Goal: Transaction & Acquisition: Purchase product/service

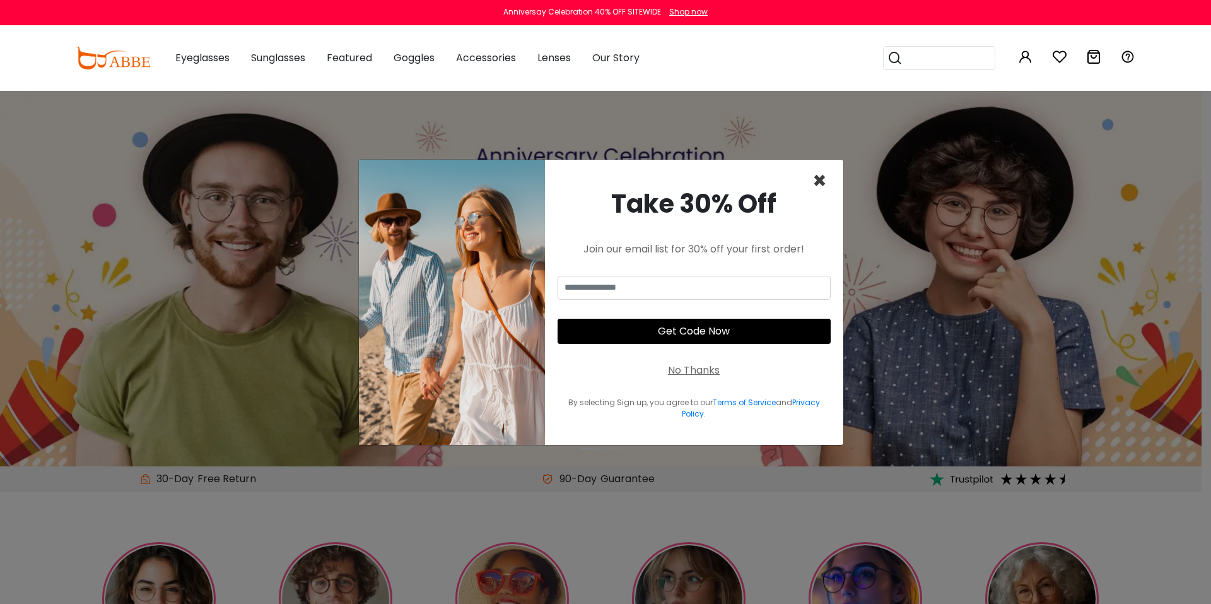
click at [817, 184] on span "×" at bounding box center [819, 181] width 15 height 32
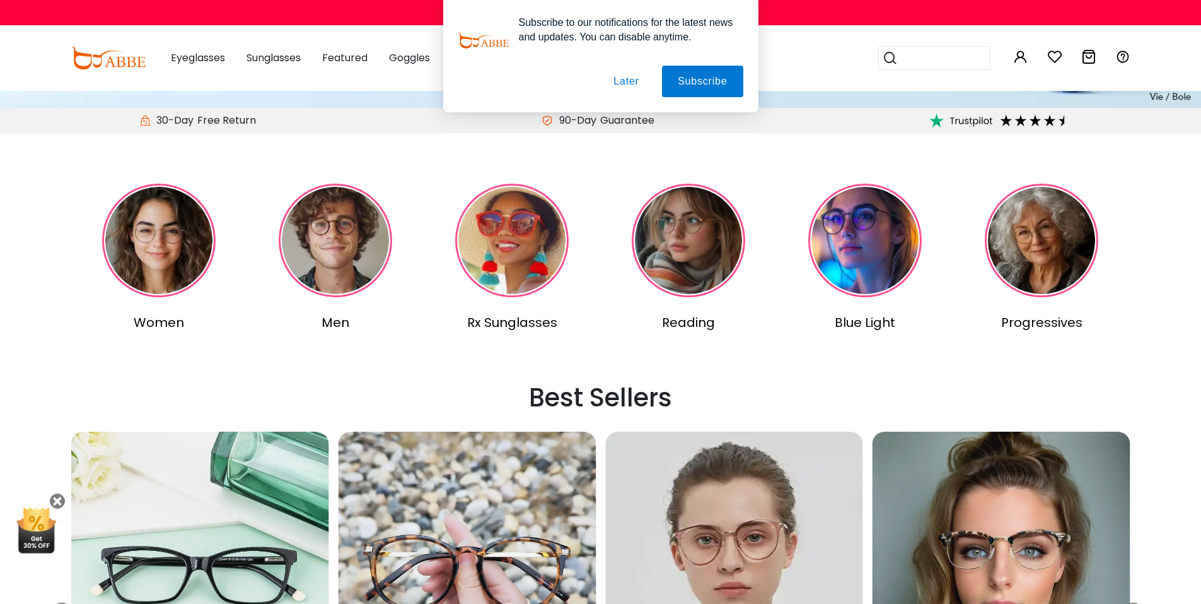
scroll to position [336, 0]
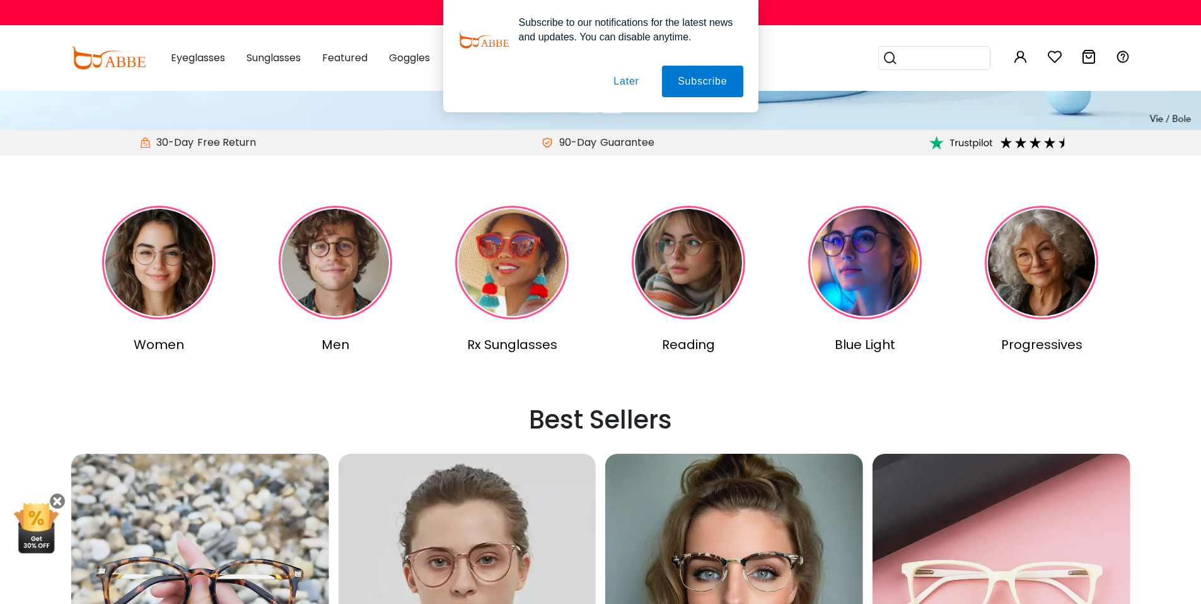
click at [344, 308] on img at bounding box center [336, 263] width 114 height 114
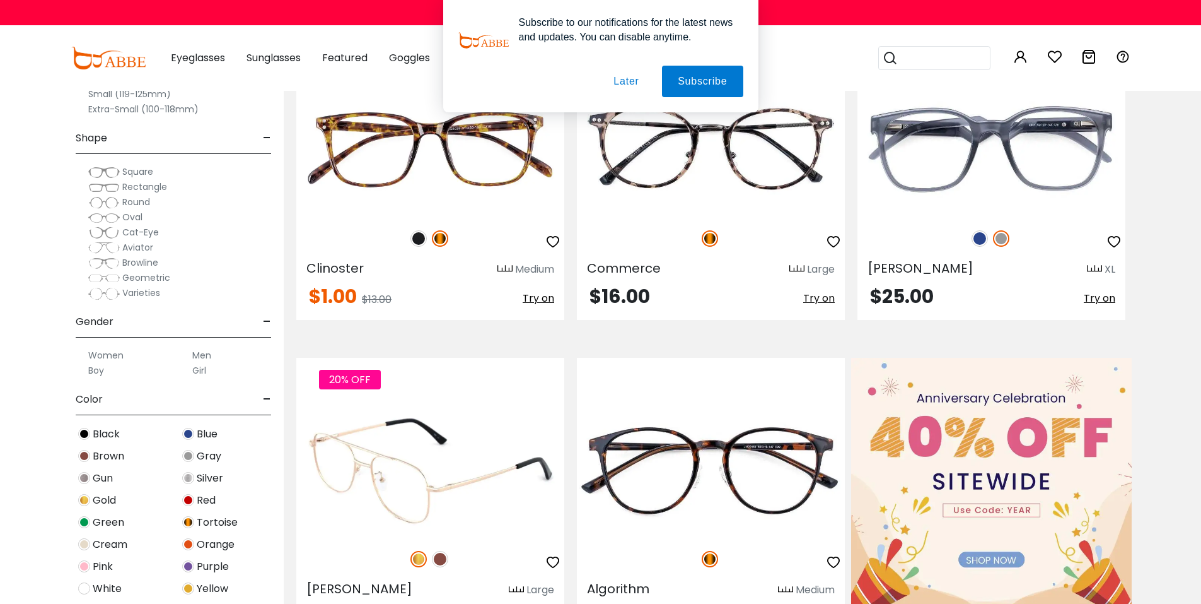
scroll to position [168, 0]
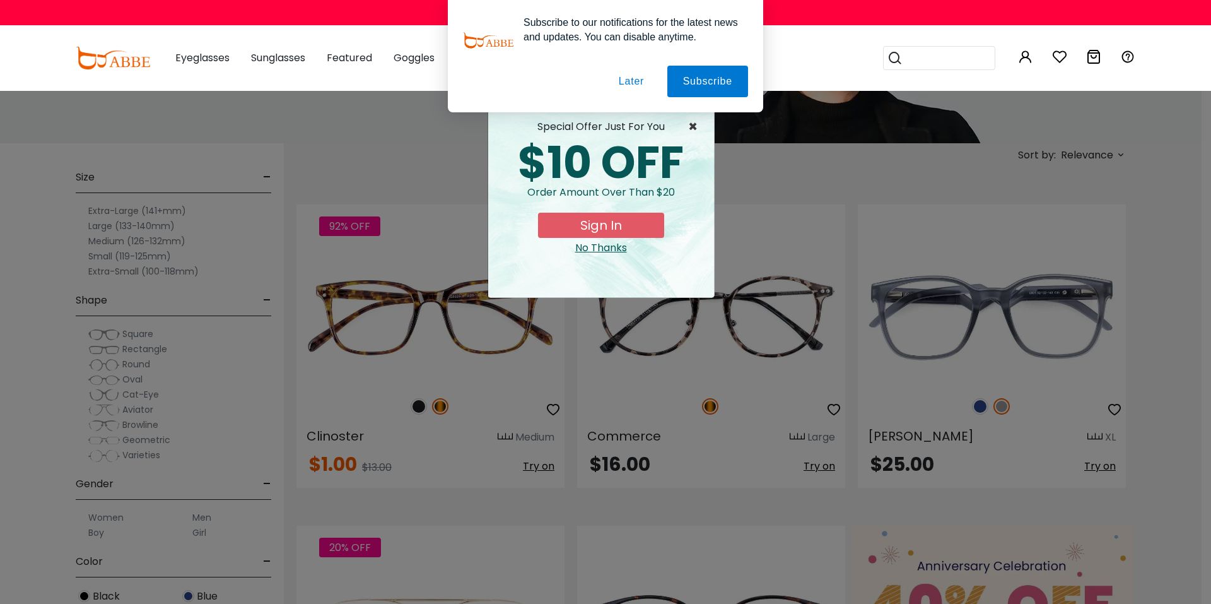
click at [691, 127] on span "×" at bounding box center [696, 126] width 16 height 15
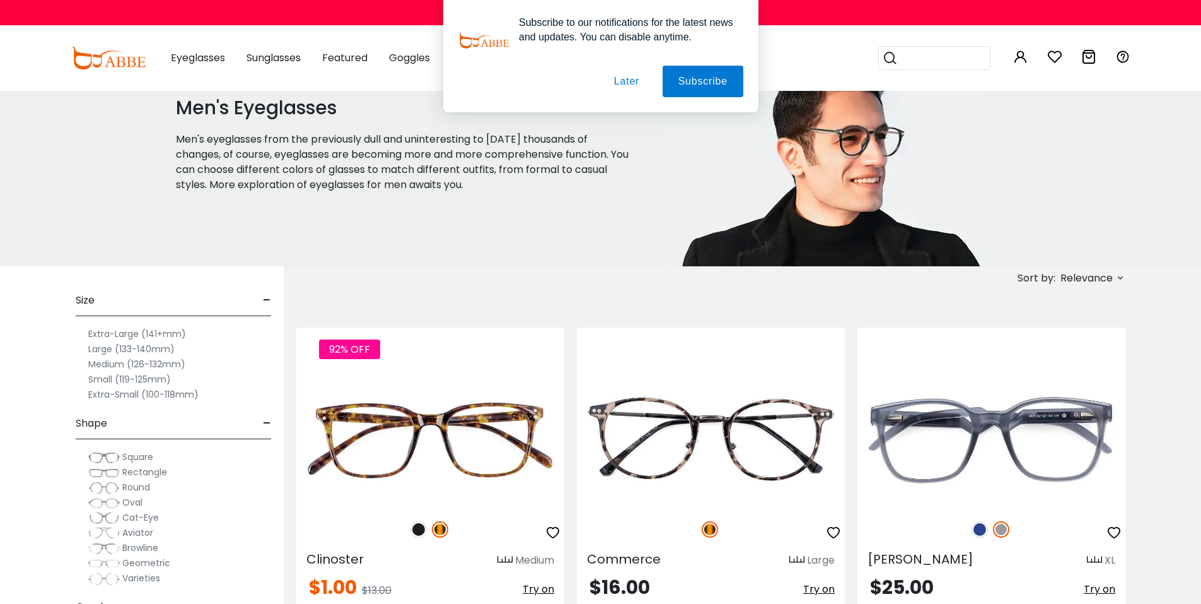
scroll to position [0, 0]
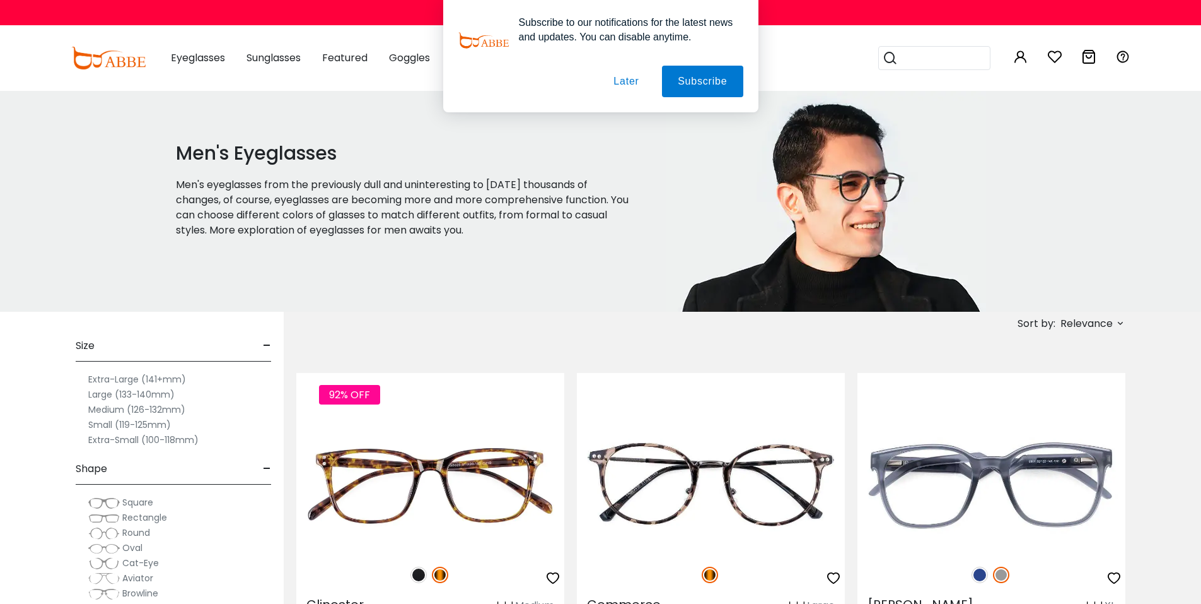
click at [622, 91] on button "Later" at bounding box center [626, 82] width 57 height 32
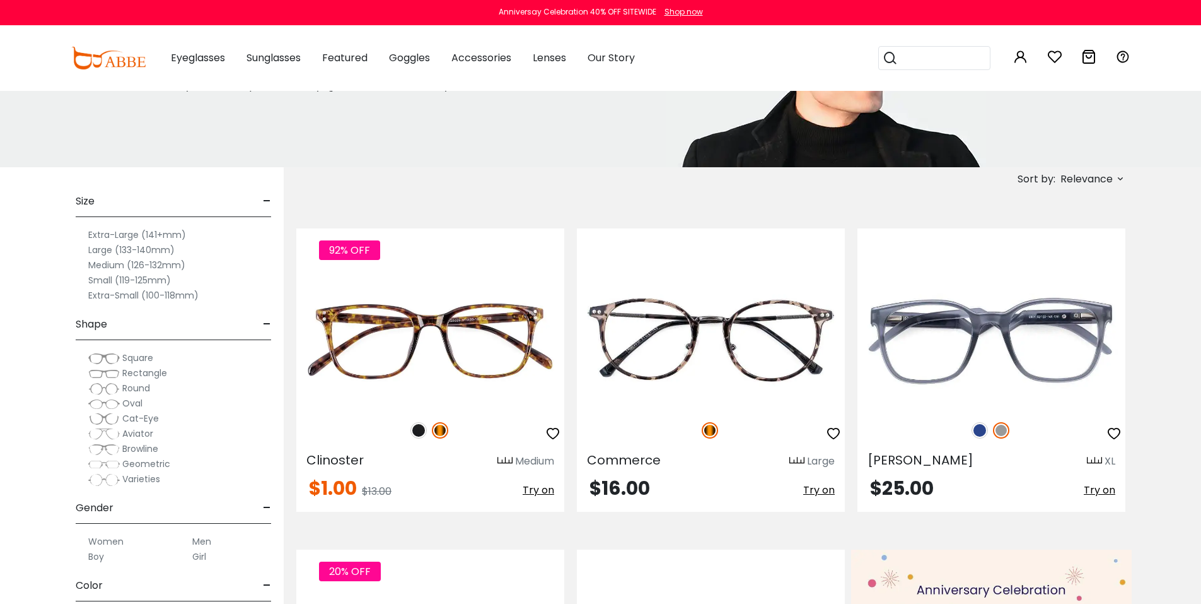
scroll to position [168, 0]
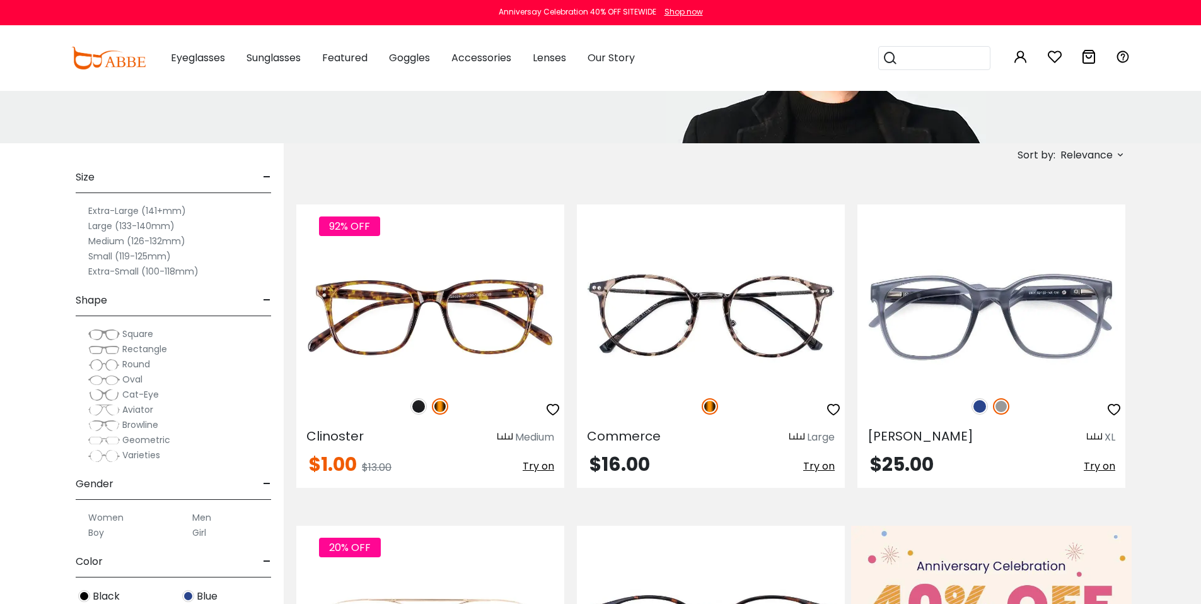
click at [99, 240] on label "Medium (126-132mm)" at bounding box center [136, 240] width 97 height 15
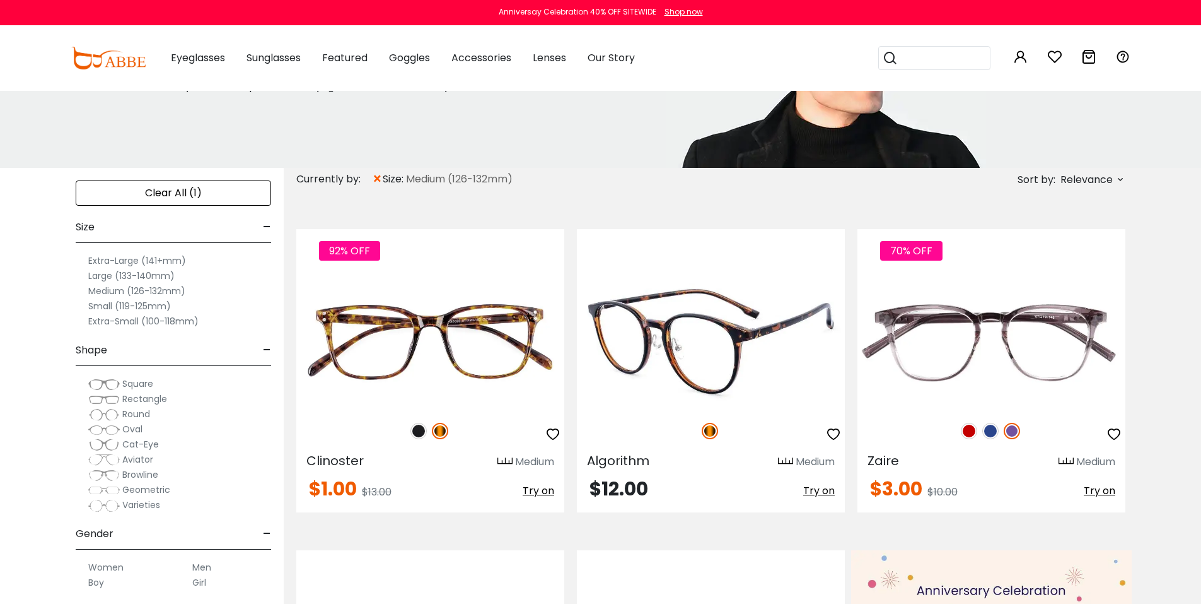
scroll to position [168, 0]
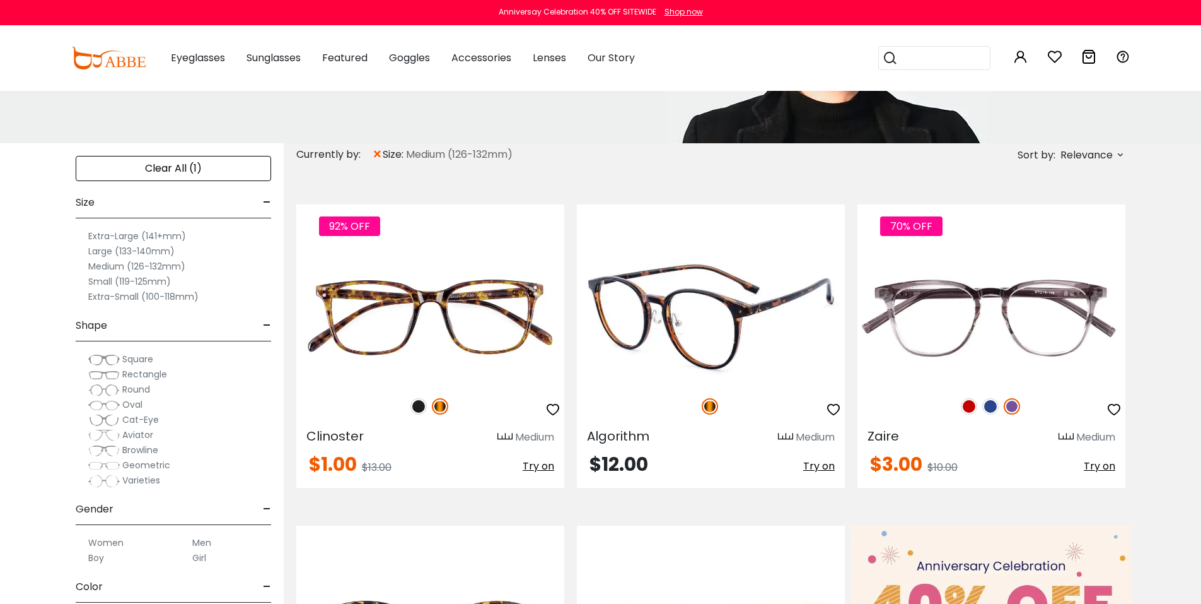
click at [781, 348] on img at bounding box center [711, 317] width 268 height 134
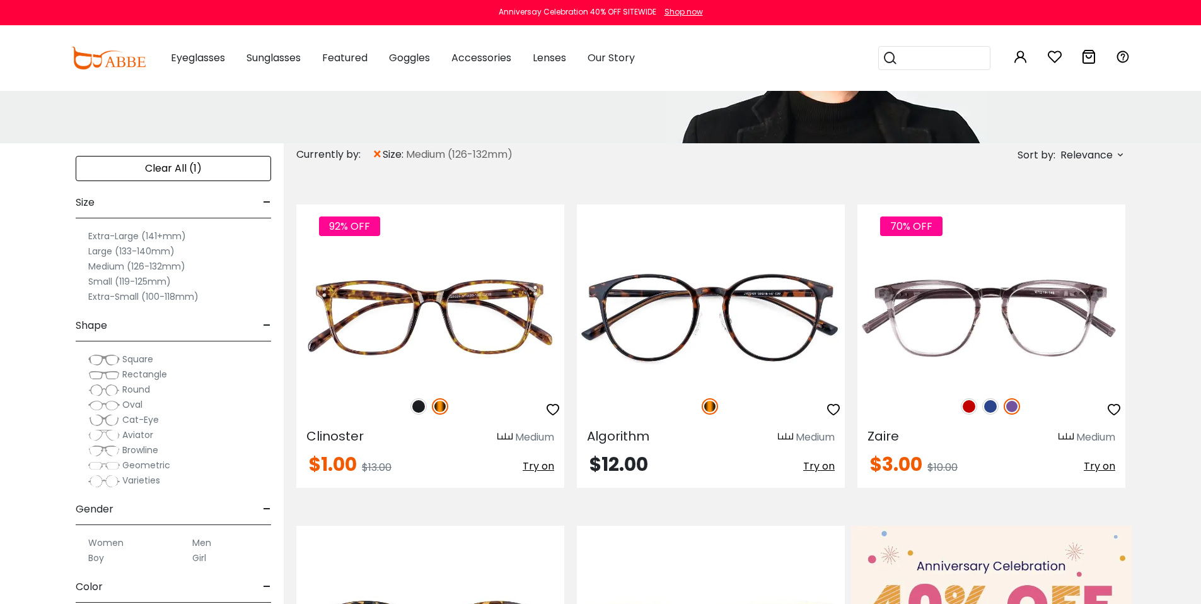
click at [117, 283] on label "Small (119-125mm)" at bounding box center [129, 281] width 83 height 15
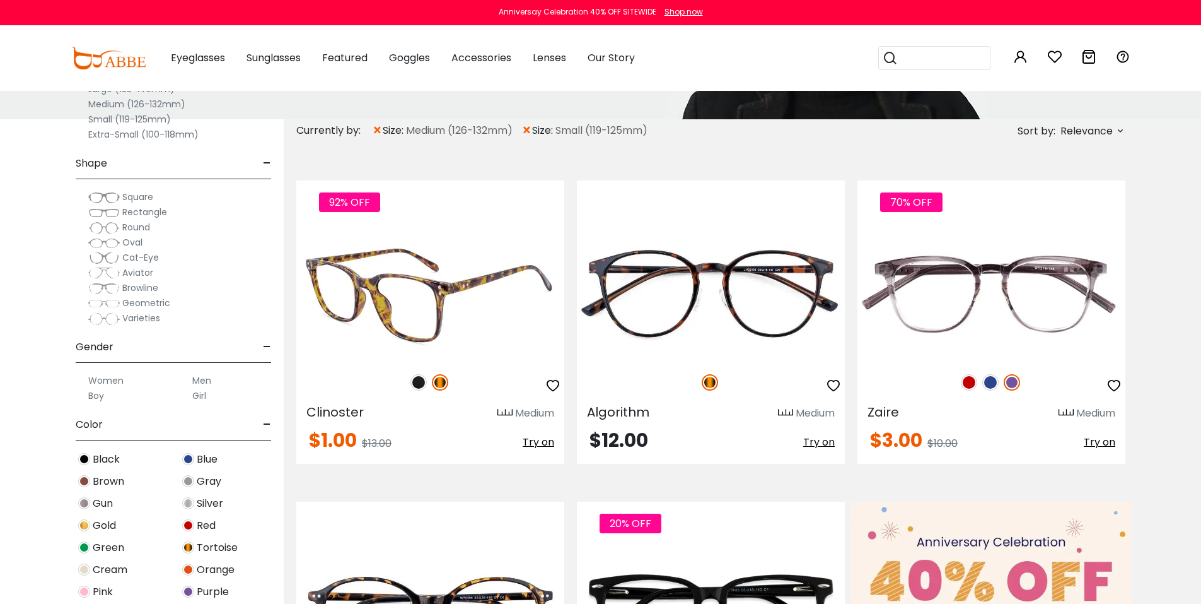
scroll to position [168, 0]
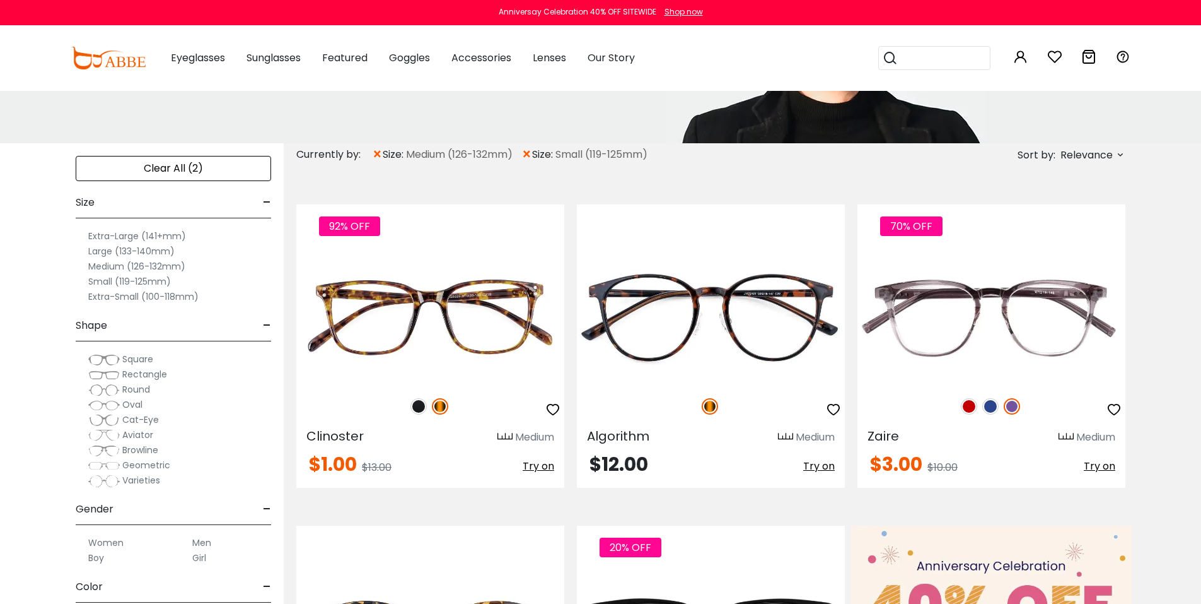
click at [114, 278] on label "Small (119-125mm)" at bounding box center [129, 281] width 83 height 15
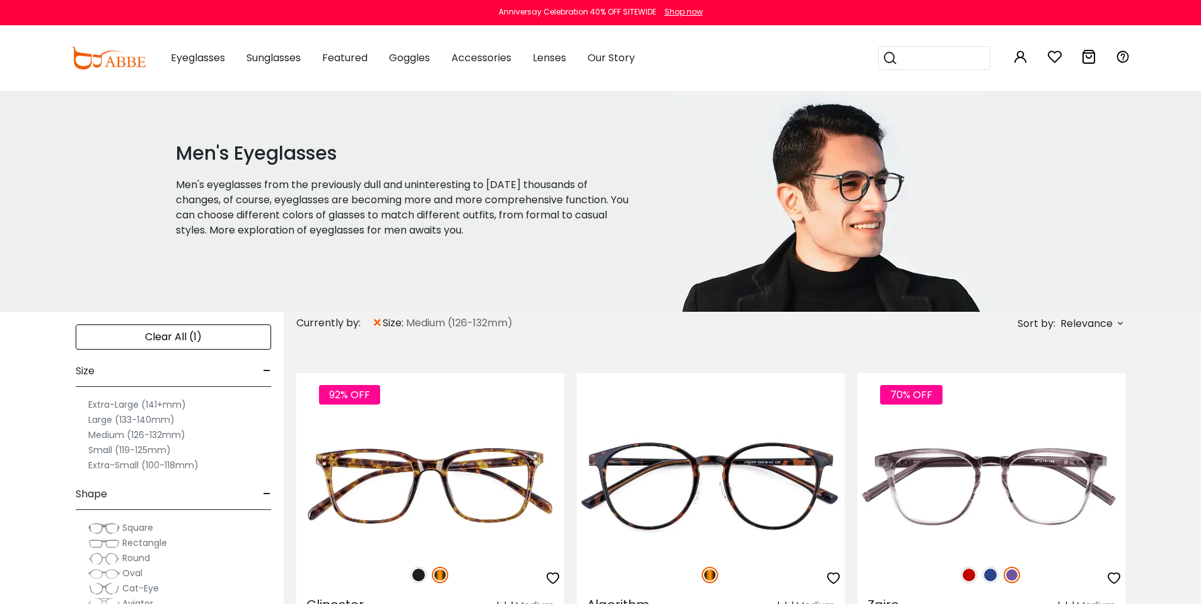
click at [378, 320] on span "×" at bounding box center [377, 323] width 11 height 23
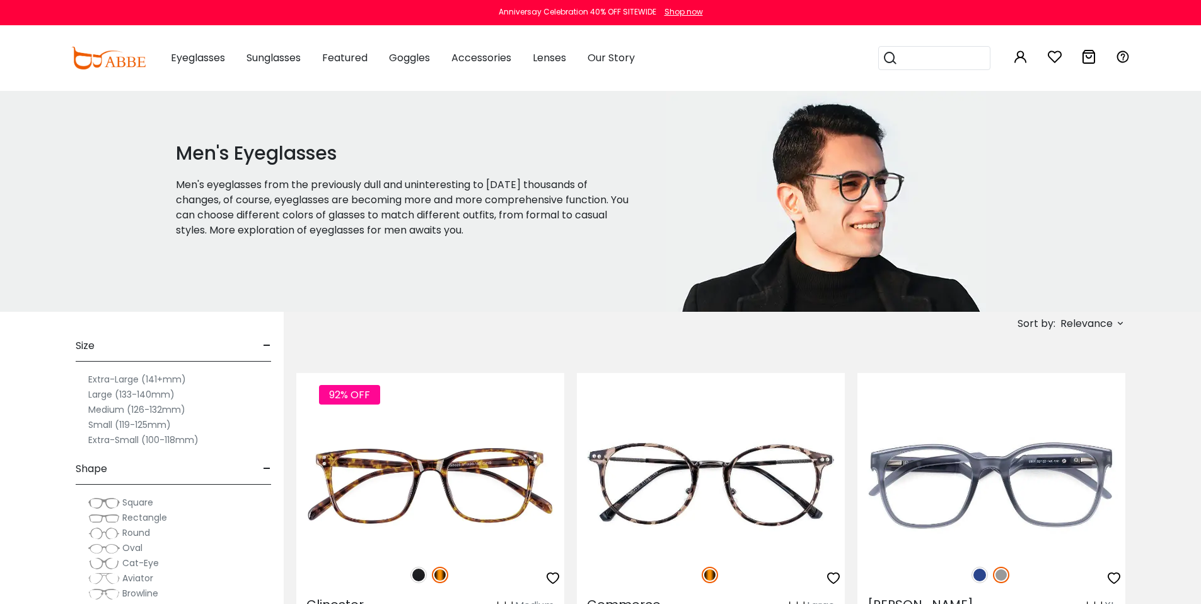
click at [126, 423] on label "Small (119-125mm)" at bounding box center [129, 424] width 83 height 15
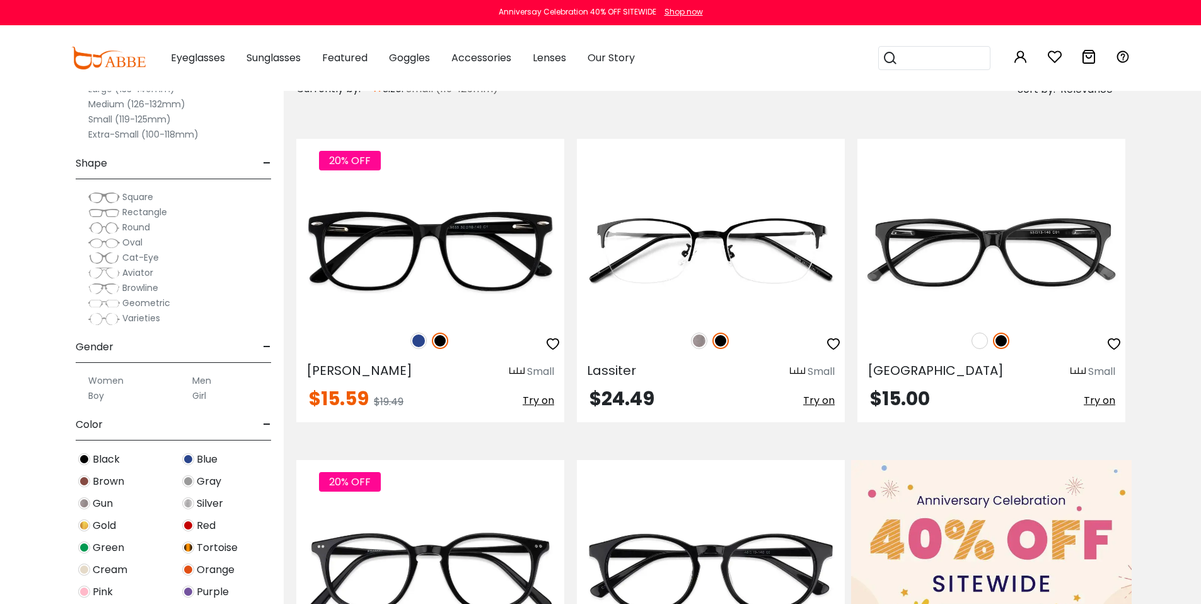
scroll to position [168, 0]
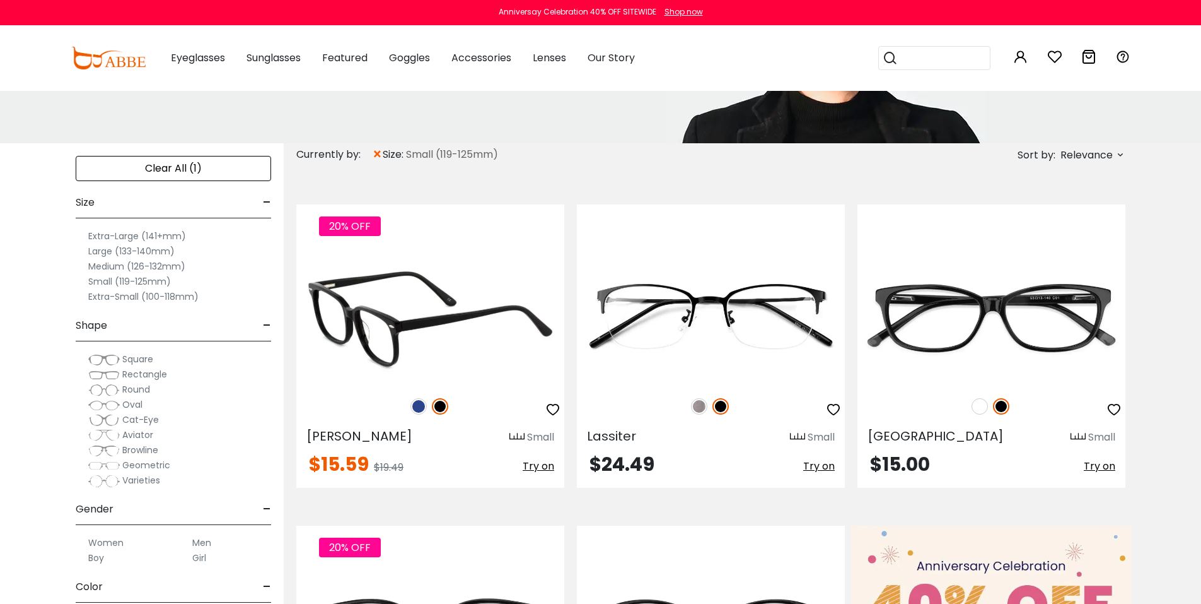
click at [433, 359] on img at bounding box center [430, 317] width 268 height 134
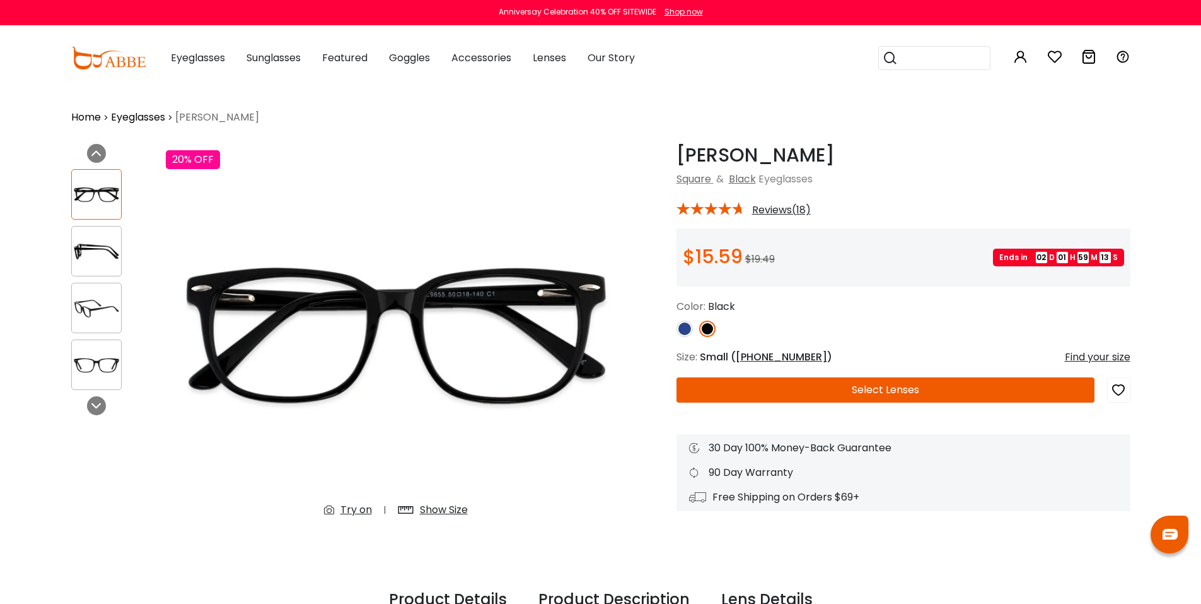
click at [684, 324] on img at bounding box center [685, 328] width 16 height 16
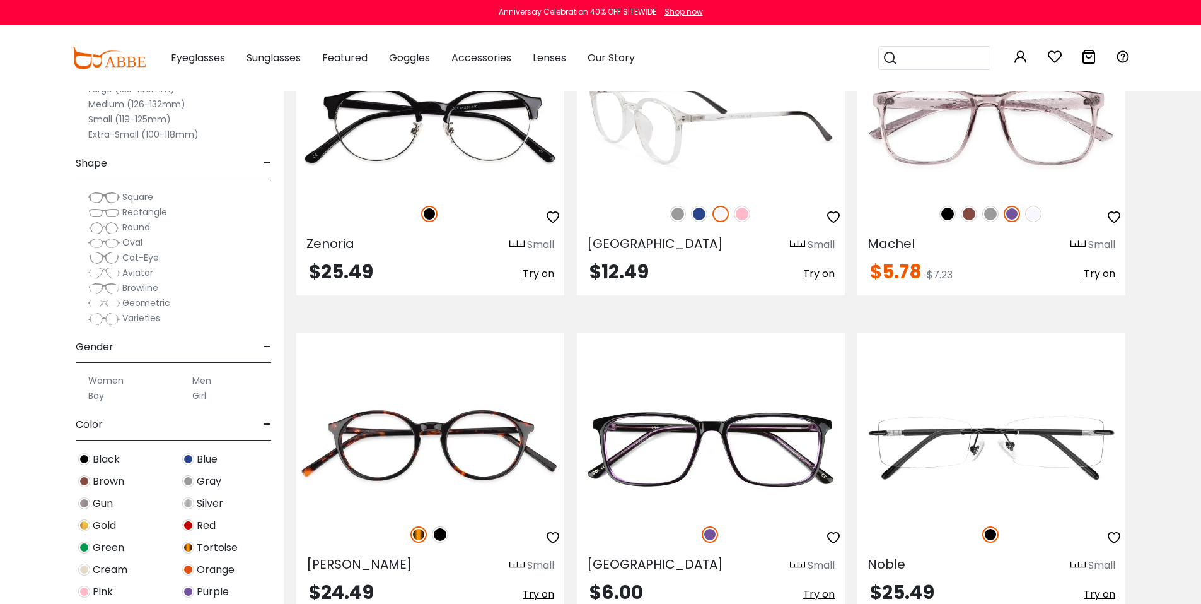
scroll to position [1514, 0]
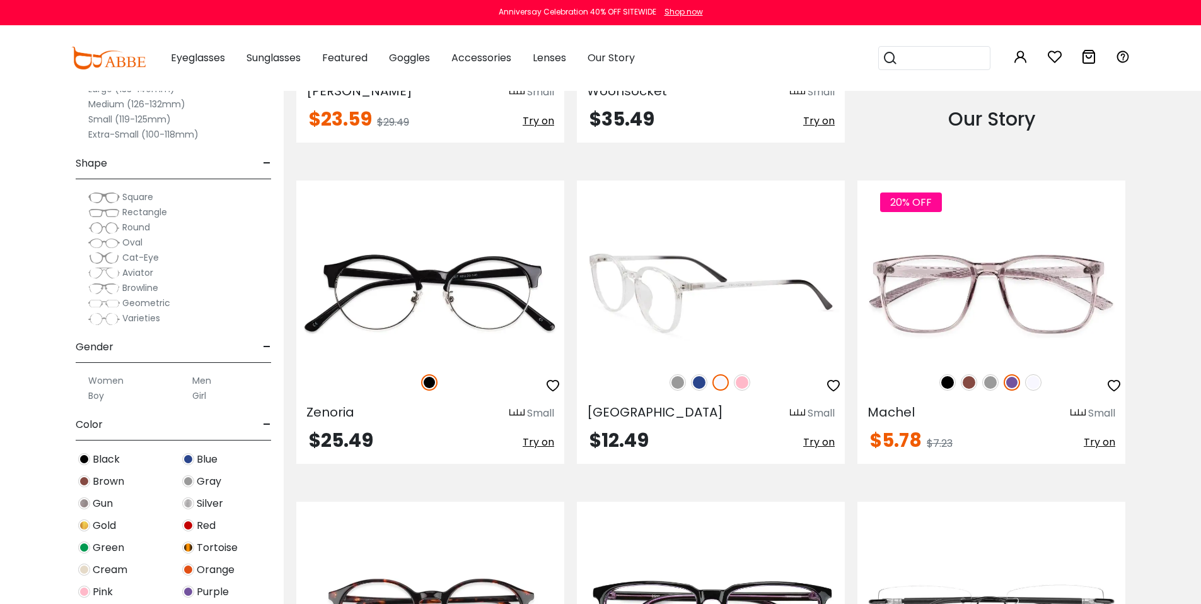
click at [694, 240] on img at bounding box center [711, 293] width 268 height 134
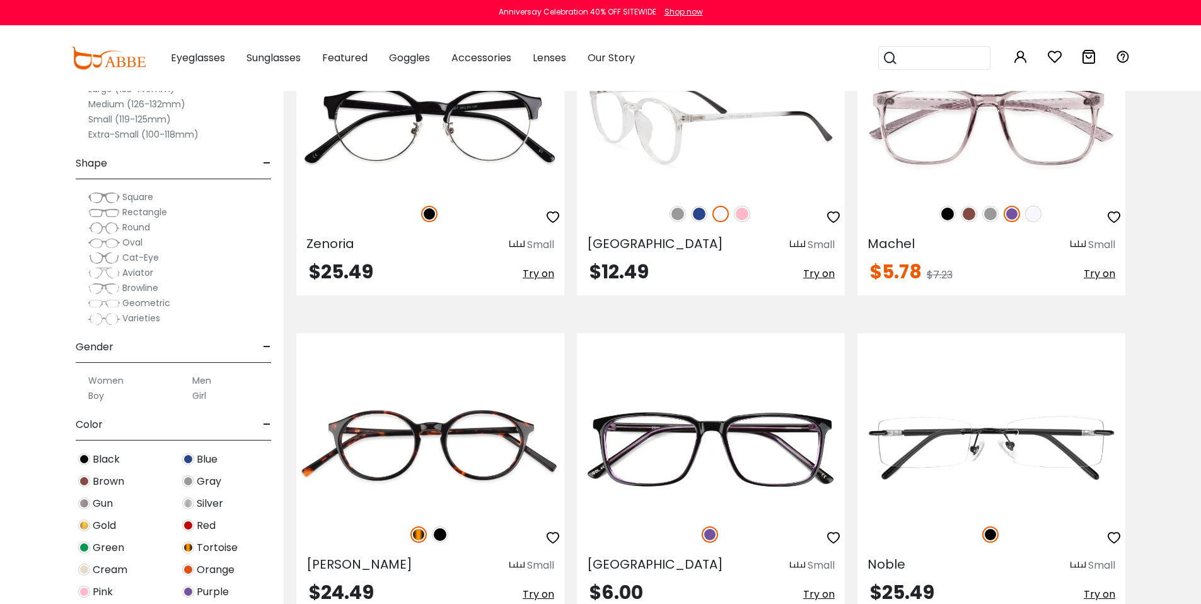
scroll to position [1514, 0]
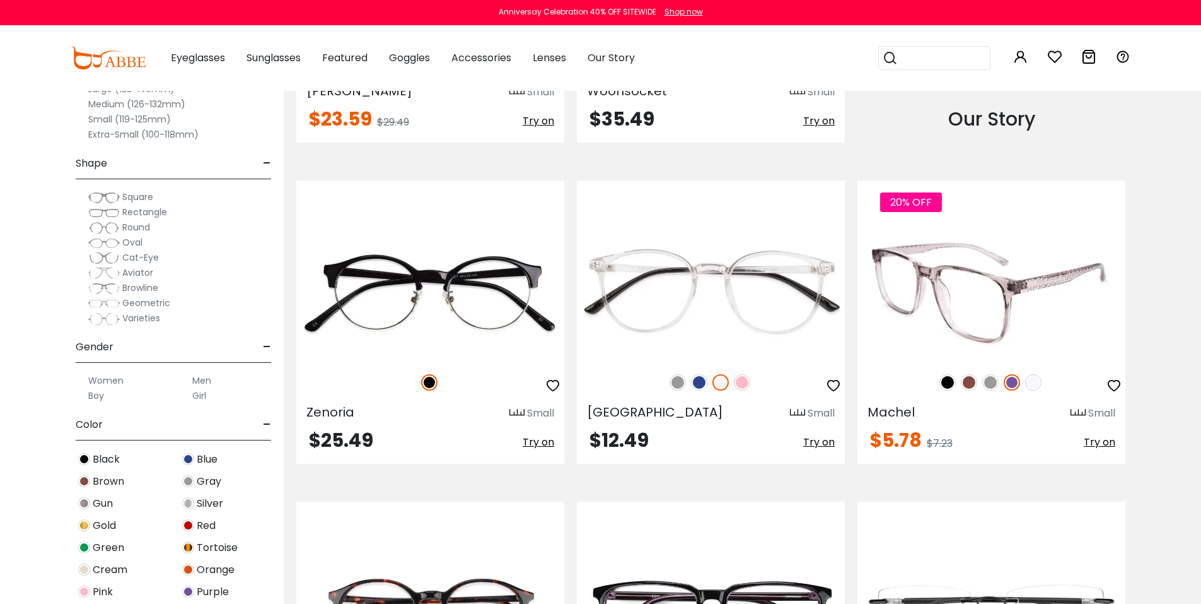
click at [972, 318] on img at bounding box center [992, 293] width 268 height 134
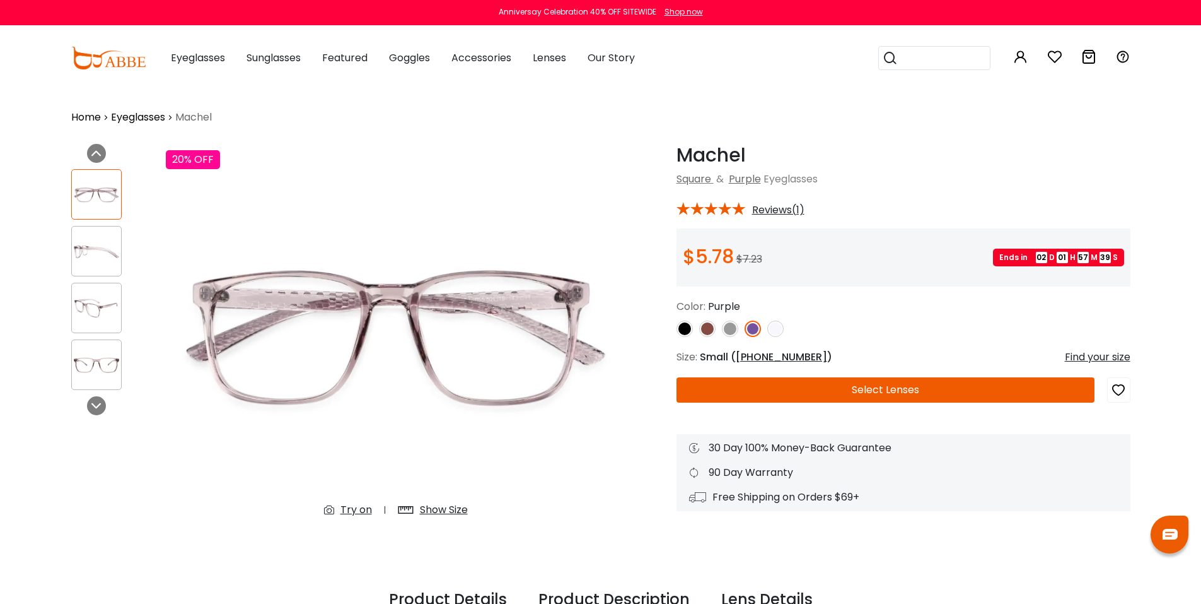
click at [728, 332] on img at bounding box center [730, 328] width 16 height 16
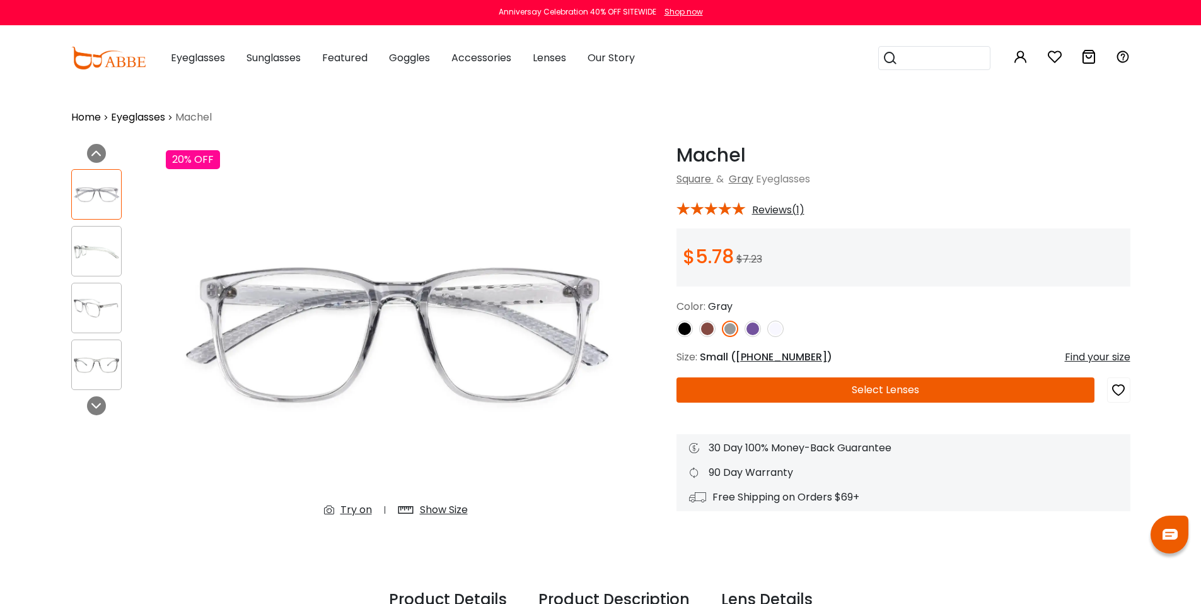
click at [687, 330] on img at bounding box center [685, 328] width 16 height 16
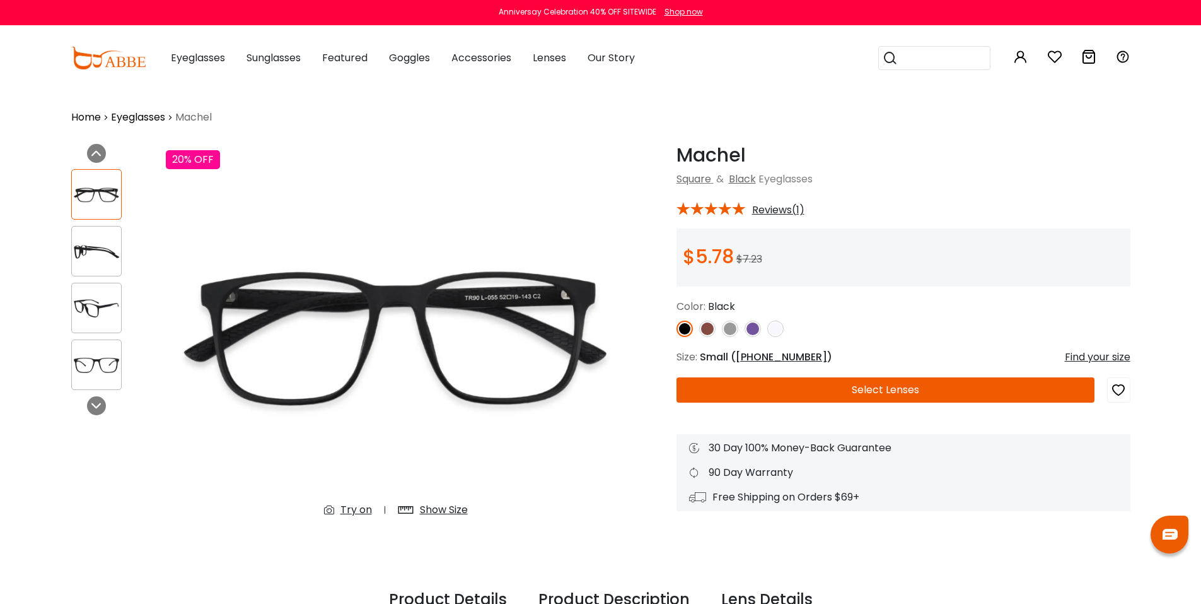
click at [728, 334] on img at bounding box center [730, 328] width 16 height 16
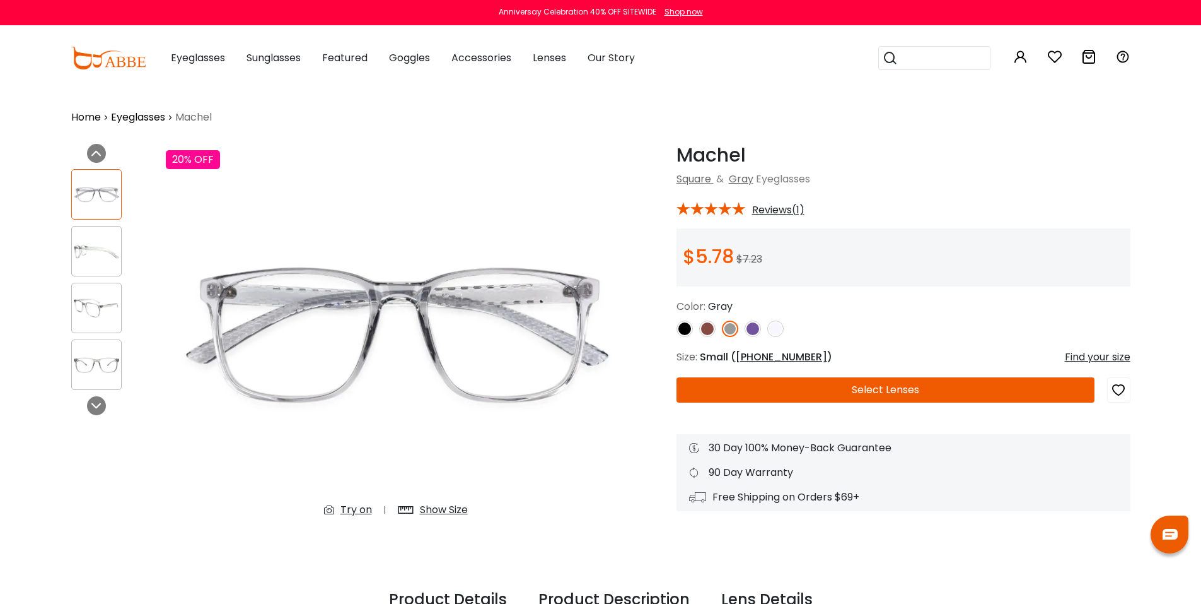
click at [785, 385] on button "Select Lenses" at bounding box center [886, 389] width 418 height 25
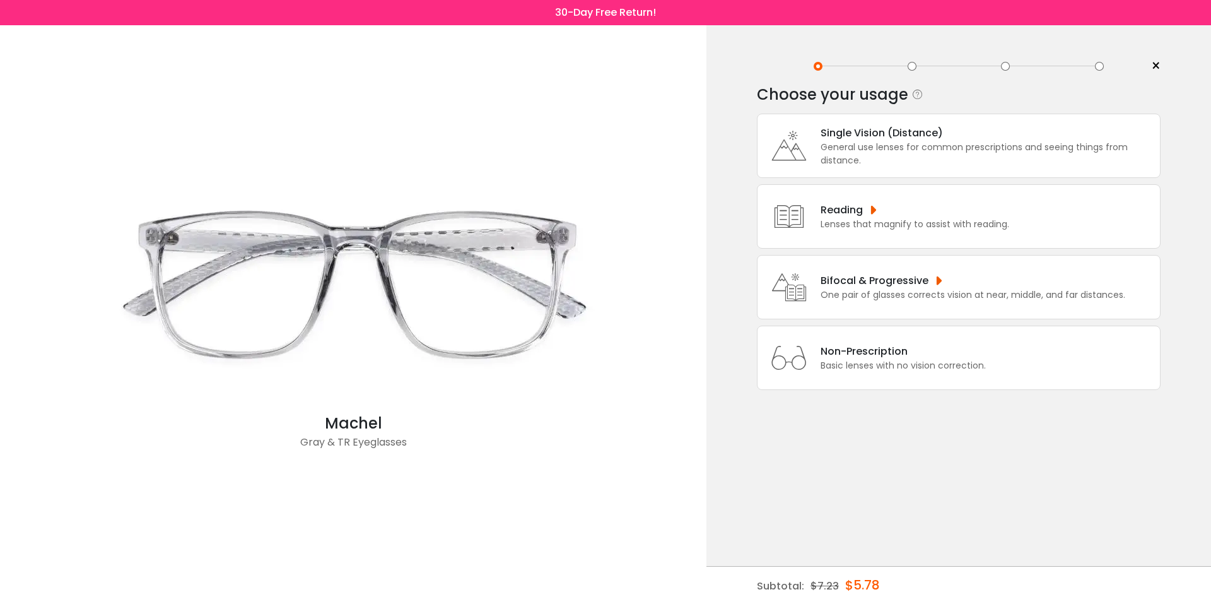
click at [848, 291] on div "One pair of glasses corrects vision at near, middle, and far distances." at bounding box center [972, 294] width 305 height 13
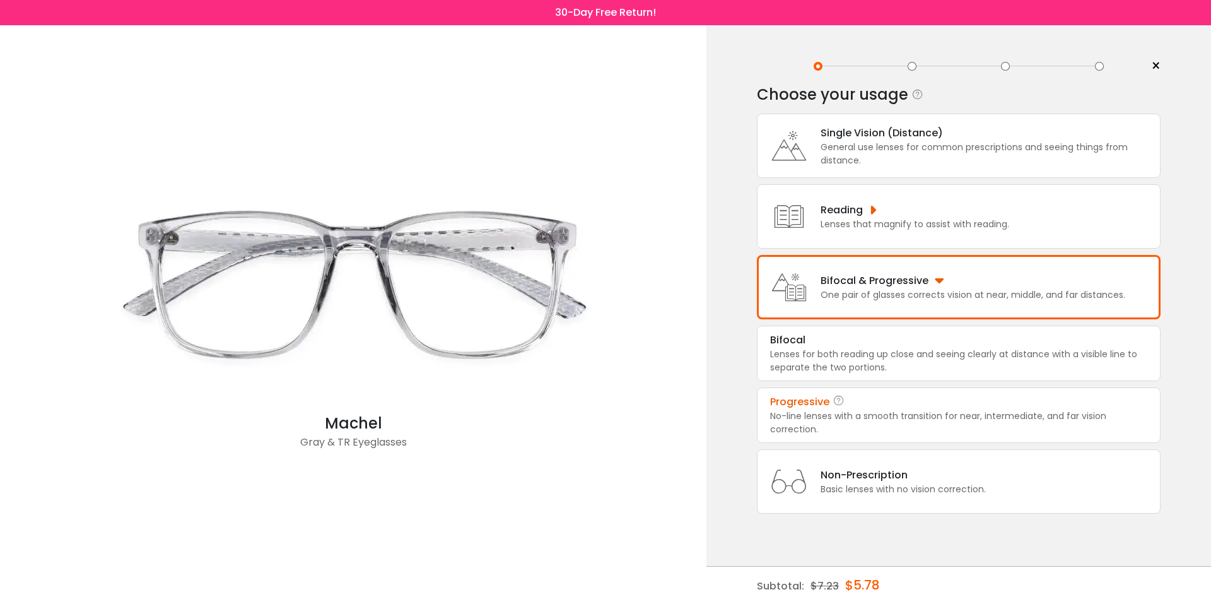
click at [848, 399] on div "Progressive" at bounding box center [958, 401] width 377 height 15
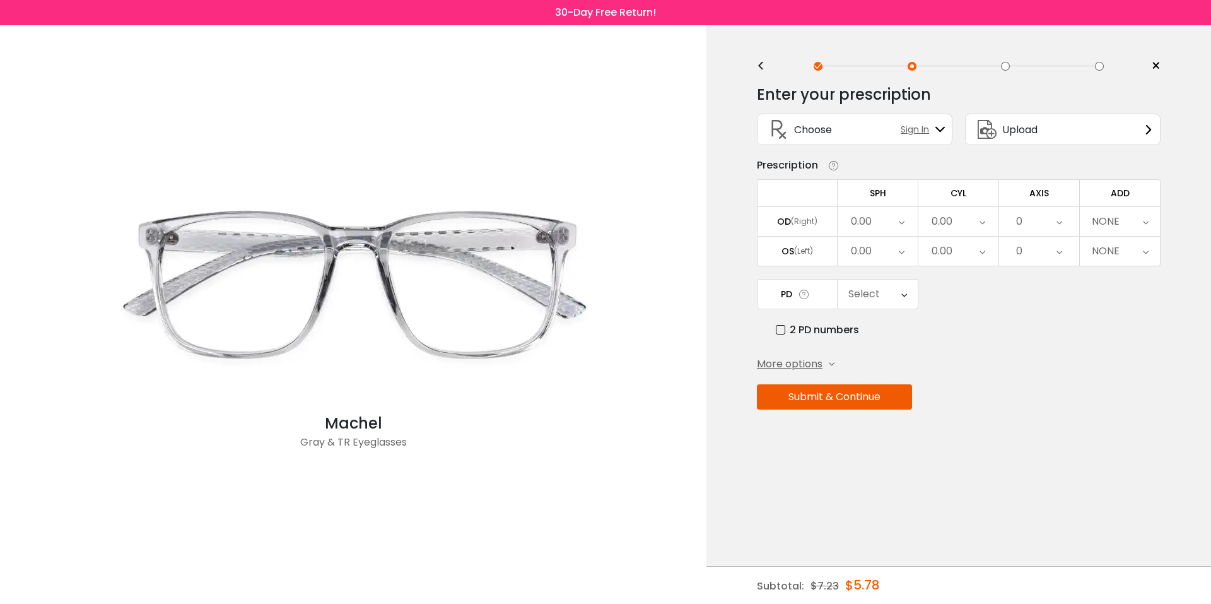
click at [862, 227] on div "0.00" at bounding box center [861, 221] width 21 height 25
click at [888, 307] on li "-4.00" at bounding box center [878, 302] width 80 height 23
click at [875, 222] on div "-4.00" at bounding box center [862, 221] width 27 height 25
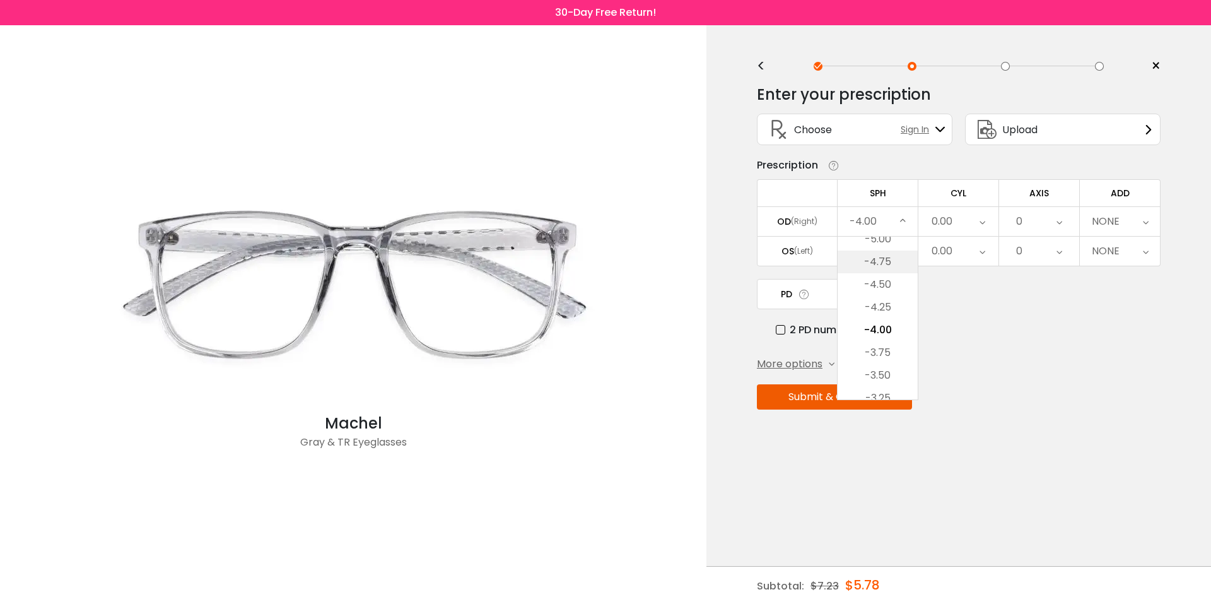
click at [879, 265] on li "-4.75" at bounding box center [878, 261] width 80 height 23
click at [879, 249] on div "0.00" at bounding box center [878, 250] width 80 height 29
click at [880, 337] on li "-4.00" at bounding box center [878, 332] width 80 height 23
click at [954, 219] on div "0.00" at bounding box center [958, 221] width 80 height 29
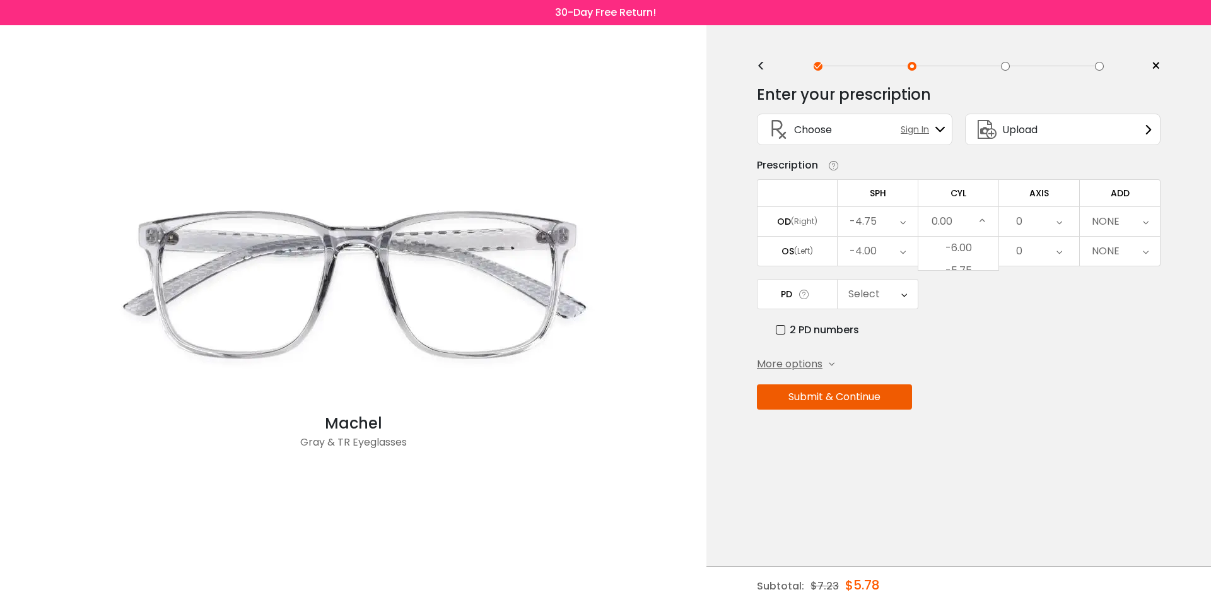
scroll to position [463, 0]
click at [958, 310] on li "-0.25" at bounding box center [958, 307] width 80 height 23
click at [944, 248] on div "0.00" at bounding box center [941, 250] width 21 height 25
click at [950, 297] on li "-0.75" at bounding box center [958, 291] width 80 height 23
click at [1039, 223] on div "0" at bounding box center [1039, 221] width 80 height 29
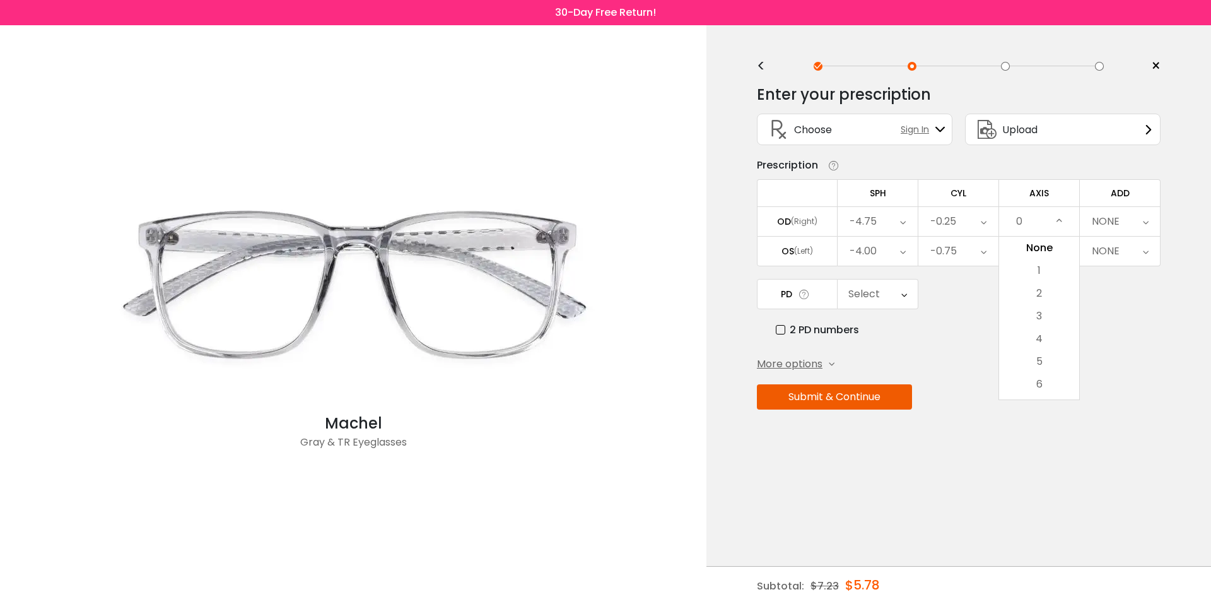
click at [1048, 380] on li "6" at bounding box center [1039, 384] width 80 height 23
click at [1029, 245] on div "0" at bounding box center [1039, 250] width 80 height 29
click at [1039, 416] on li "180" at bounding box center [1039, 417] width 80 height 23
click at [1047, 424] on div "Enter your prescription SPH (Sphere) Lens strength needed to correct your visio…" at bounding box center [959, 274] width 404 height 397
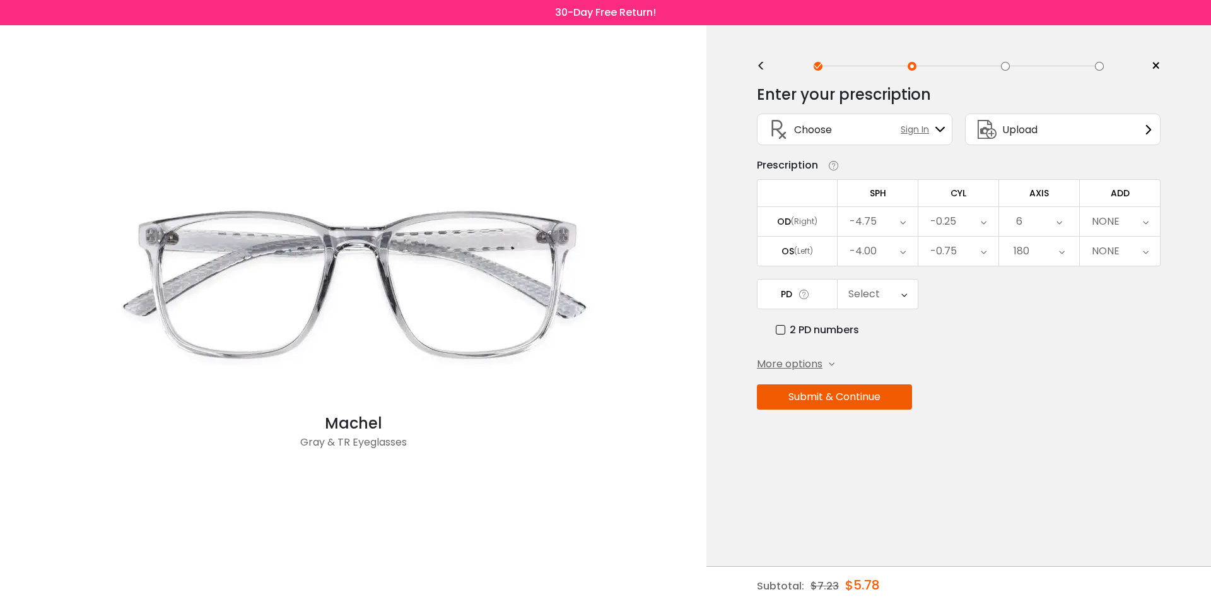
click at [1120, 219] on div "NONE" at bounding box center [1120, 221] width 80 height 29
click at [1118, 300] on li "+2.50" at bounding box center [1120, 297] width 80 height 23
click at [1124, 203] on td "ADD" at bounding box center [1120, 192] width 81 height 27
click at [783, 330] on label "2 PD numbers" at bounding box center [817, 330] width 83 height 16
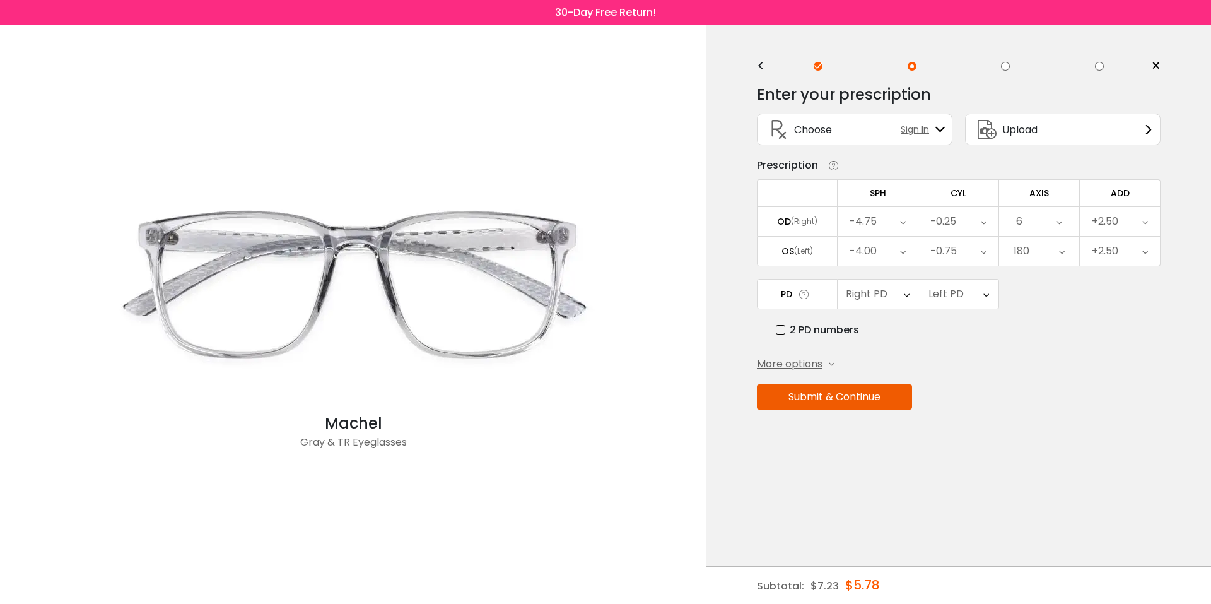
click at [862, 291] on div "Right PD" at bounding box center [867, 293] width 42 height 25
click at [872, 403] on li "31.0" at bounding box center [878, 402] width 80 height 23
click at [932, 293] on div "Left PD" at bounding box center [945, 293] width 35 height 25
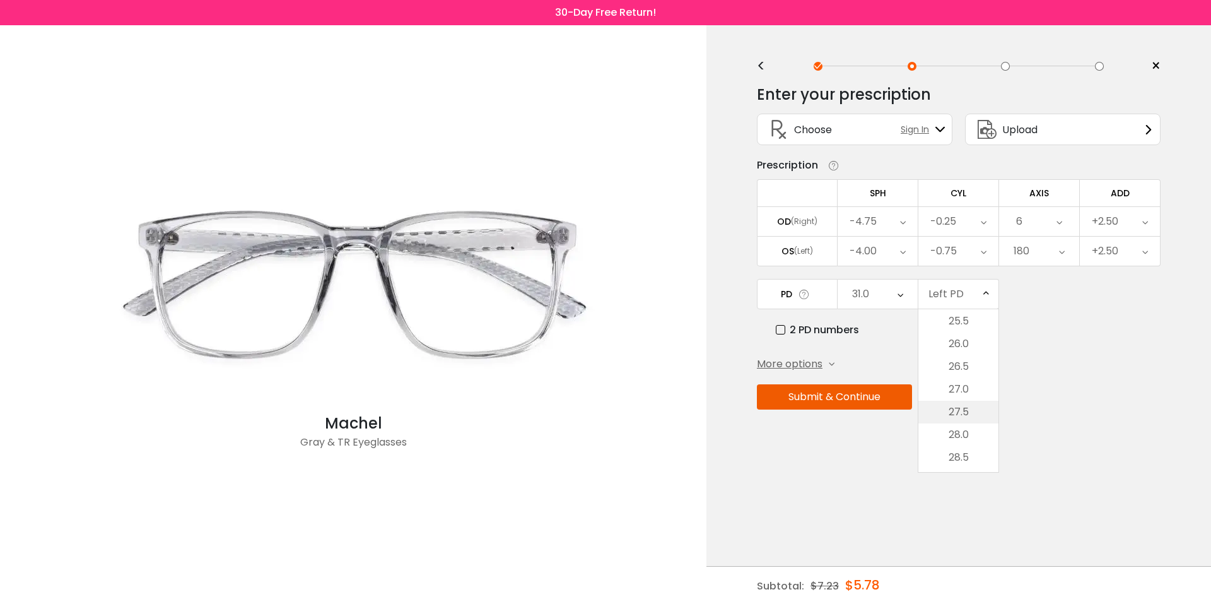
click at [962, 411] on li "27.5" at bounding box center [958, 411] width 80 height 23
click at [972, 354] on div "Enter your prescription SPH (Sphere) Lens strength needed to correct your visio…" at bounding box center [959, 274] width 404 height 397
click at [801, 396] on button "Submit & Continue" at bounding box center [834, 396] width 155 height 25
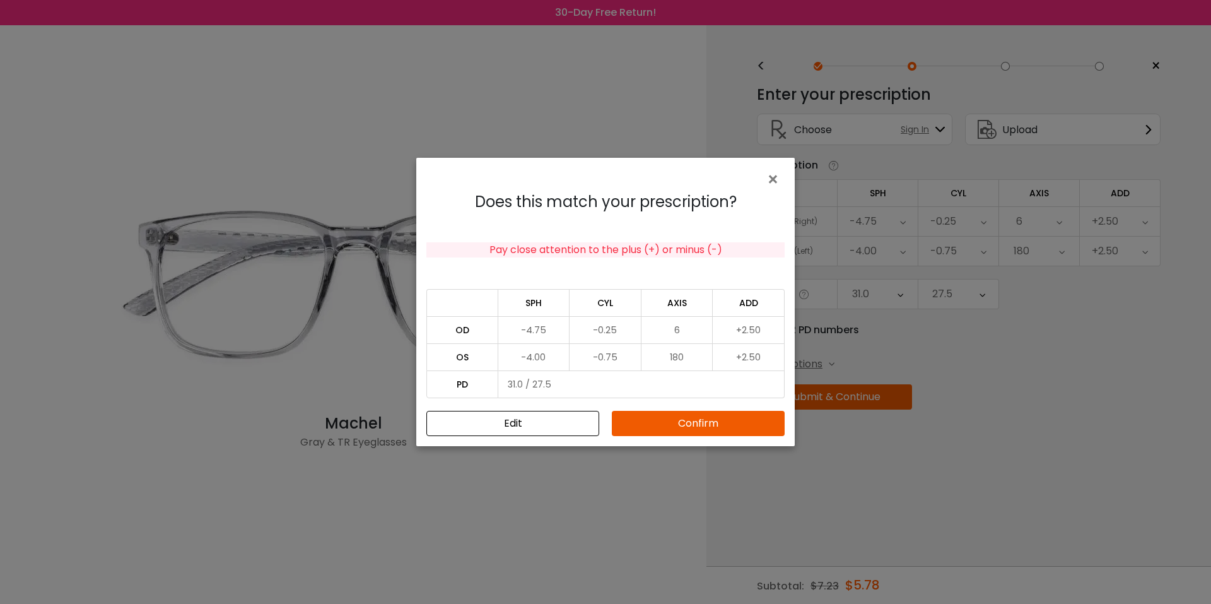
click at [664, 426] on button "Confirm" at bounding box center [698, 423] width 173 height 25
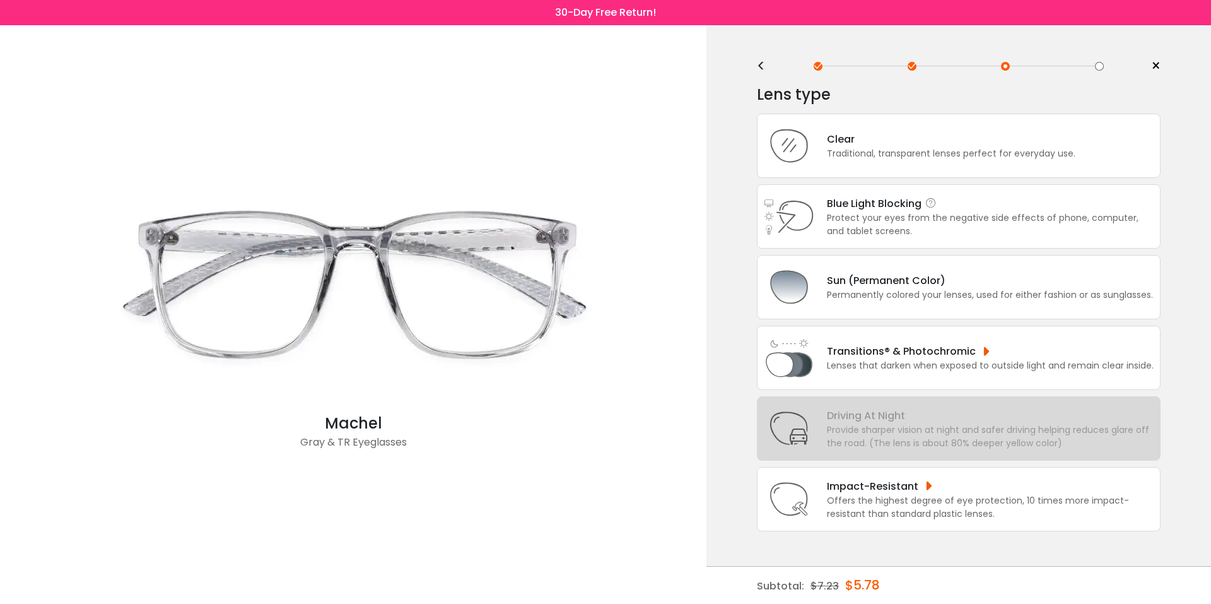
click at [876, 209] on div "Blue Light Blocking Blue Light Blocking Blue Light blocking lenses offer the be…" at bounding box center [990, 204] width 327 height 16
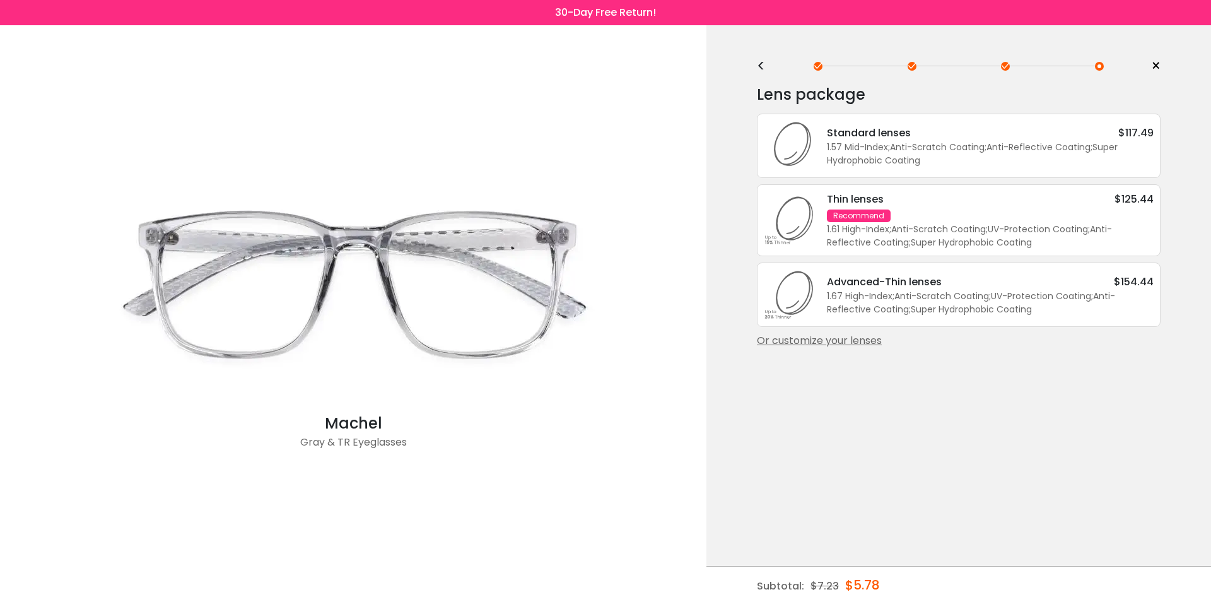
click at [880, 155] on div "1.57 Mid-Index ; Anti-Scratch Coating ; Anti-Reflective Coating ; Super Hydroph…" at bounding box center [990, 154] width 327 height 26
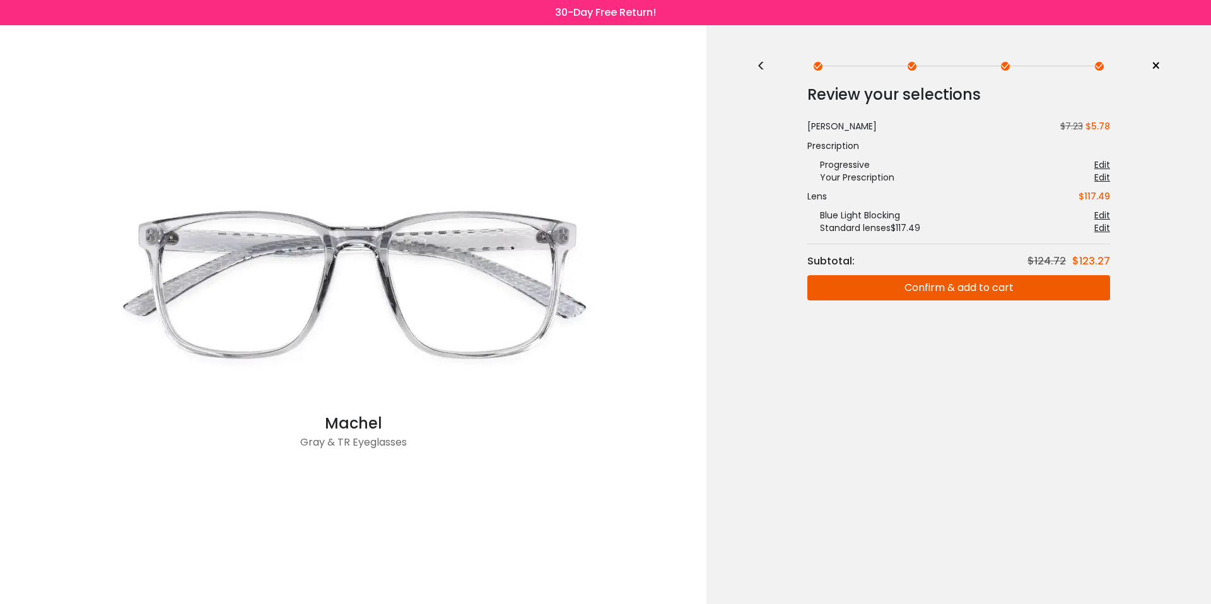
click at [867, 284] on button "Confirm & add to cart" at bounding box center [958, 287] width 303 height 25
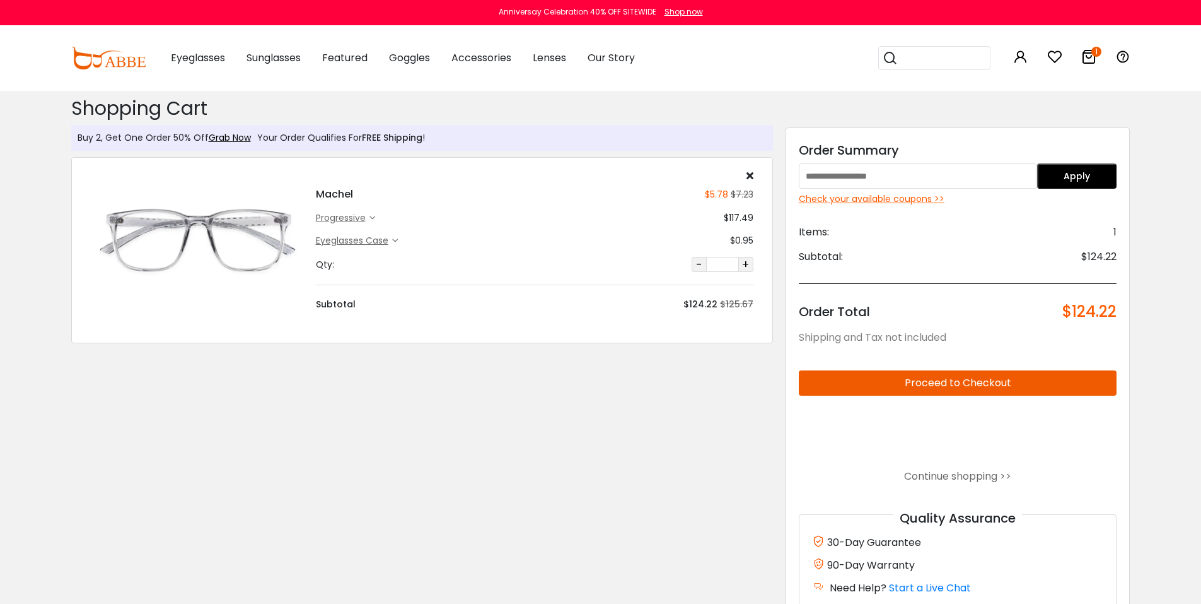
click at [860, 199] on div "Check your available coupons >>" at bounding box center [958, 198] width 318 height 13
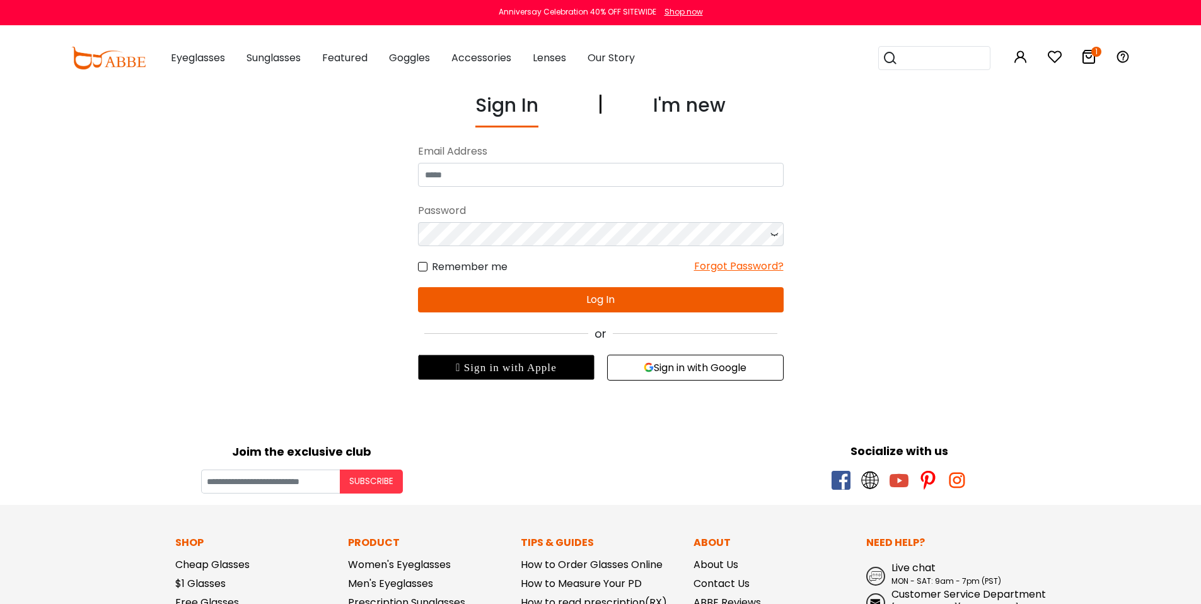
click at [673, 102] on div "I'm new" at bounding box center [689, 109] width 73 height 37
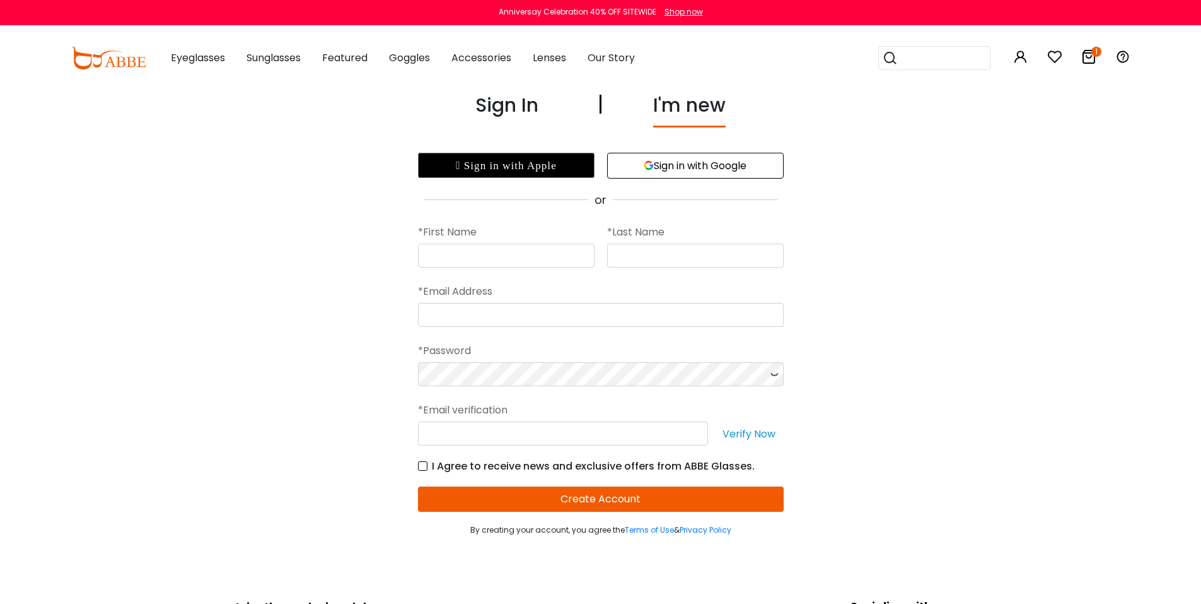
click at [519, 106] on div "Sign In" at bounding box center [507, 109] width 63 height 37
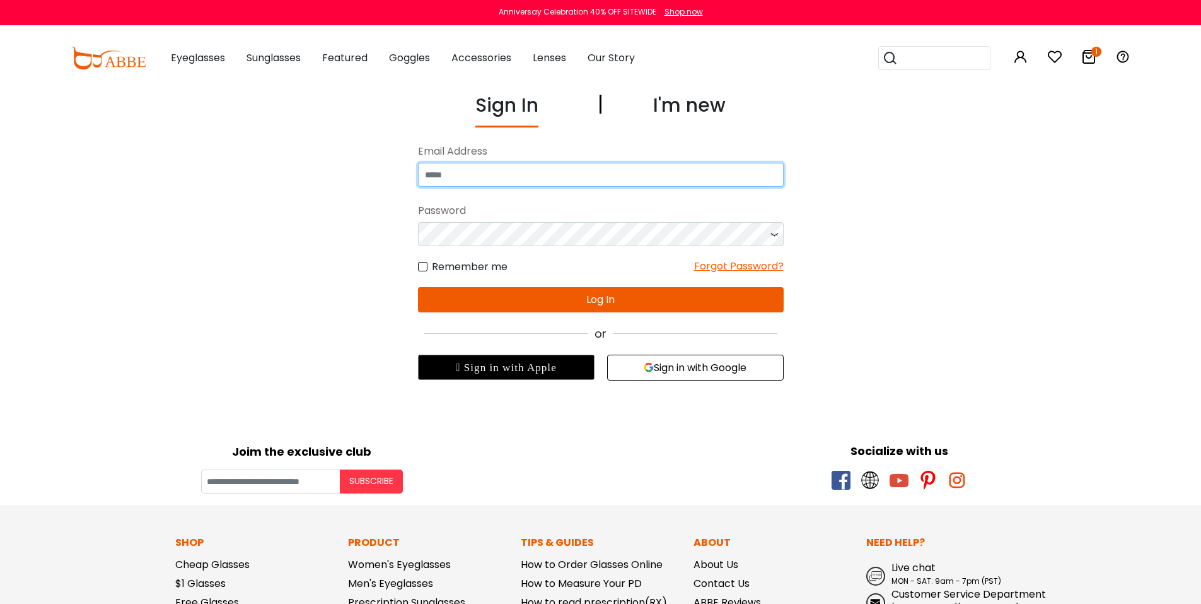
click at [520, 186] on input "email" at bounding box center [601, 175] width 366 height 24
type input "**********"
click at [542, 303] on button "Log In" at bounding box center [601, 299] width 366 height 25
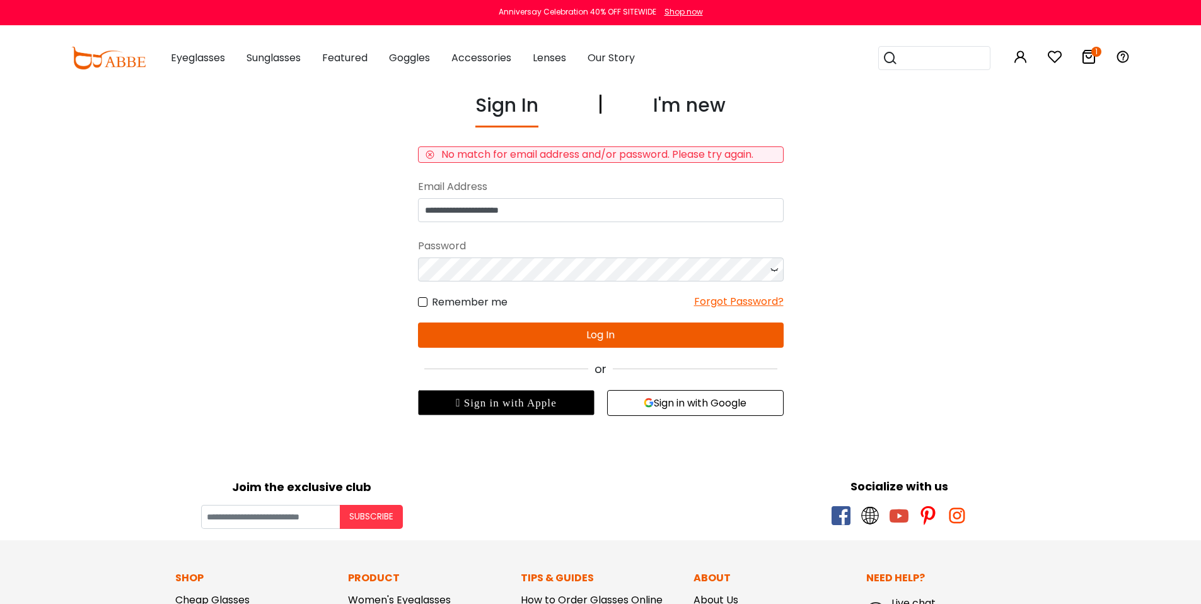
click at [677, 101] on div "I'm new" at bounding box center [689, 109] width 73 height 37
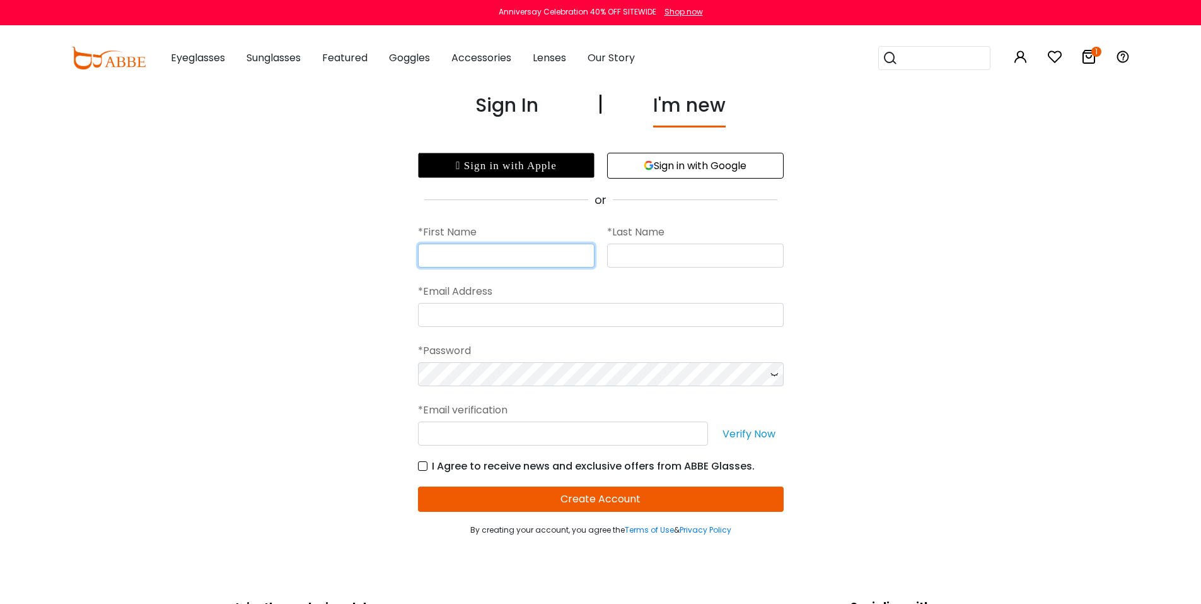
click at [501, 259] on input "text" at bounding box center [506, 255] width 177 height 24
type input "*****"
click at [629, 257] on input "text" at bounding box center [695, 255] width 177 height 24
type input "******"
click at [543, 313] on input "email" at bounding box center [601, 315] width 366 height 24
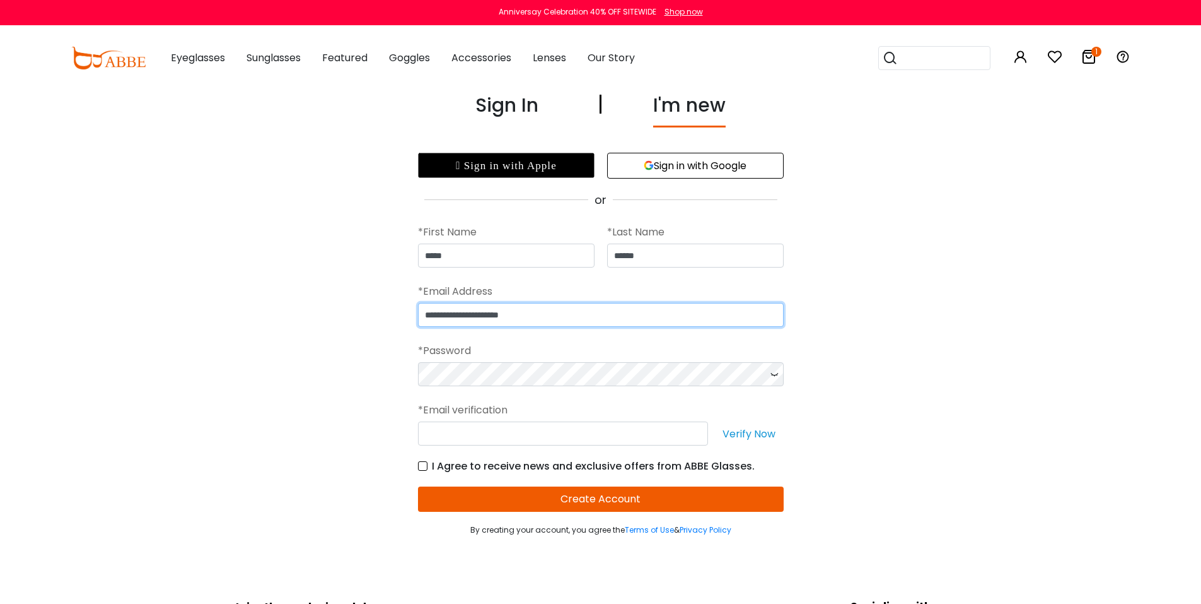
type input "**********"
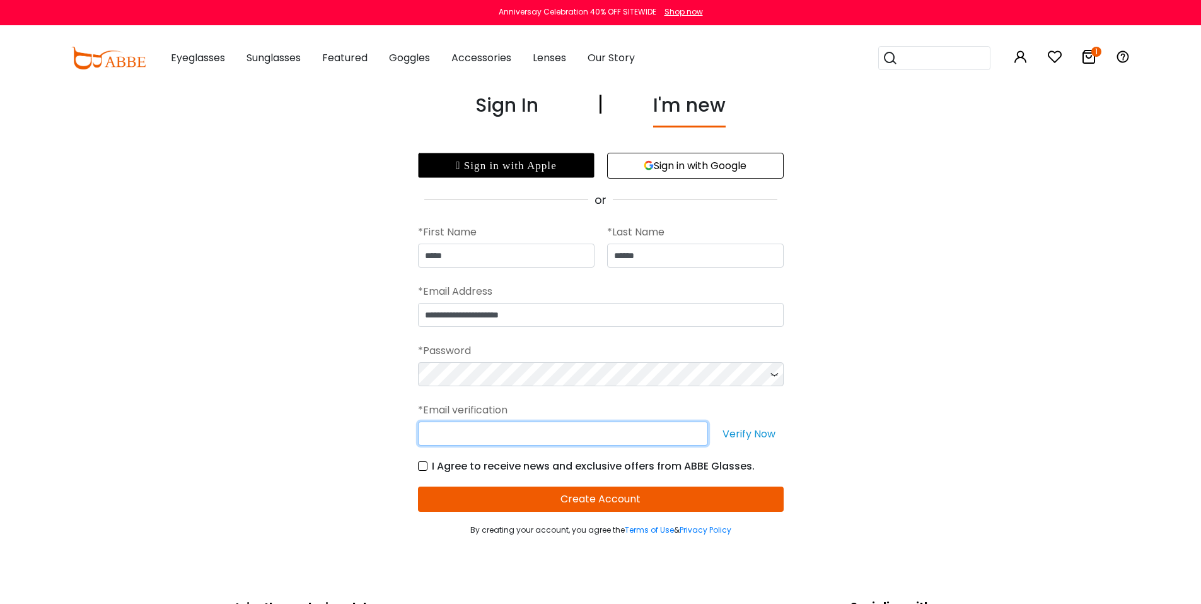
click at [590, 436] on input "text" at bounding box center [563, 433] width 290 height 24
click at [446, 436] on input "********" at bounding box center [563, 433] width 290 height 24
click at [472, 434] on input "*******" at bounding box center [563, 433] width 290 height 24
click at [424, 464] on label "I Agree to receive news and exclusive offers from ABBE Glasses." at bounding box center [586, 466] width 337 height 16
click at [472, 504] on button "Create Account" at bounding box center [601, 498] width 366 height 25
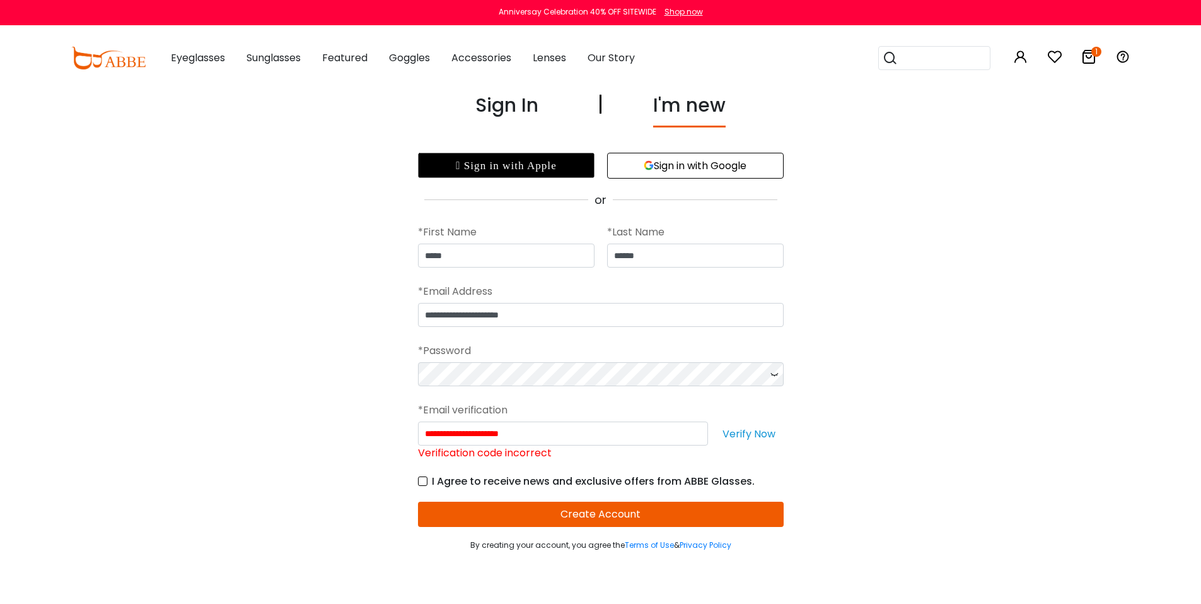
click at [448, 509] on button "Create Account" at bounding box center [601, 513] width 366 height 25
click at [735, 435] on button "Verify Now" at bounding box center [749, 433] width 69 height 24
click at [777, 370] on icon at bounding box center [774, 374] width 13 height 24
click at [464, 429] on input "**********" at bounding box center [563, 433] width 290 height 24
type input "*"
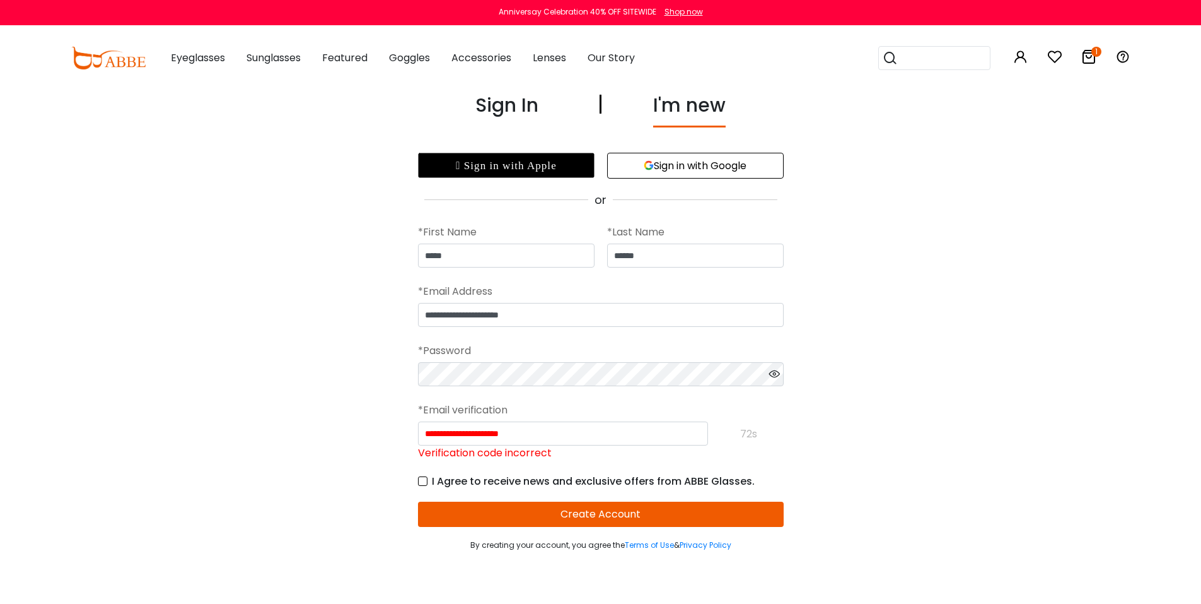
click at [452, 507] on button "Create Account" at bounding box center [601, 513] width 366 height 25
click at [421, 482] on label "I Agree to receive news and exclusive offers from ABBE Glasses." at bounding box center [586, 481] width 337 height 16
click at [448, 510] on button "Create Account" at bounding box center [601, 513] width 366 height 25
click at [416, 481] on div "**********" at bounding box center [601, 321] width 870 height 460
click at [424, 484] on label "I Agree to receive news and exclusive offers from ABBE Glasses." at bounding box center [586, 481] width 337 height 16
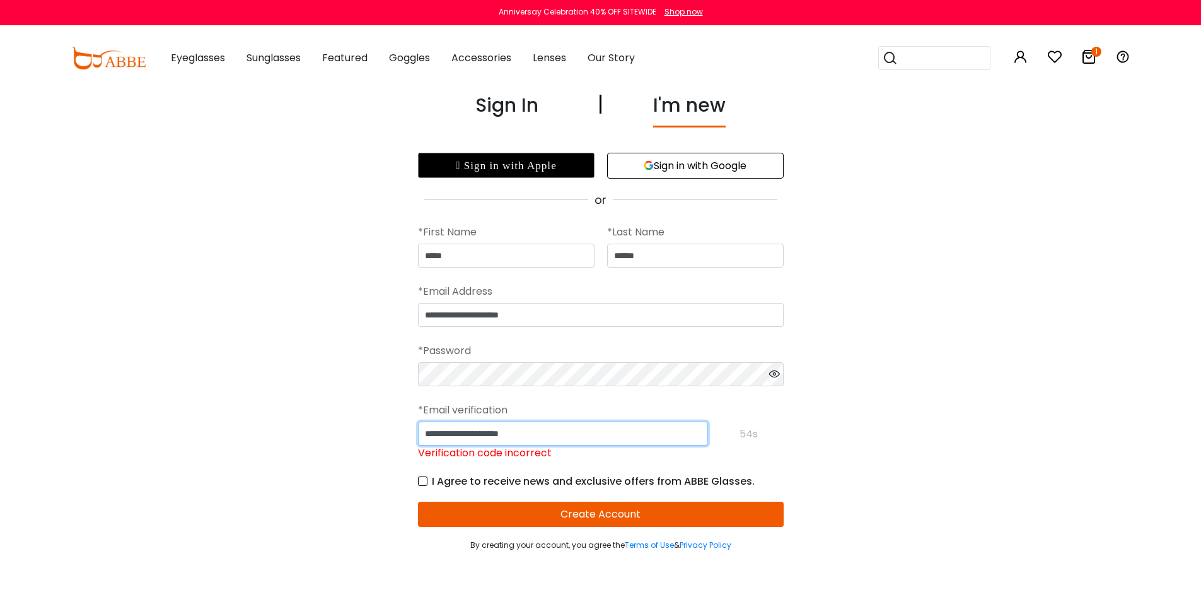
click at [429, 436] on input "**********" at bounding box center [563, 433] width 290 height 24
type input "*"
click at [495, 505] on button "Create Account" at bounding box center [601, 513] width 366 height 25
click at [296, 303] on div "**********" at bounding box center [601, 321] width 870 height 460
click at [427, 438] on input "**********" at bounding box center [563, 433] width 290 height 24
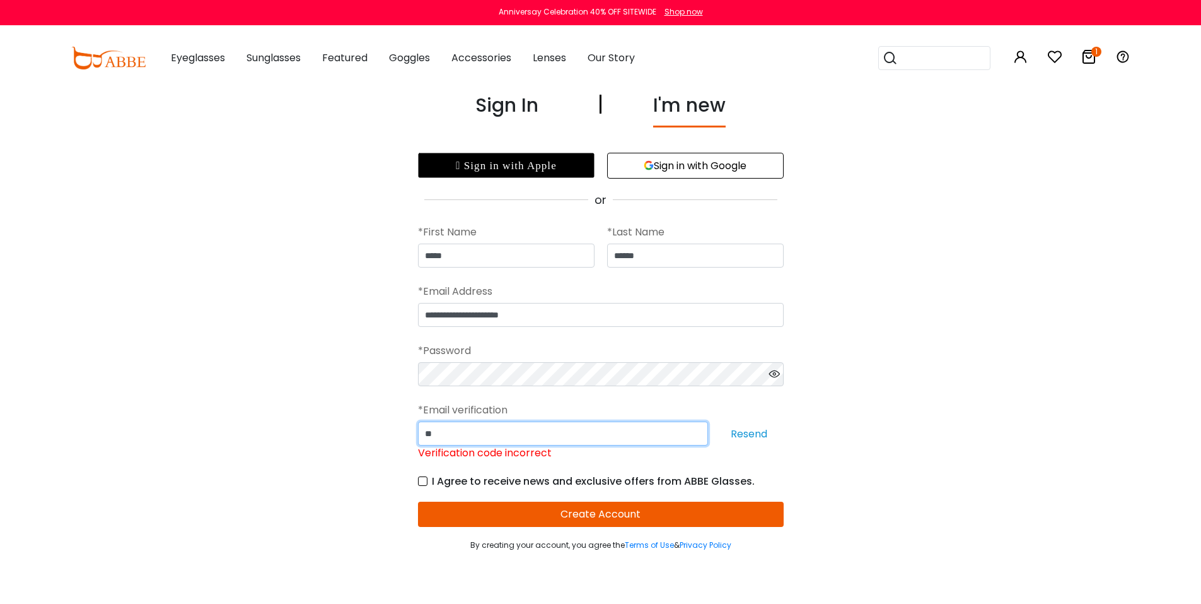
type input "*"
click at [743, 433] on button "Resend" at bounding box center [749, 433] width 69 height 24
click at [492, 435] on input "Please enter the characters you received in your email" at bounding box center [563, 433] width 290 height 24
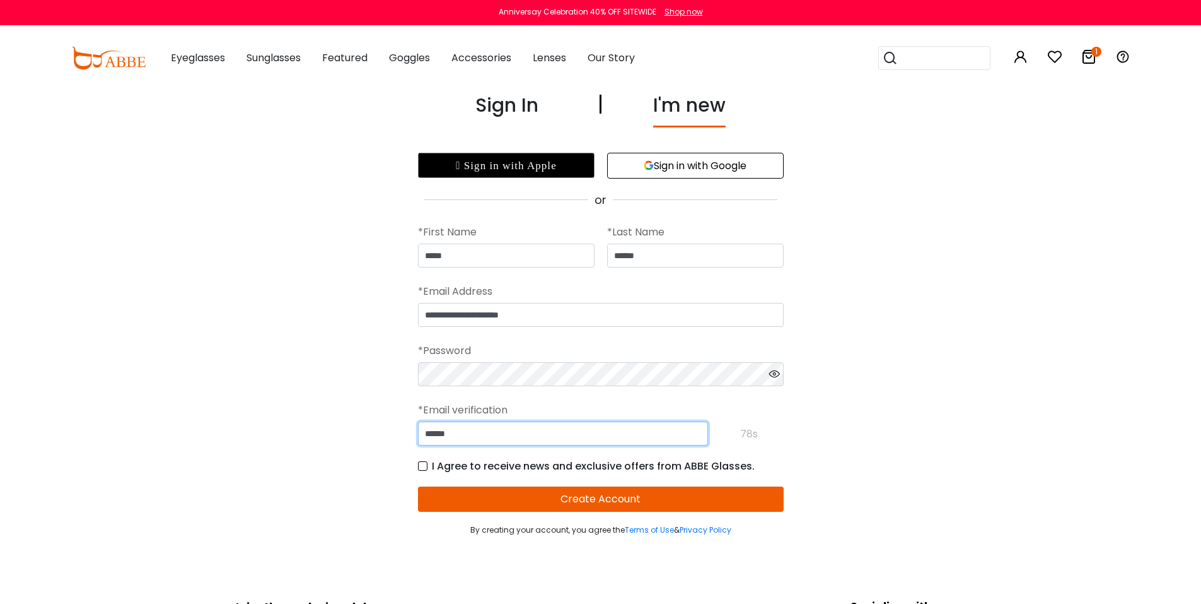
type input "******"
click at [548, 493] on button "Create Account" at bounding box center [601, 498] width 366 height 25
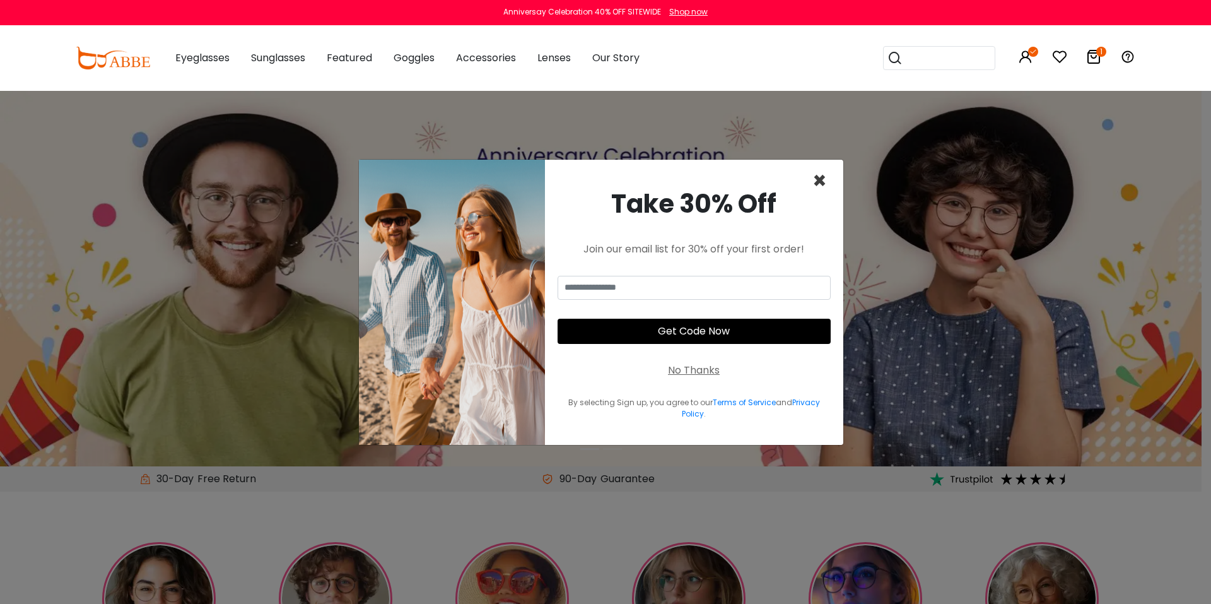
click at [823, 180] on span "×" at bounding box center [819, 181] width 15 height 32
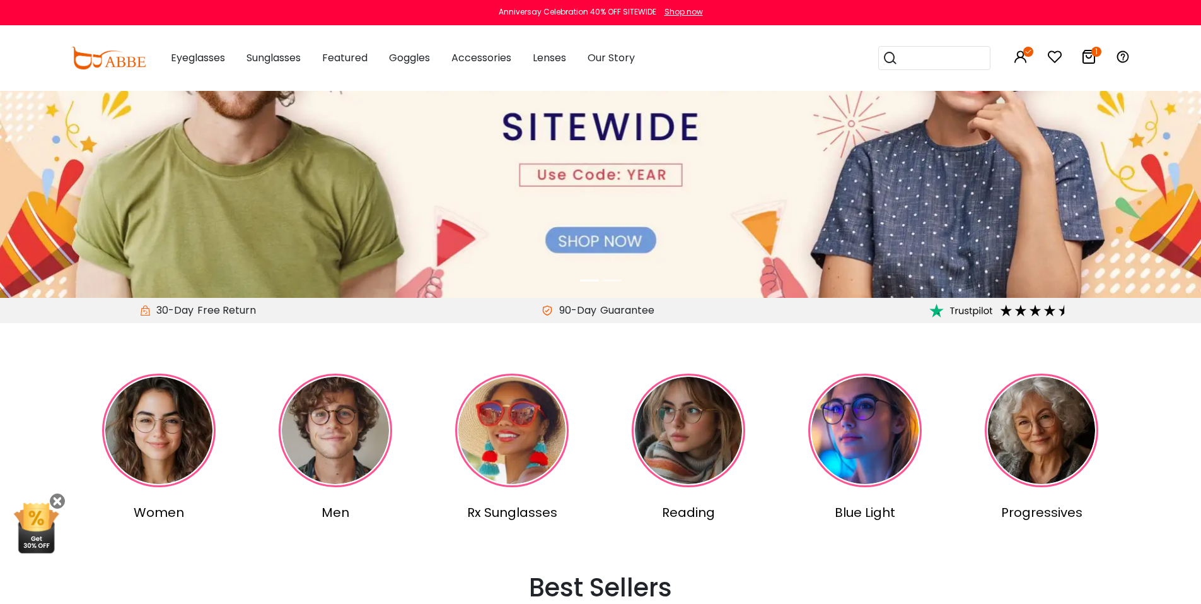
scroll to position [336, 0]
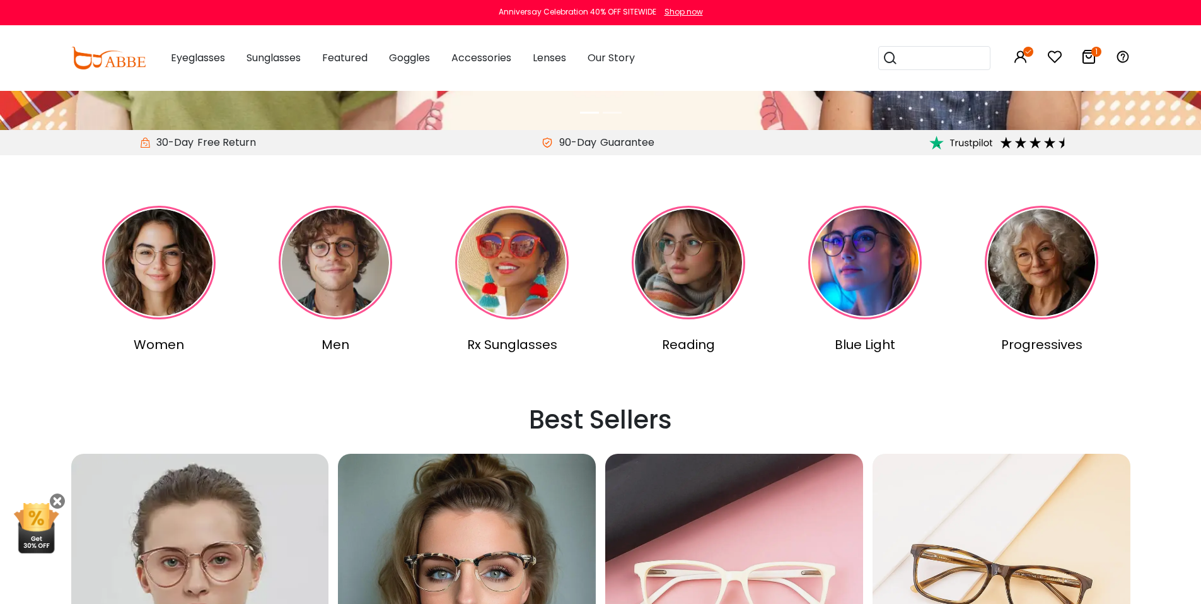
click at [327, 276] on img at bounding box center [336, 263] width 114 height 114
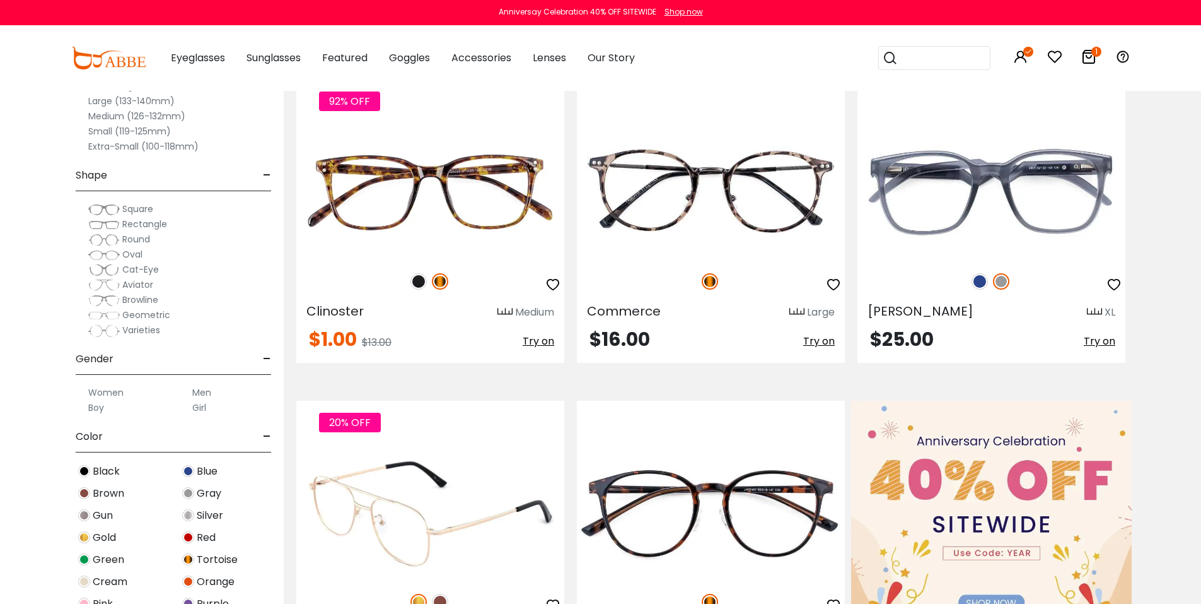
scroll to position [168, 0]
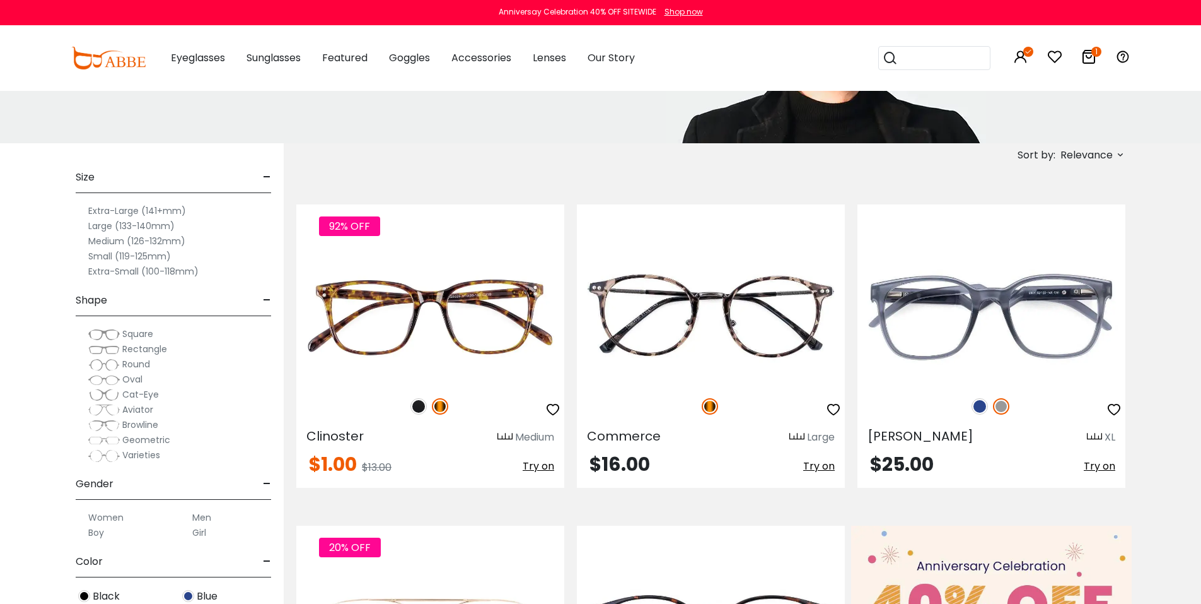
click at [102, 255] on label "Small (119-125mm)" at bounding box center [129, 255] width 83 height 15
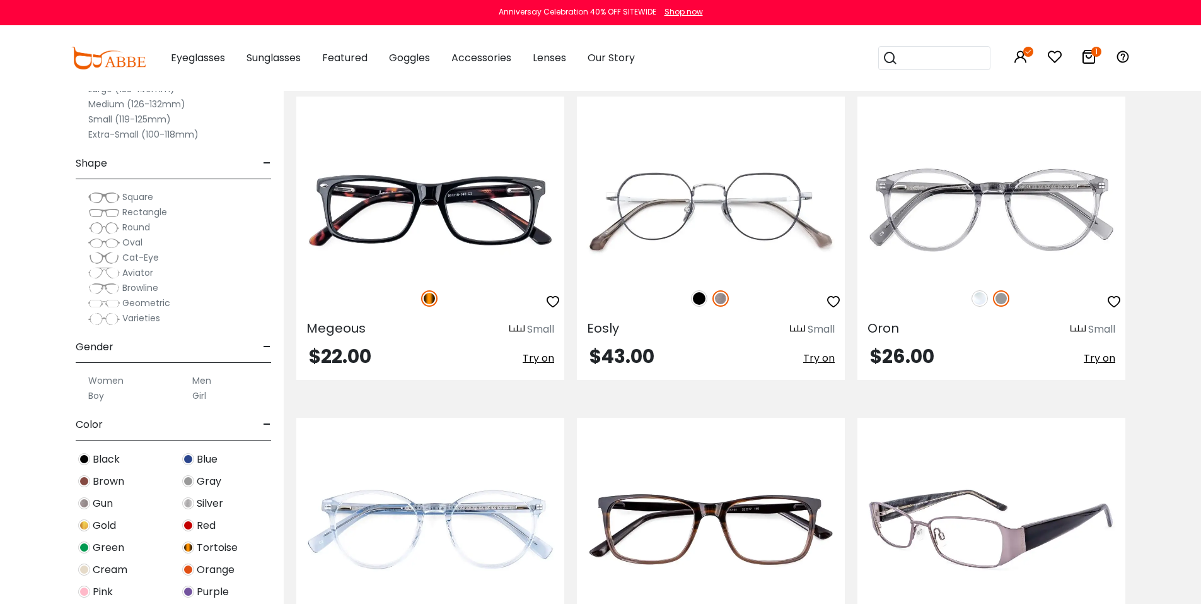
scroll to position [2859, 0]
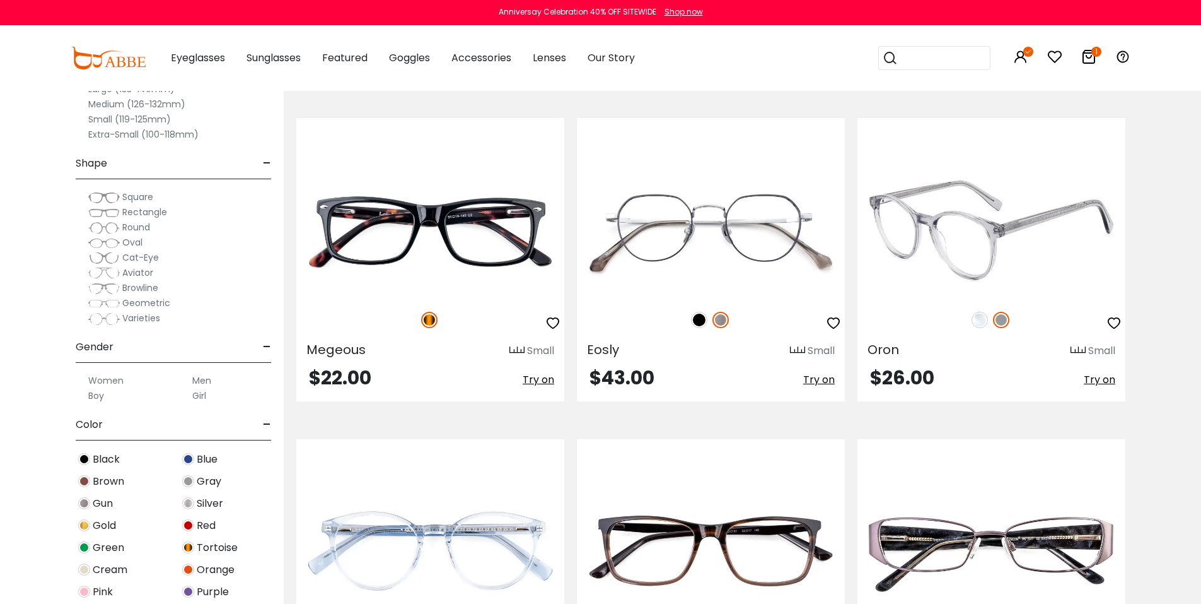
click at [1022, 173] on img at bounding box center [992, 230] width 268 height 134
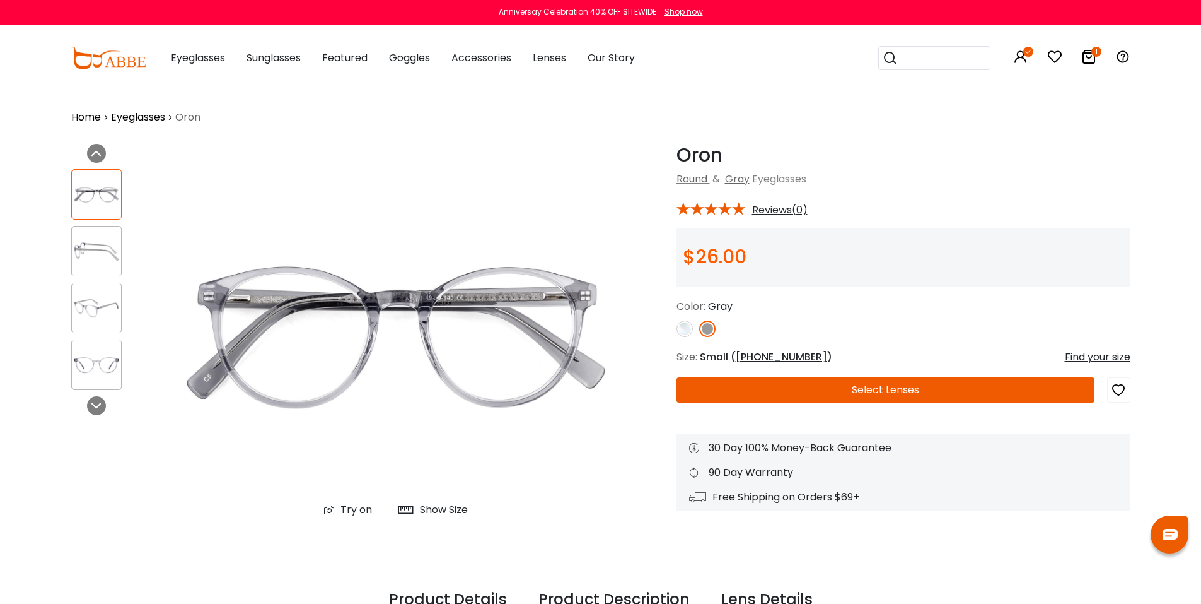
scroll to position [168, 0]
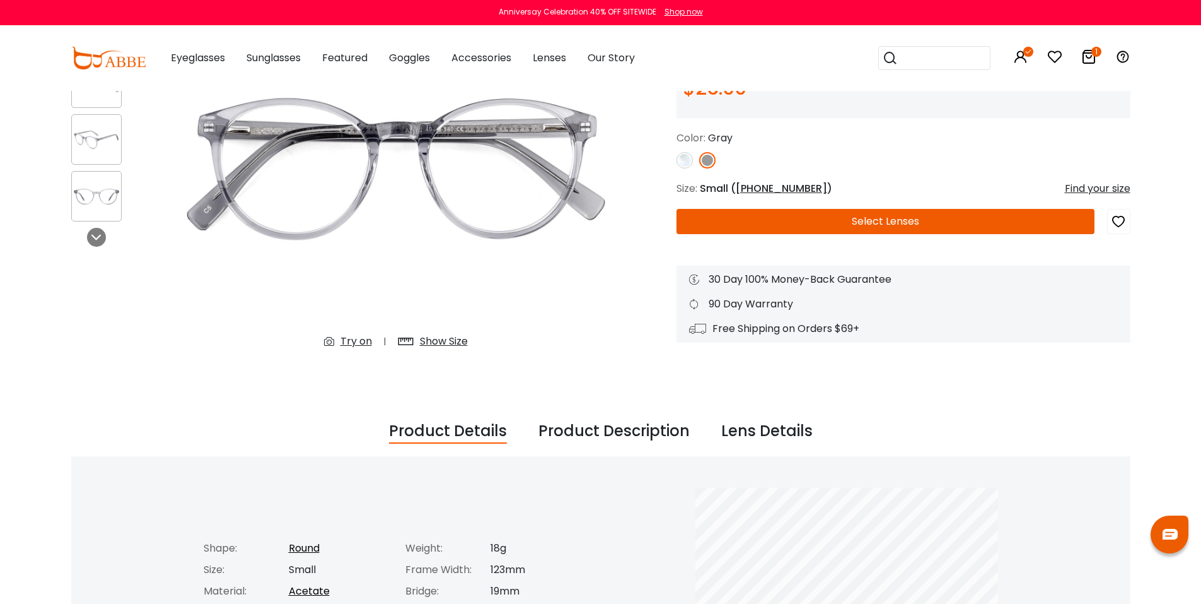
click at [801, 225] on button "Select Lenses" at bounding box center [886, 221] width 418 height 25
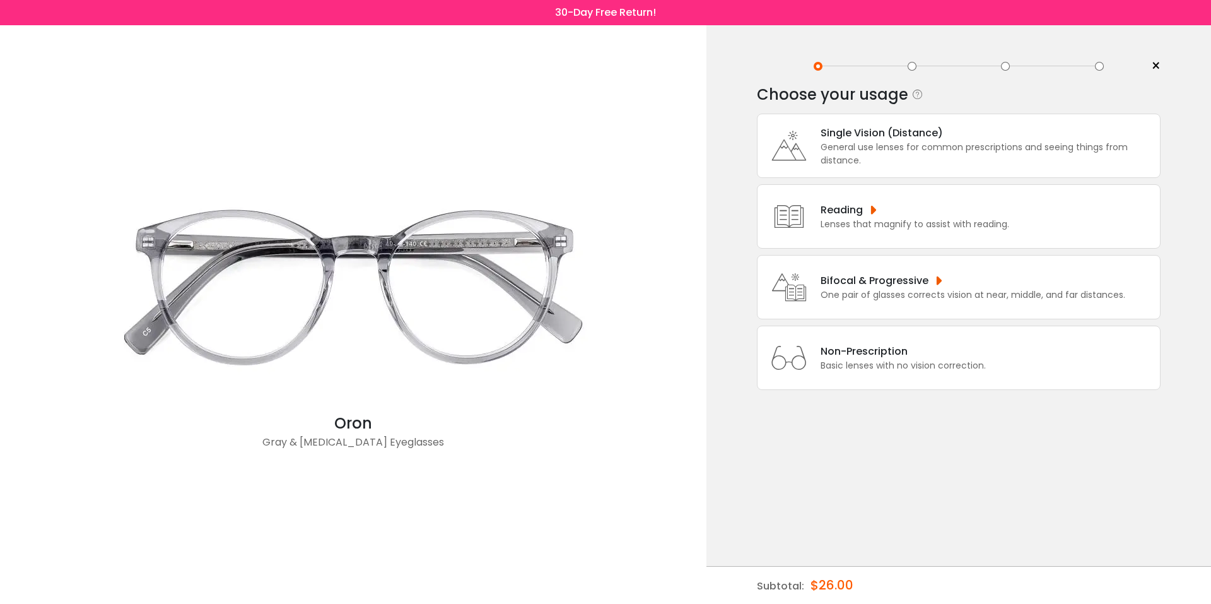
click at [826, 286] on div "Bifocal & Progressive" at bounding box center [972, 280] width 305 height 16
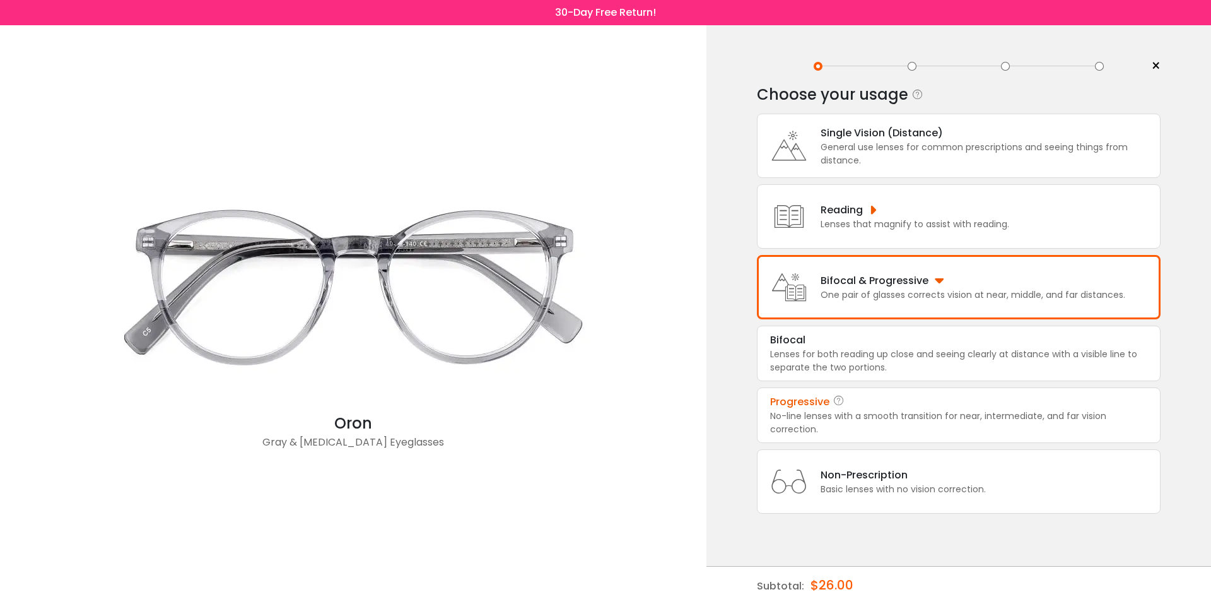
click at [819, 412] on div "No-line lenses with a smooth transition for near, intermediate, and far vision …" at bounding box center [958, 422] width 377 height 26
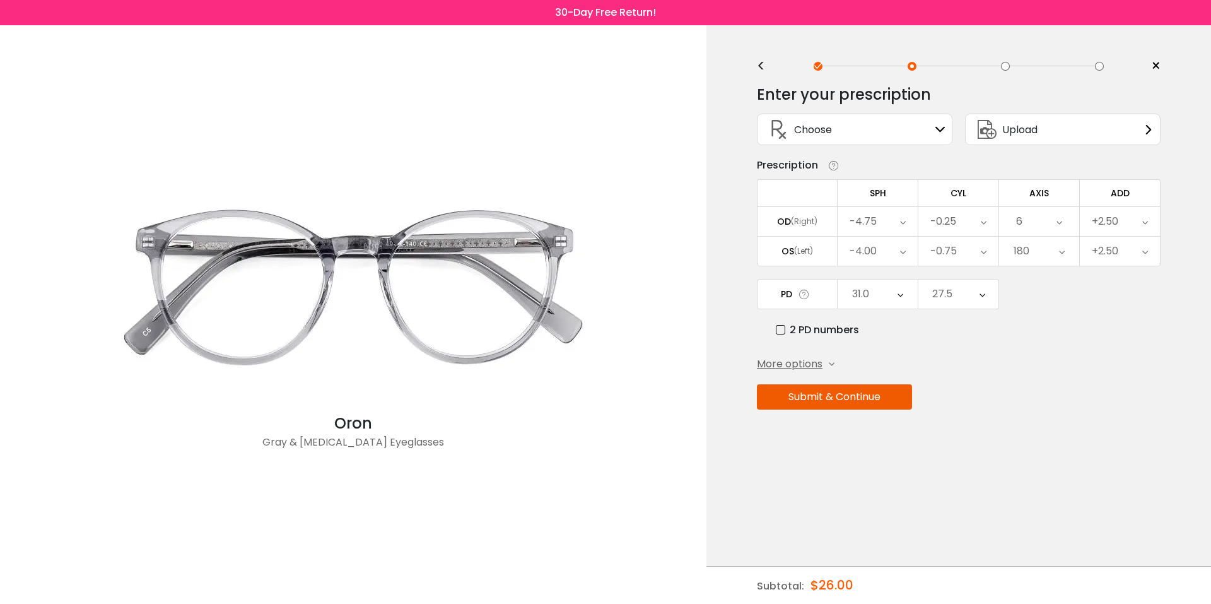
click at [836, 399] on button "Submit & Continue" at bounding box center [834, 396] width 155 height 25
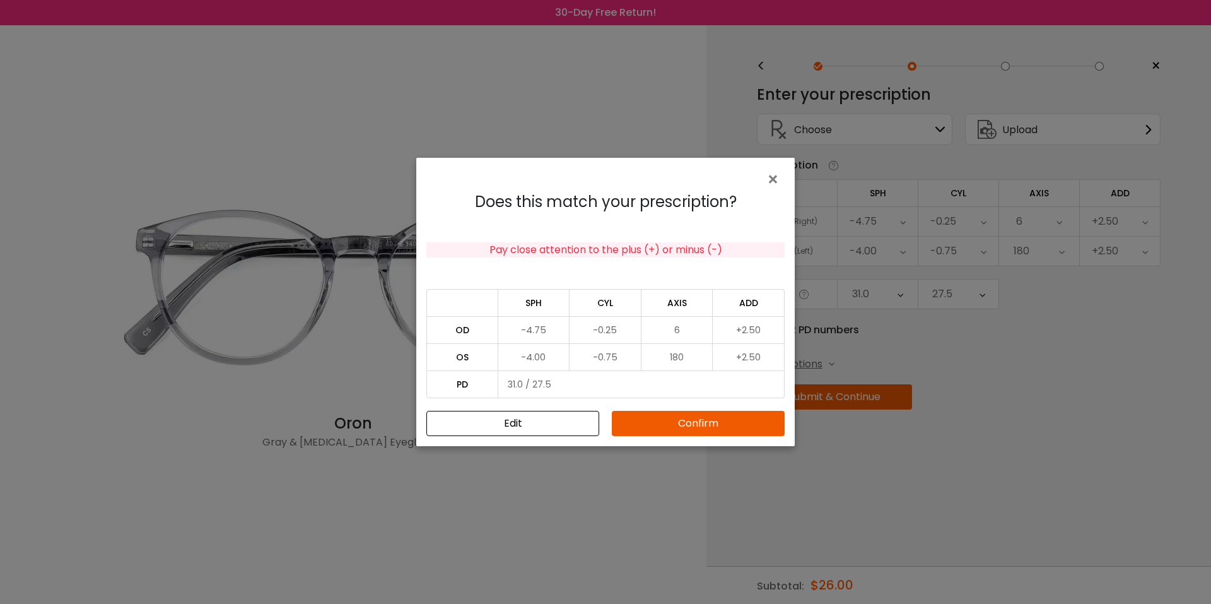
click at [634, 426] on button "Confirm" at bounding box center [698, 423] width 173 height 25
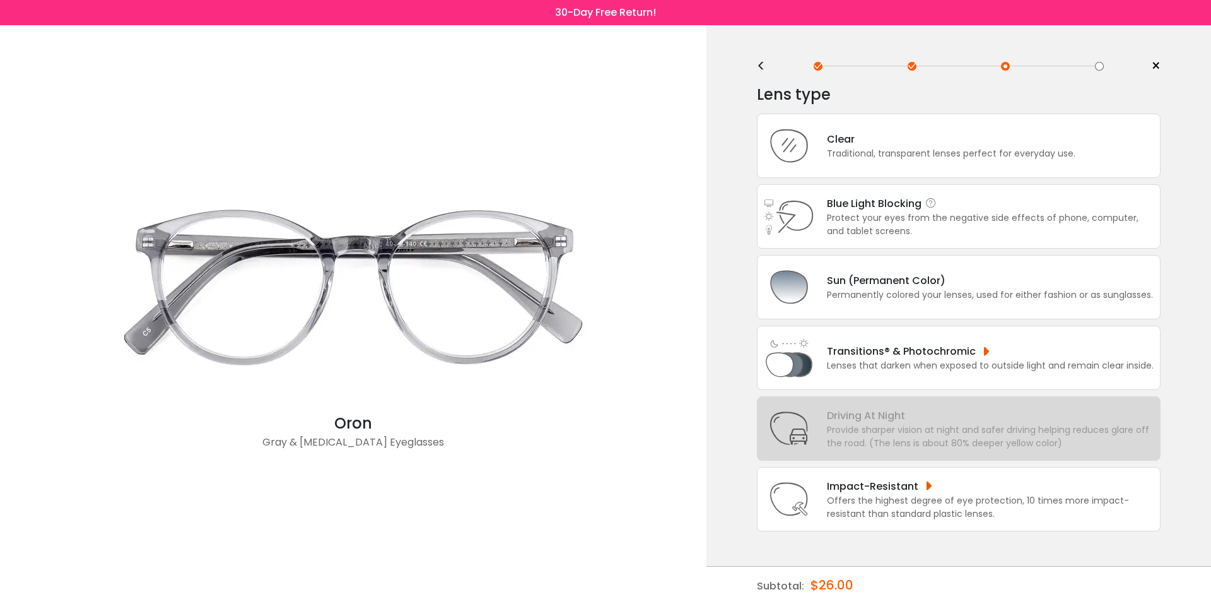
click at [884, 213] on div "Protect your eyes from the negative side effects of phone, computer, and tablet…" at bounding box center [990, 224] width 327 height 26
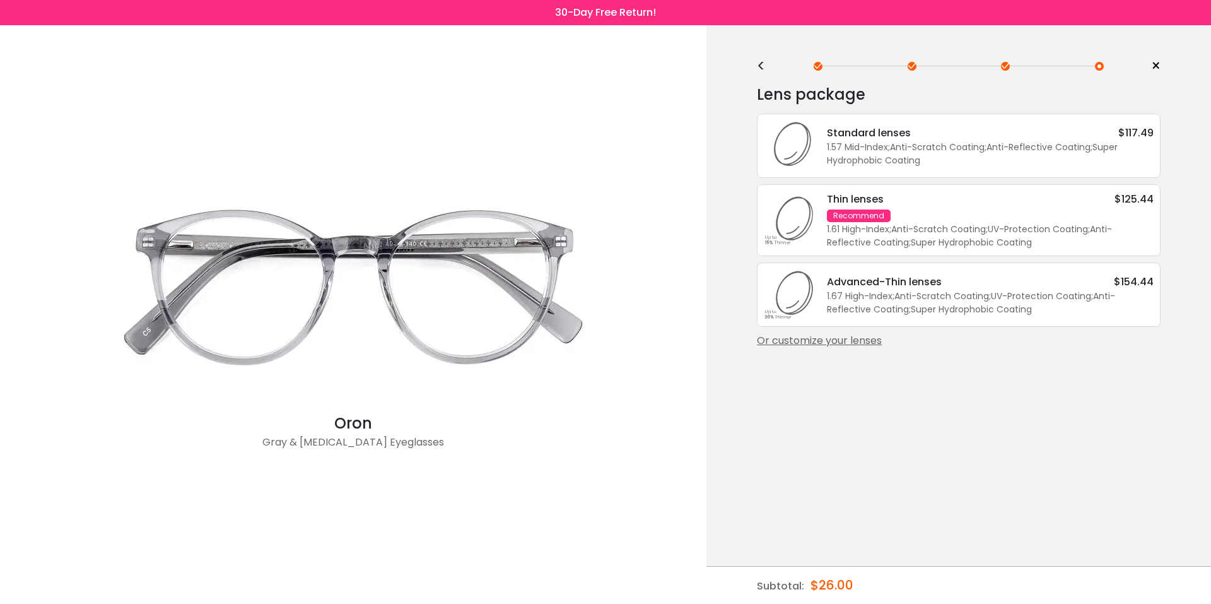
click at [940, 209] on div "Thin lenses $125.44 Recommend 1.61 High-Index ; Anti-Scratch Coating ; UV-Prote…" at bounding box center [983, 220] width 339 height 58
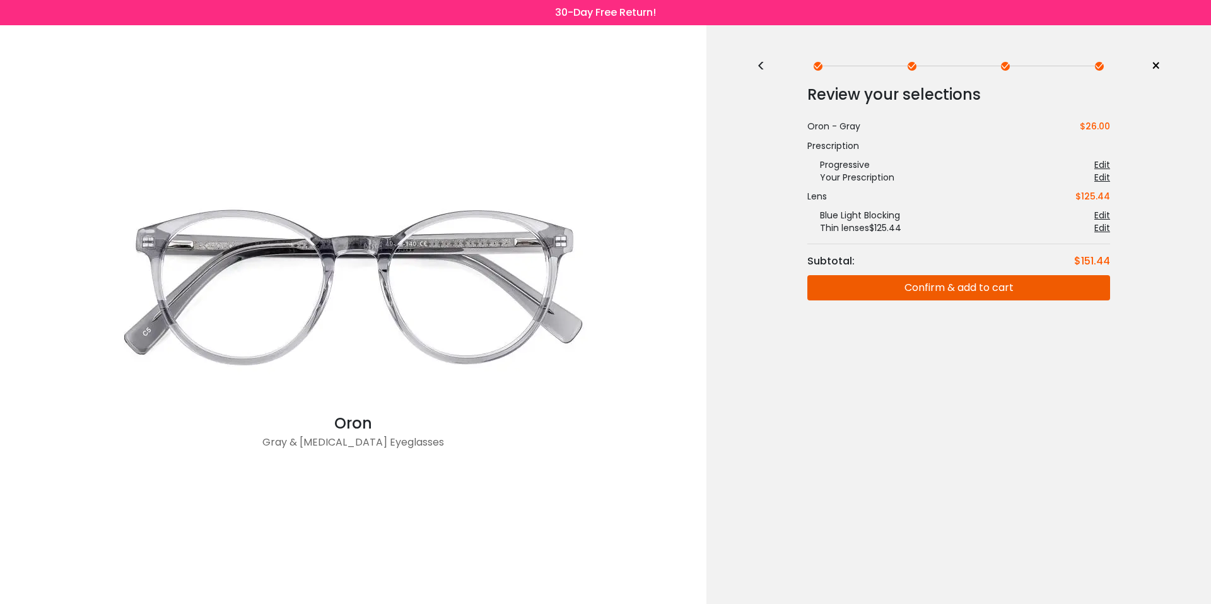
click at [893, 288] on button "Confirm & add to cart" at bounding box center [958, 287] width 303 height 25
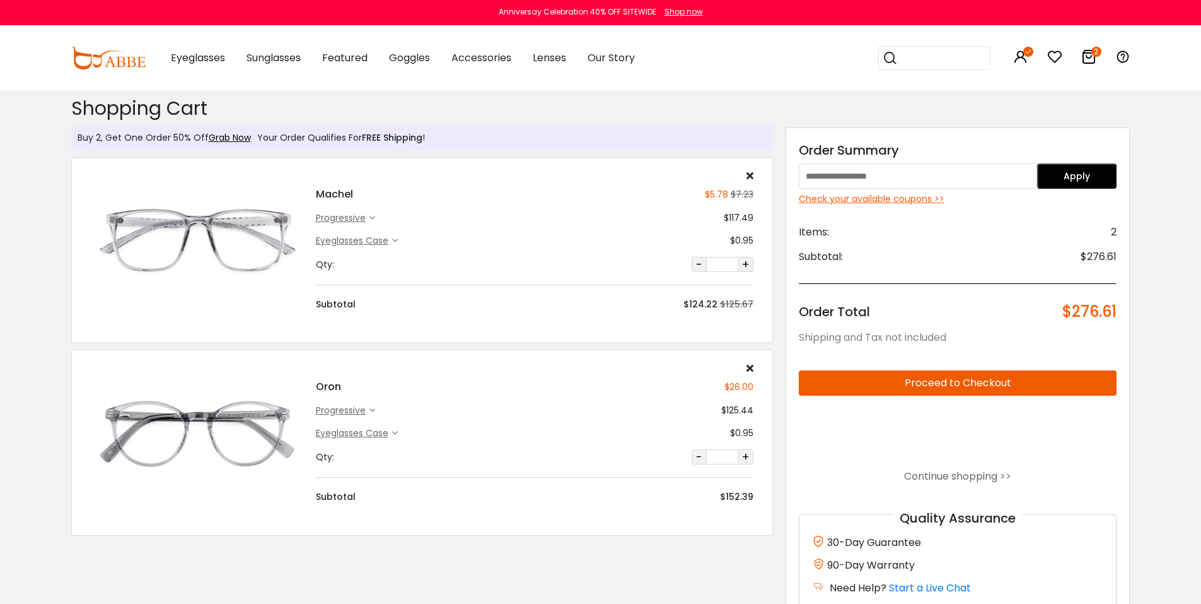
click at [901, 202] on div "Check your available coupons >>" at bounding box center [958, 198] width 318 height 13
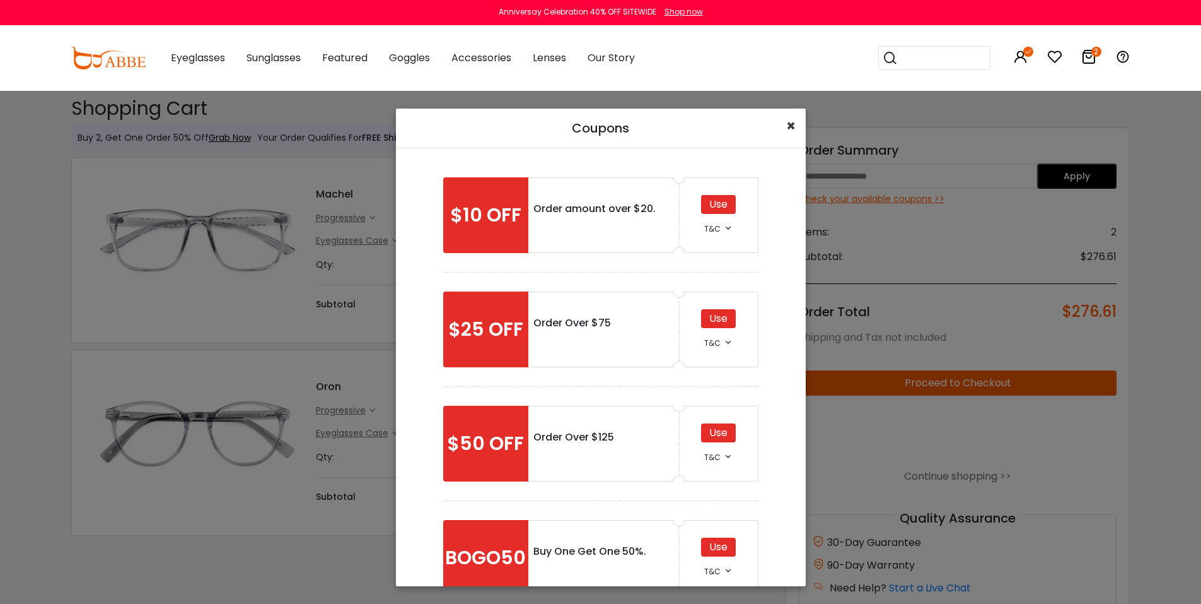
click at [785, 127] on button "×" at bounding box center [791, 125] width 30 height 35
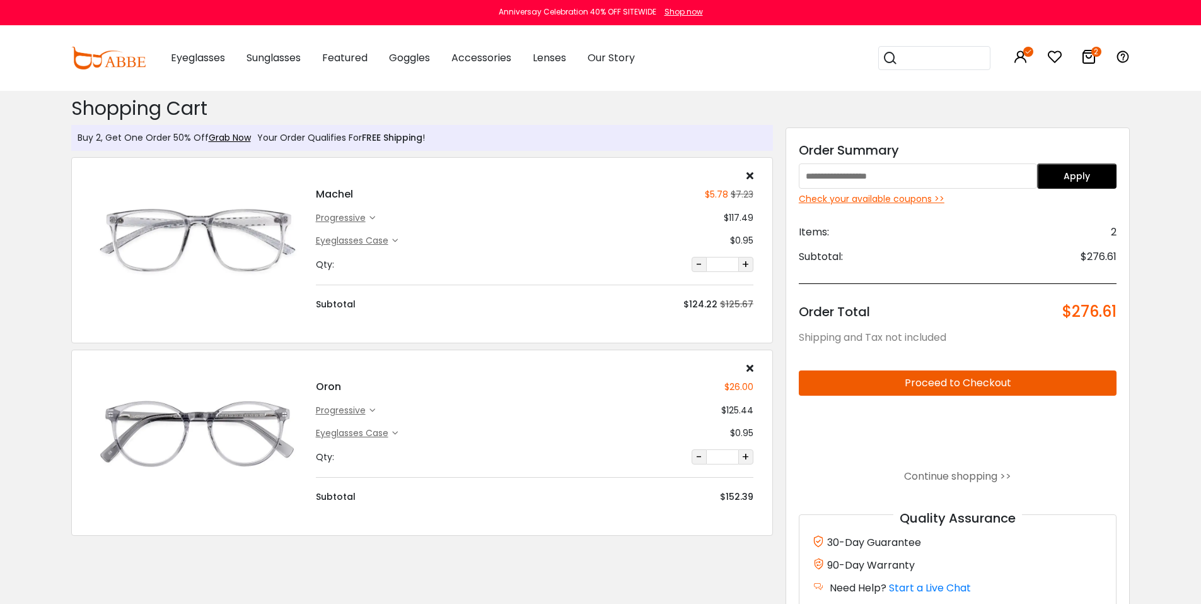
click at [696, 262] on button "-" at bounding box center [699, 264] width 15 height 15
click at [747, 175] on icon at bounding box center [750, 175] width 7 height 10
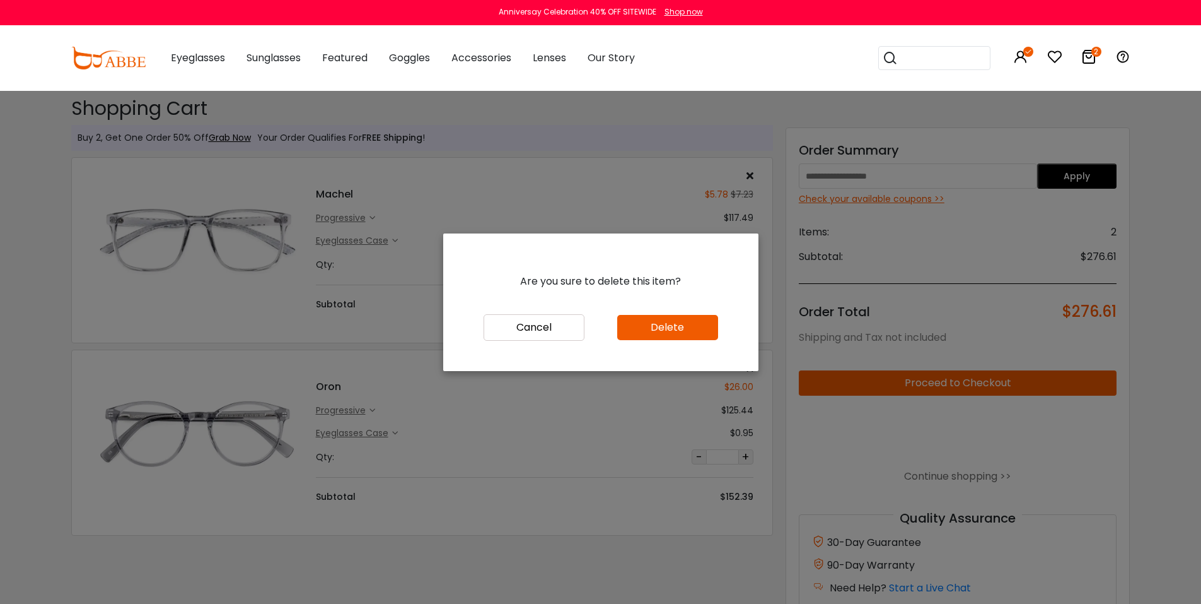
click at [628, 324] on button "Delete" at bounding box center [667, 327] width 101 height 25
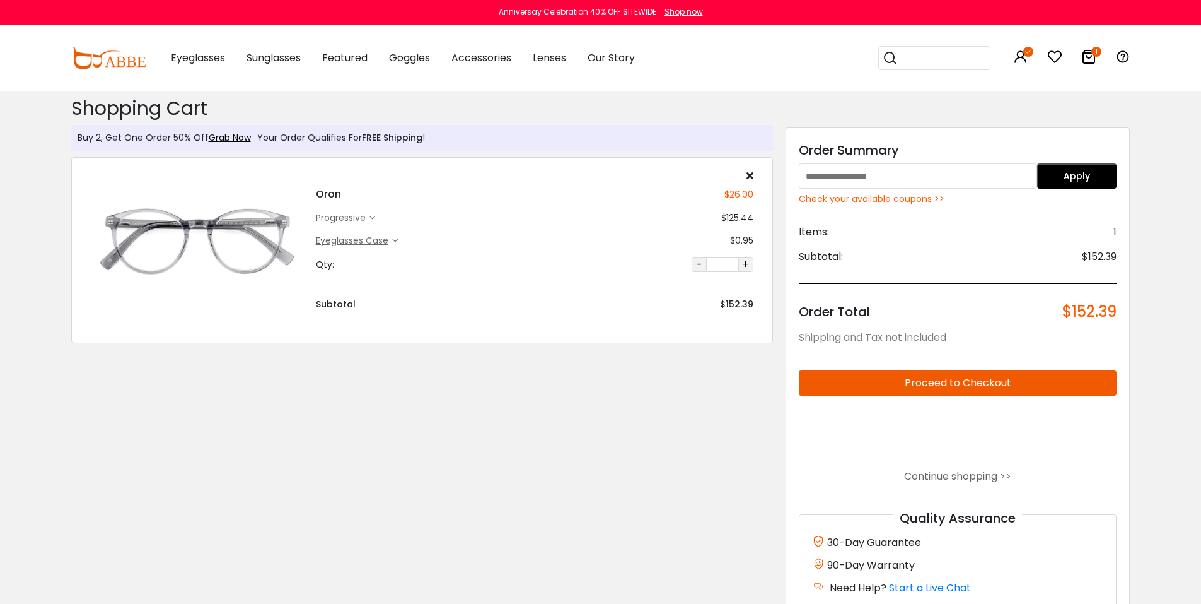
click at [856, 196] on div "Check your available coupons >>" at bounding box center [958, 198] width 318 height 13
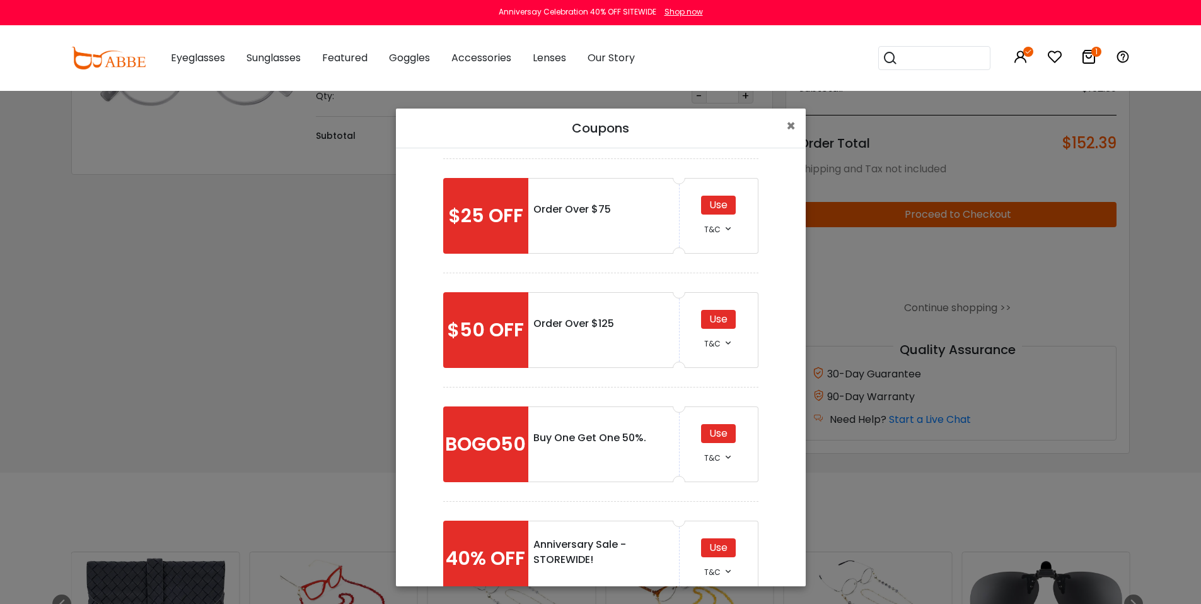
scroll to position [282, 0]
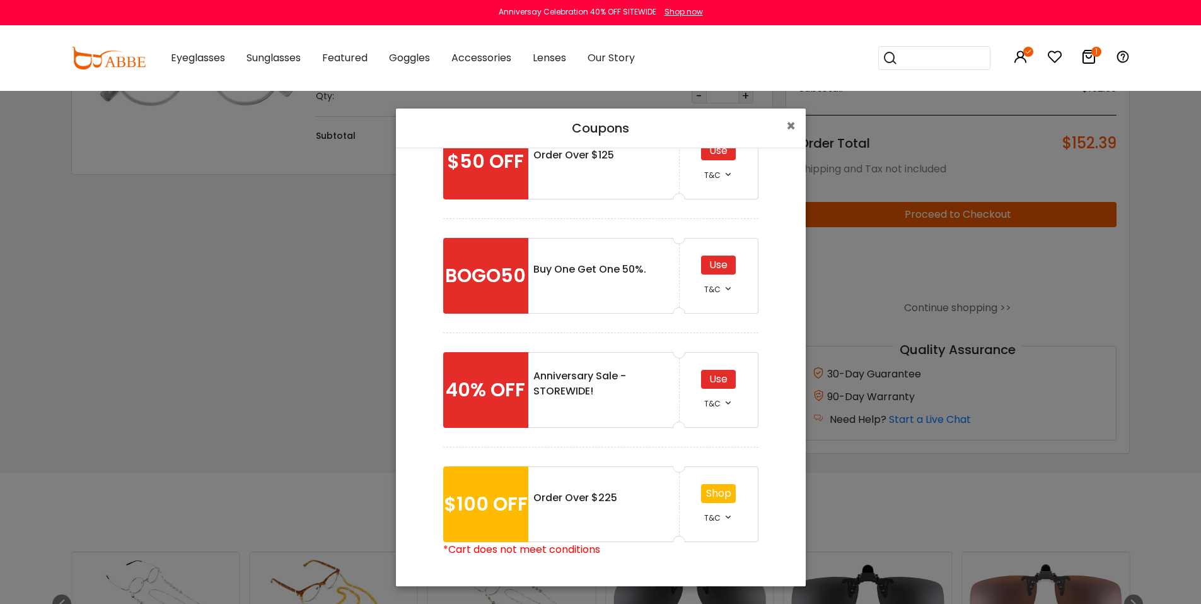
click at [726, 372] on div "Use" at bounding box center [718, 379] width 35 height 19
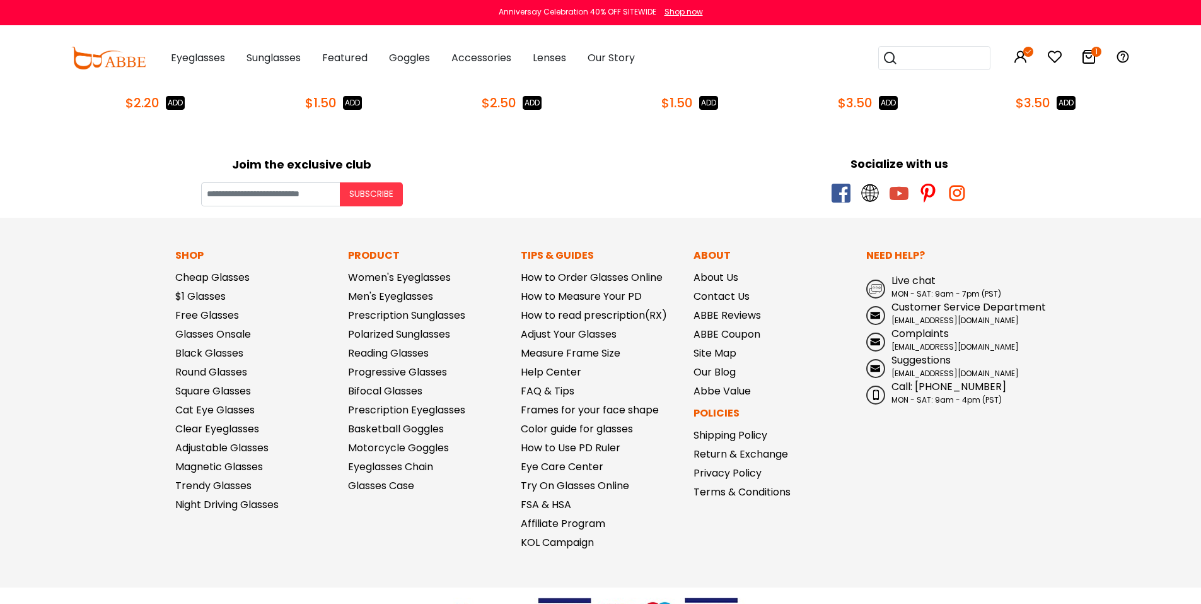
scroll to position [861, 0]
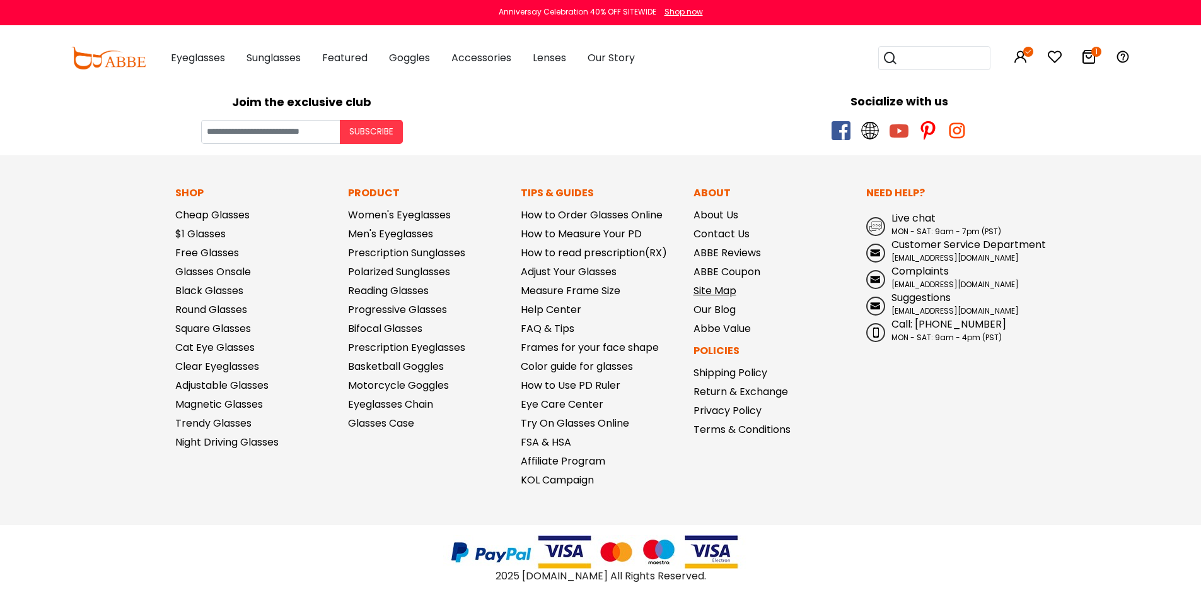
click at [706, 294] on link "Site Map" at bounding box center [715, 290] width 43 height 15
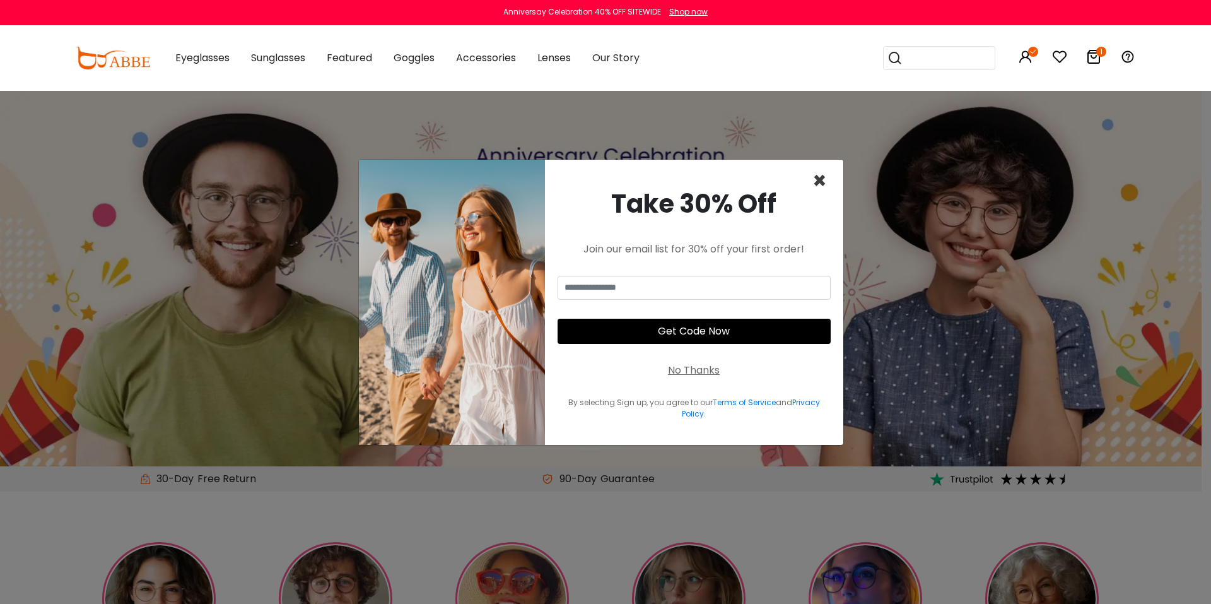
click at [820, 184] on span "×" at bounding box center [819, 181] width 15 height 32
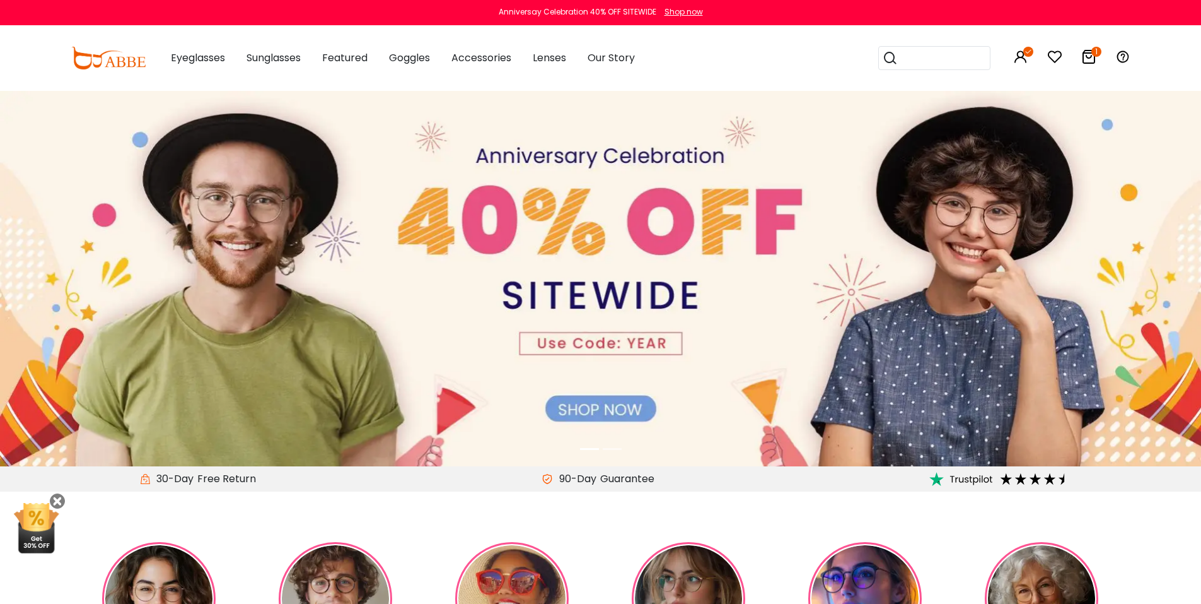
click at [1087, 56] on icon at bounding box center [1089, 56] width 15 height 15
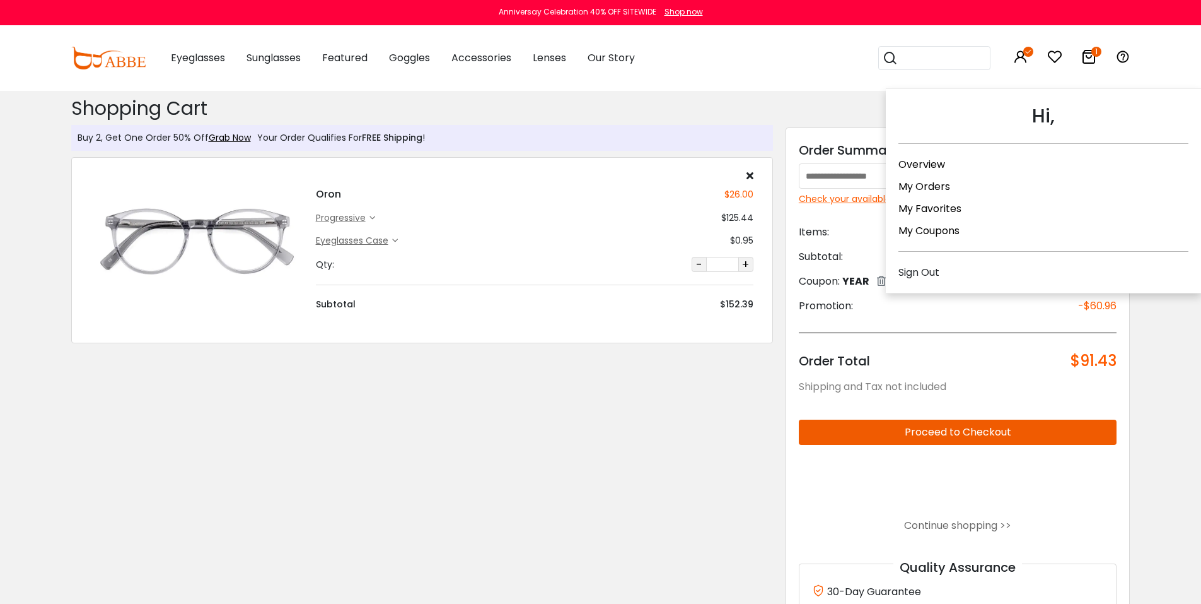
click at [1026, 55] on icon at bounding box center [1029, 52] width 10 height 10
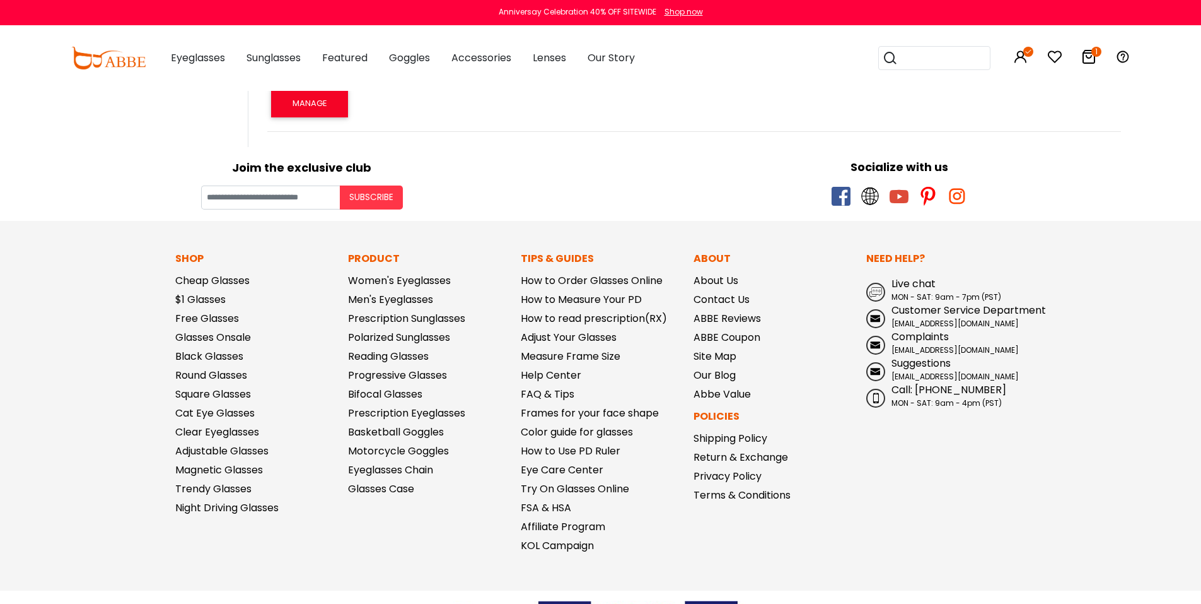
scroll to position [788, 0]
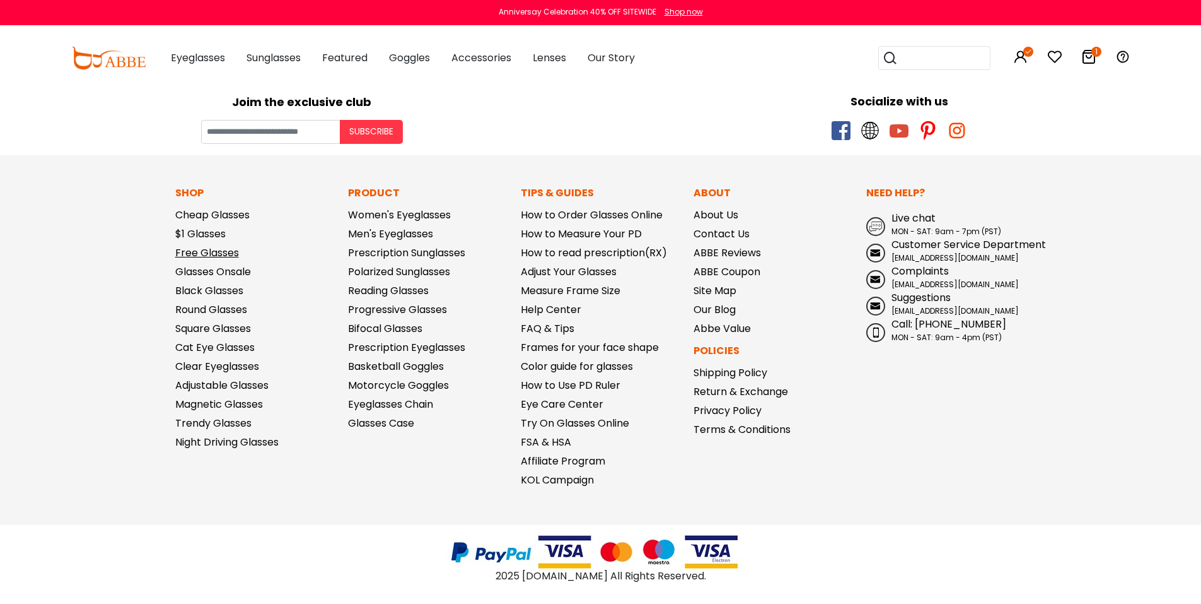
click at [185, 252] on link "Free Glasses" at bounding box center [207, 252] width 64 height 15
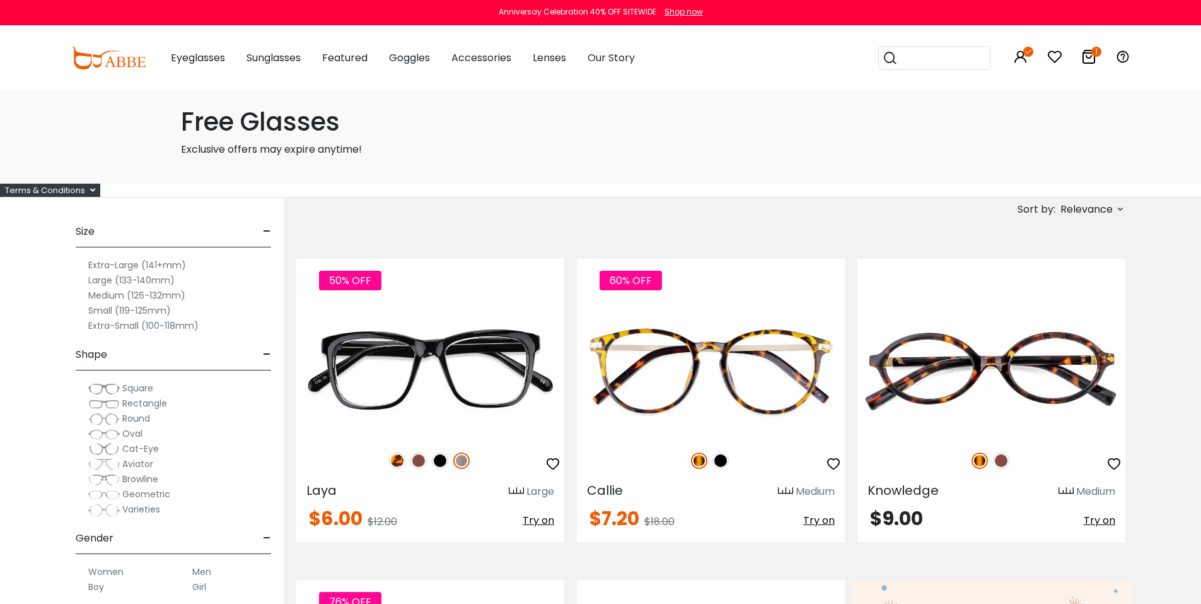
click at [120, 309] on label "Small (119-125mm)" at bounding box center [129, 310] width 83 height 15
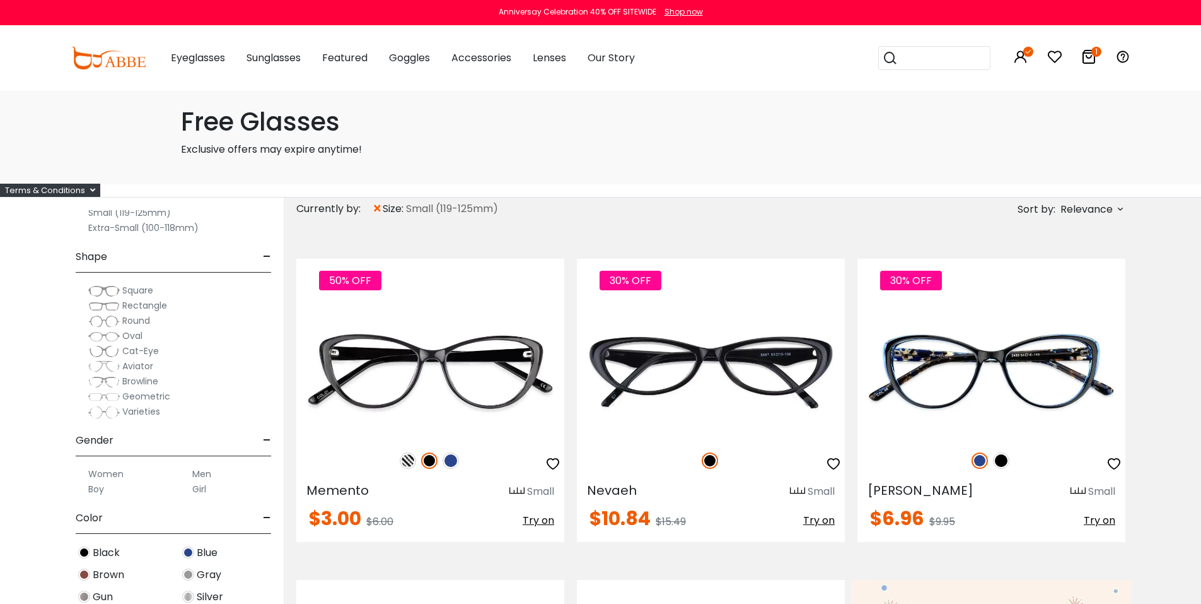
scroll to position [168, 0]
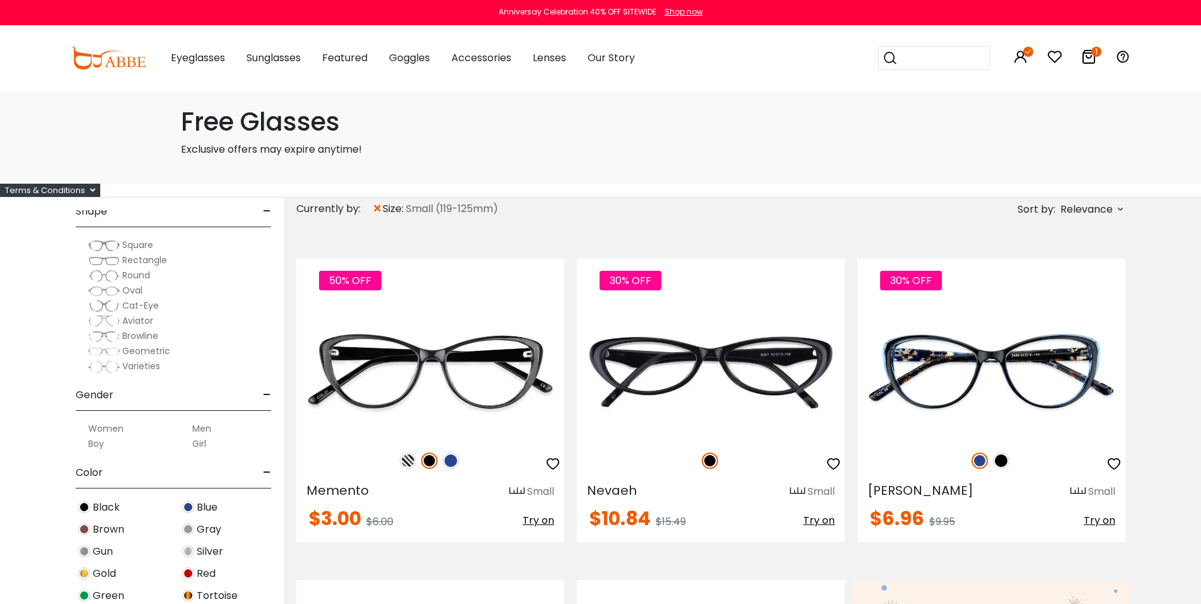
click at [201, 428] on label "Men" at bounding box center [201, 428] width 19 height 15
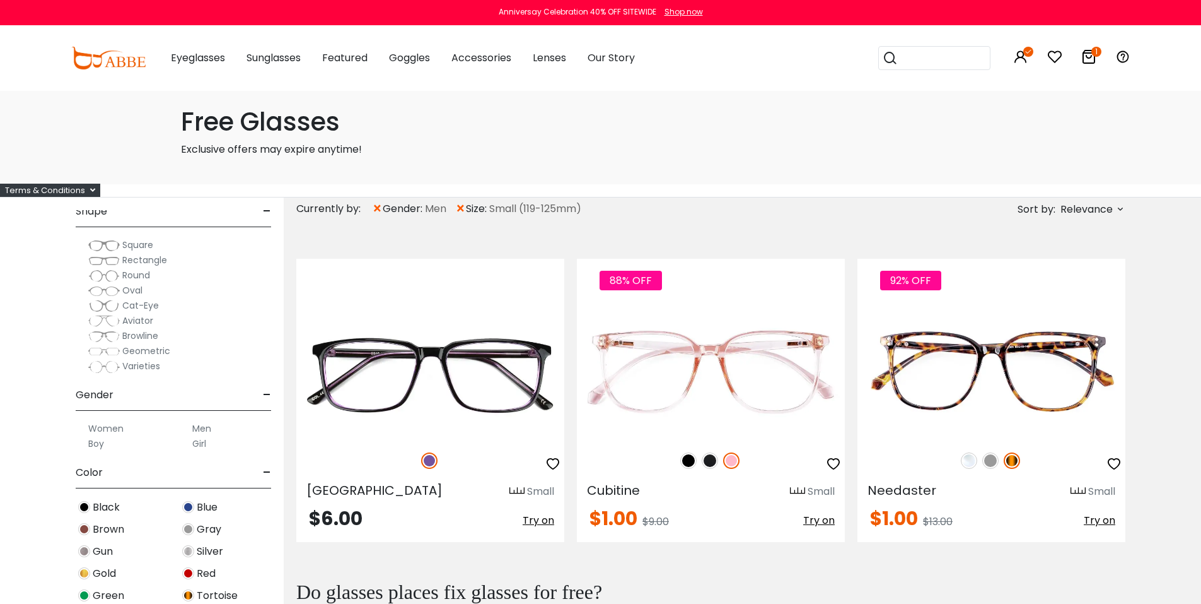
scroll to position [168, 0]
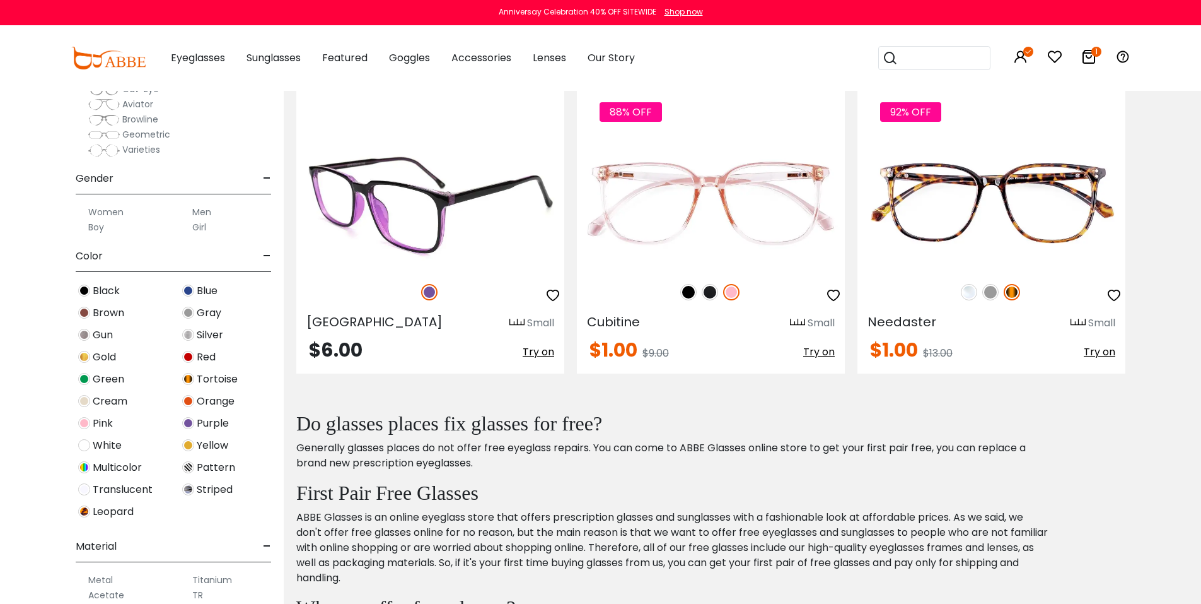
click at [436, 218] on img at bounding box center [430, 203] width 268 height 134
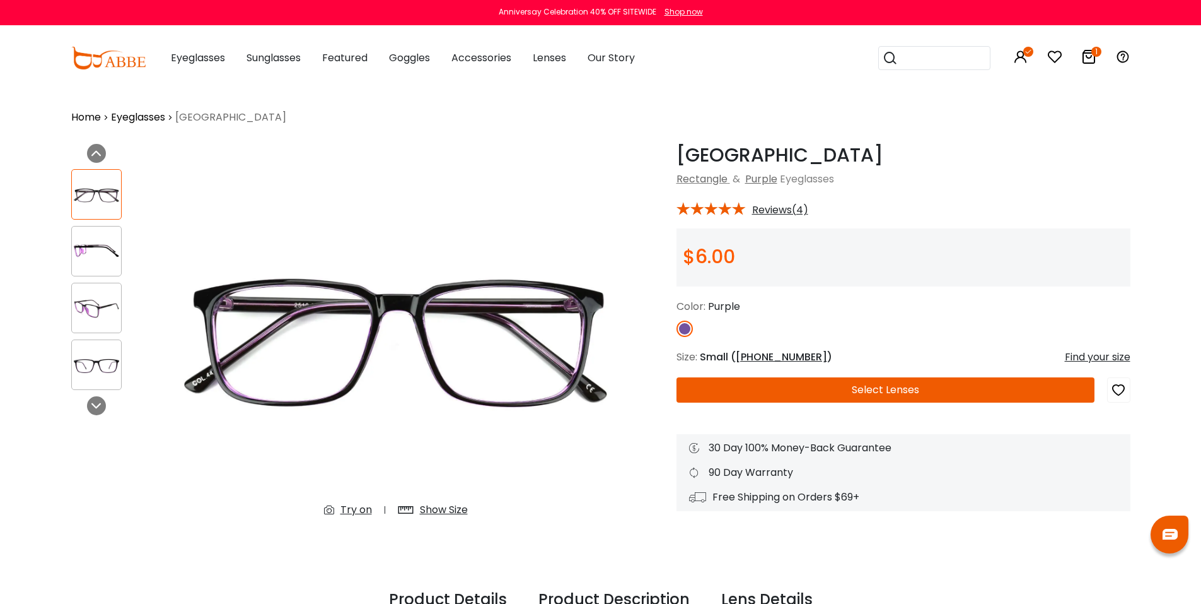
click at [102, 356] on img at bounding box center [96, 365] width 49 height 25
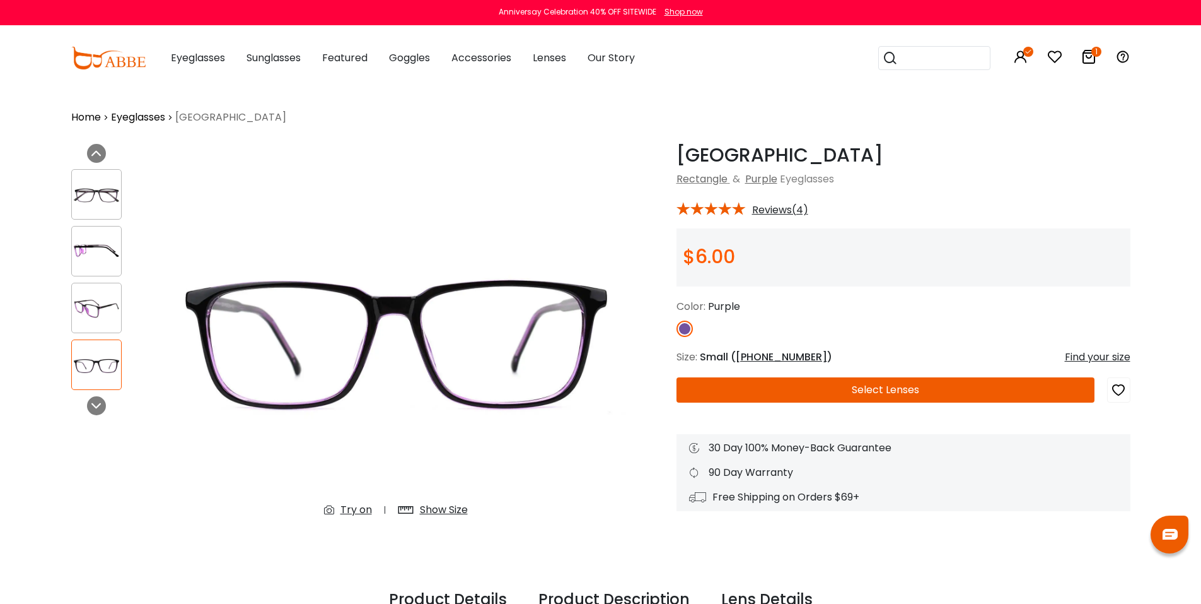
click at [100, 314] on img at bounding box center [96, 308] width 49 height 25
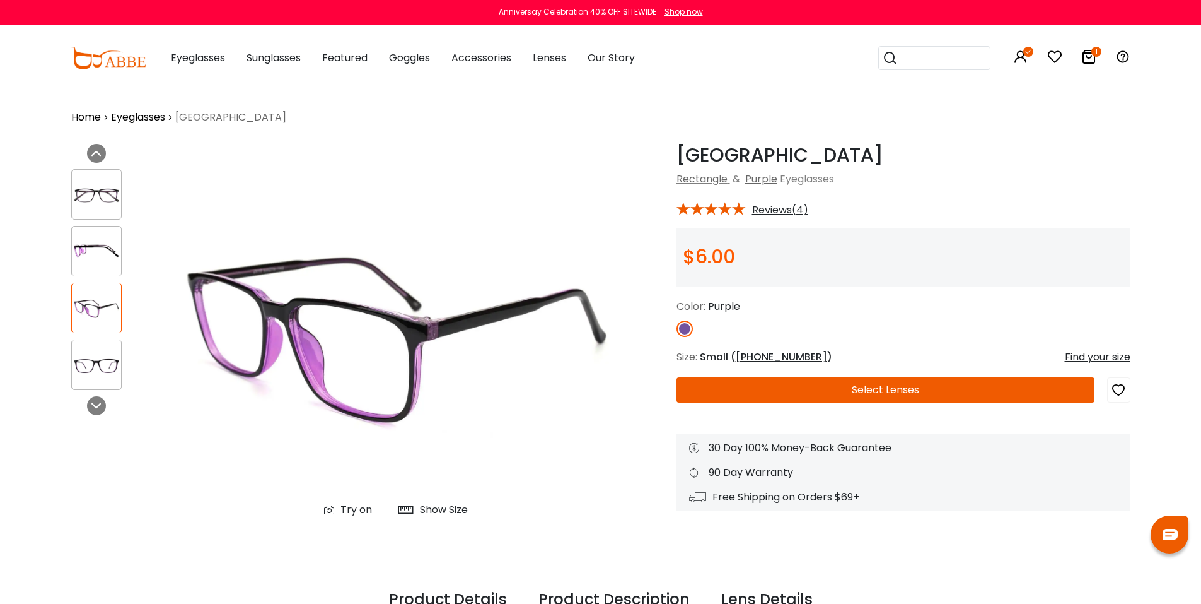
click at [95, 207] on div at bounding box center [96, 194] width 50 height 50
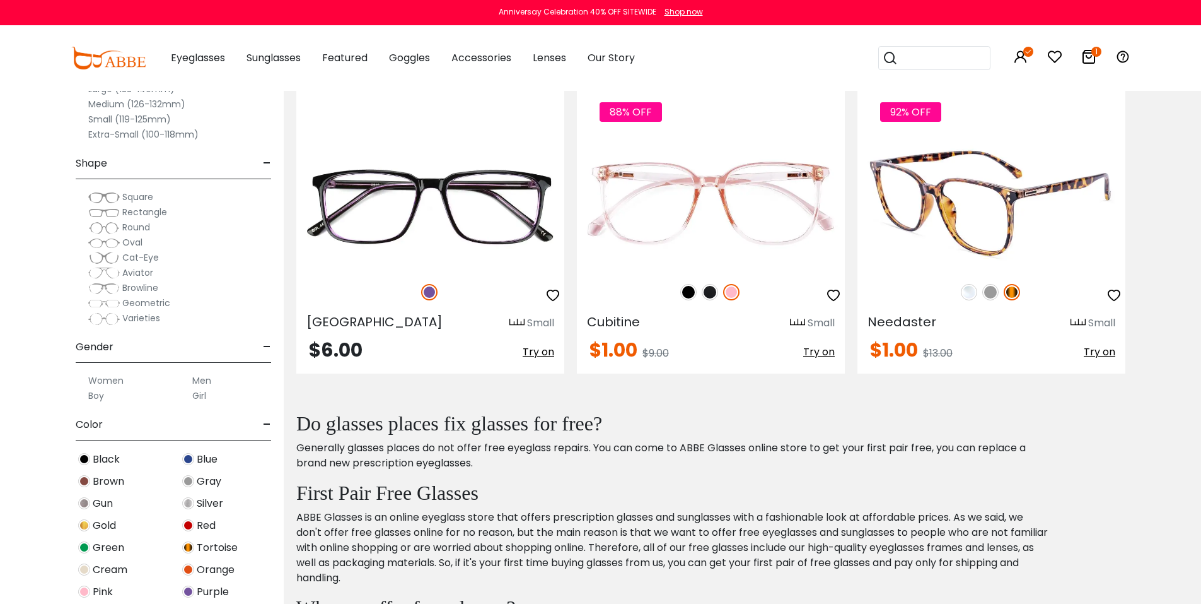
click at [918, 259] on img at bounding box center [992, 203] width 268 height 134
click at [991, 293] on img at bounding box center [991, 292] width 16 height 16
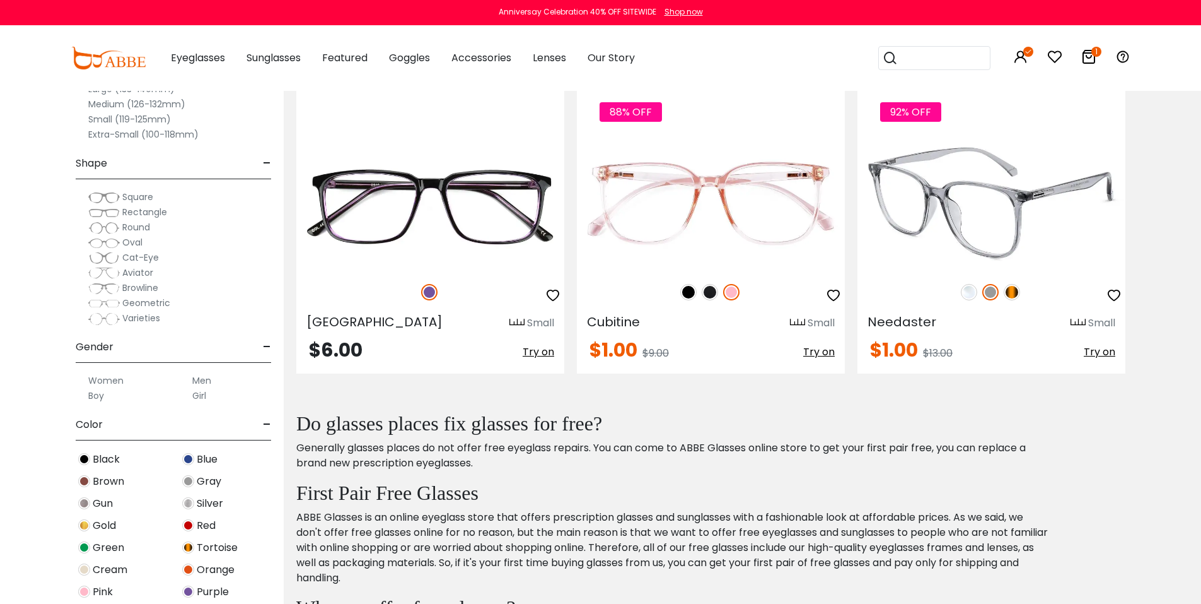
click at [1015, 291] on img at bounding box center [1012, 292] width 16 height 16
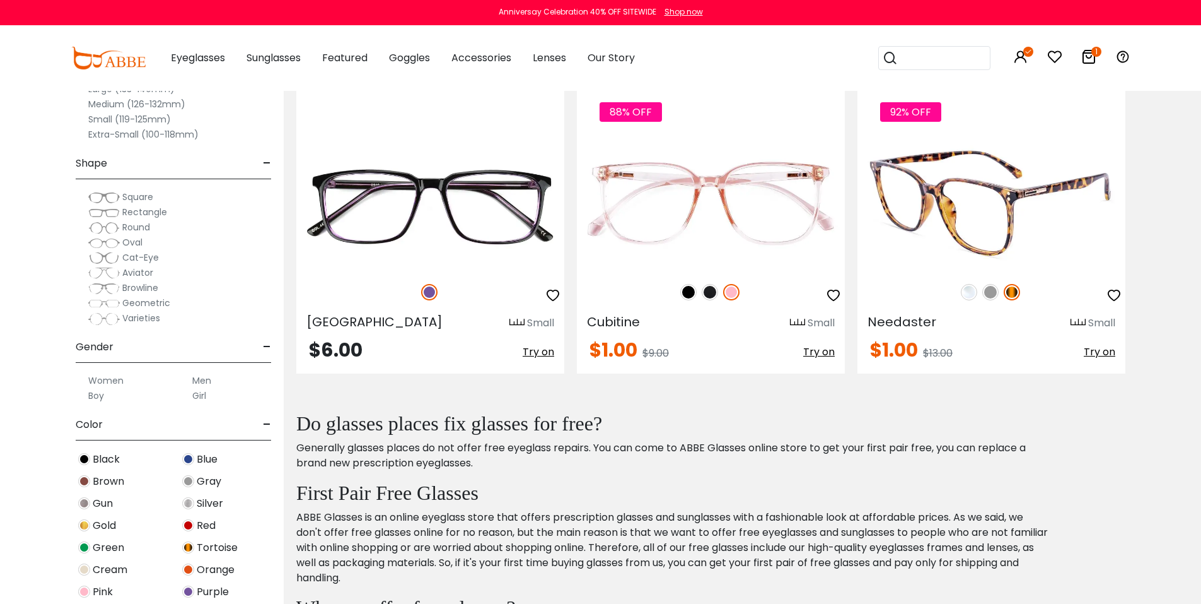
click at [971, 288] on img at bounding box center [969, 292] width 16 height 16
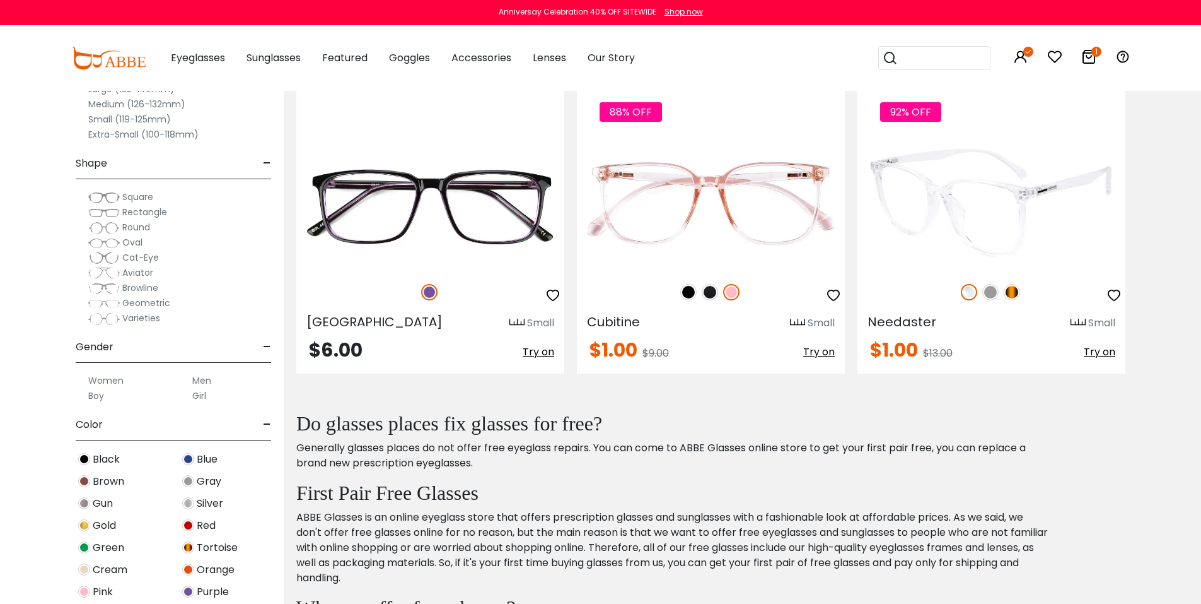
click at [991, 289] on img at bounding box center [991, 292] width 16 height 16
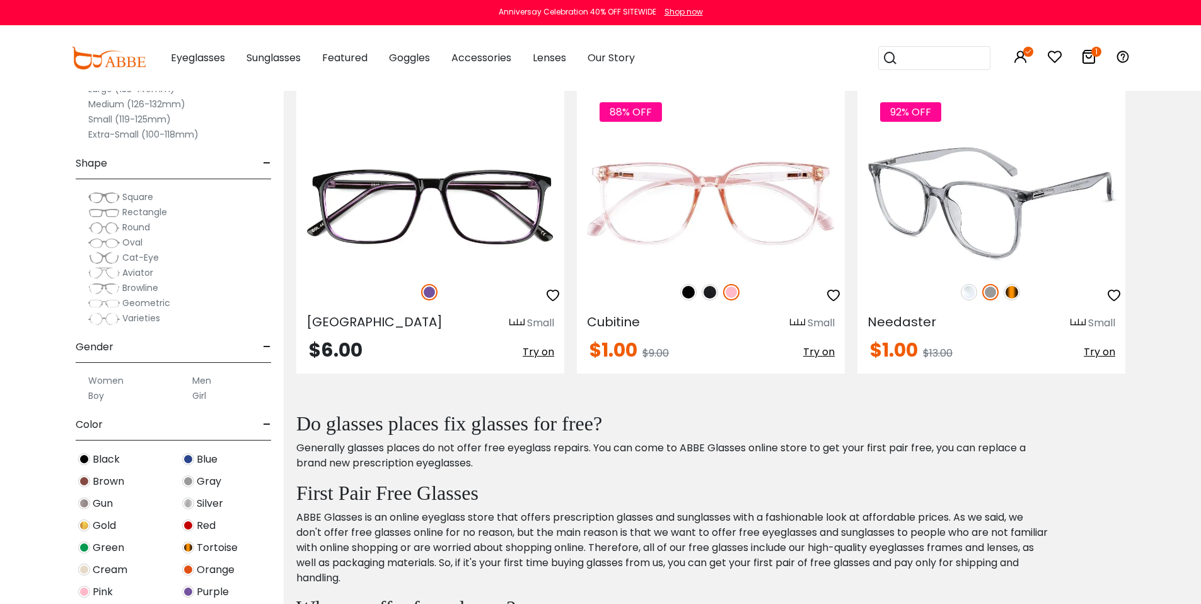
click at [1032, 217] on img at bounding box center [992, 203] width 268 height 134
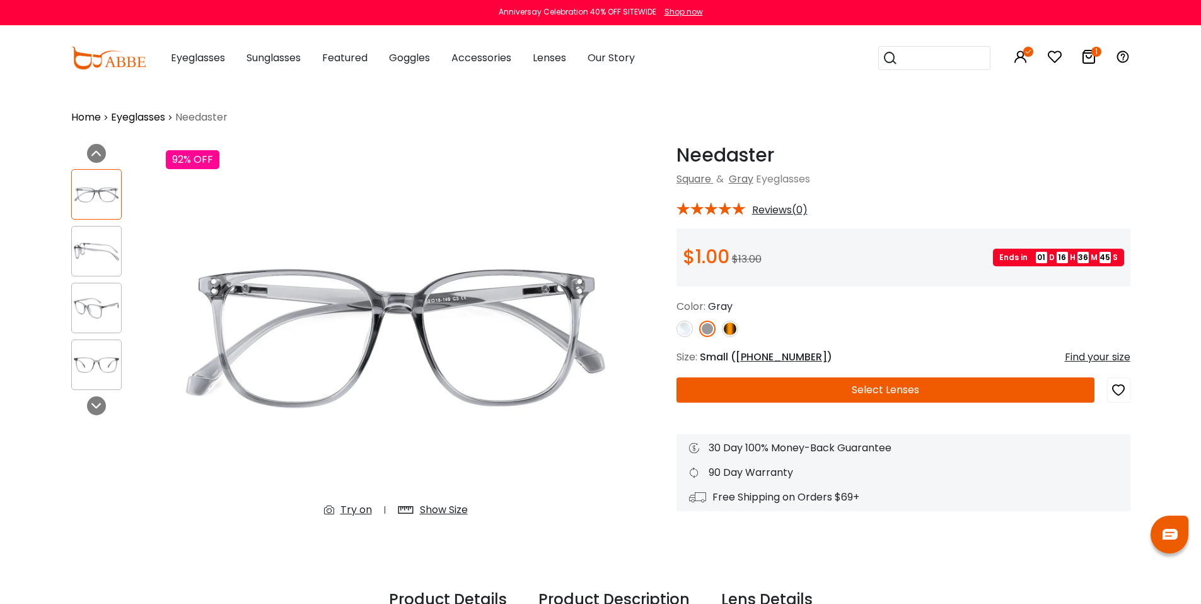
scroll to position [168, 0]
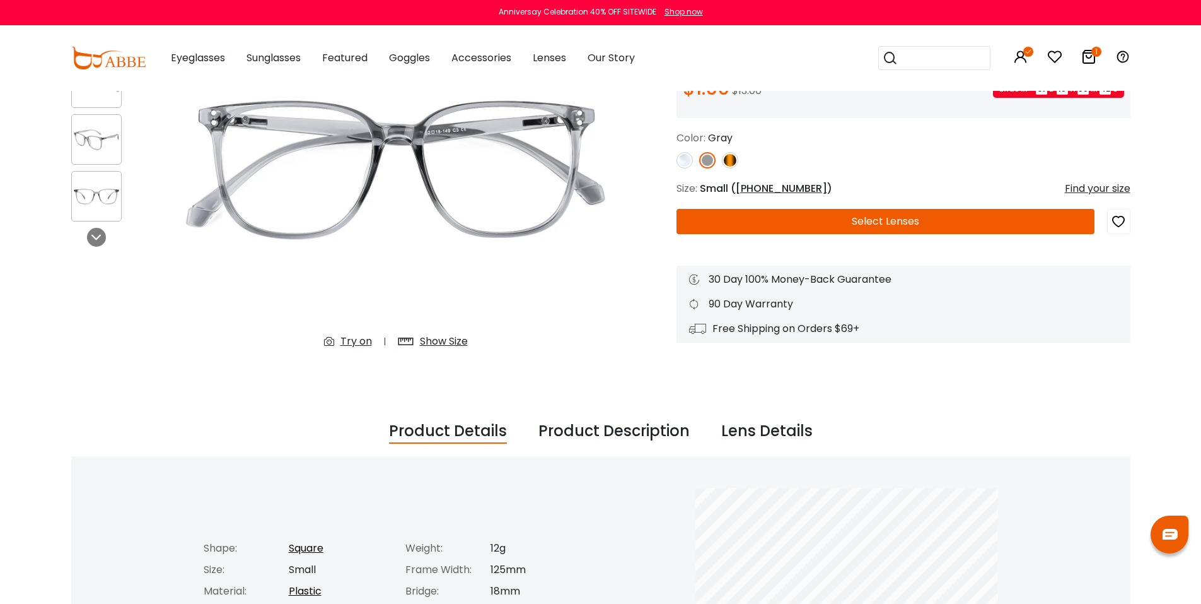
click at [757, 210] on button "Select Lenses" at bounding box center [886, 221] width 418 height 25
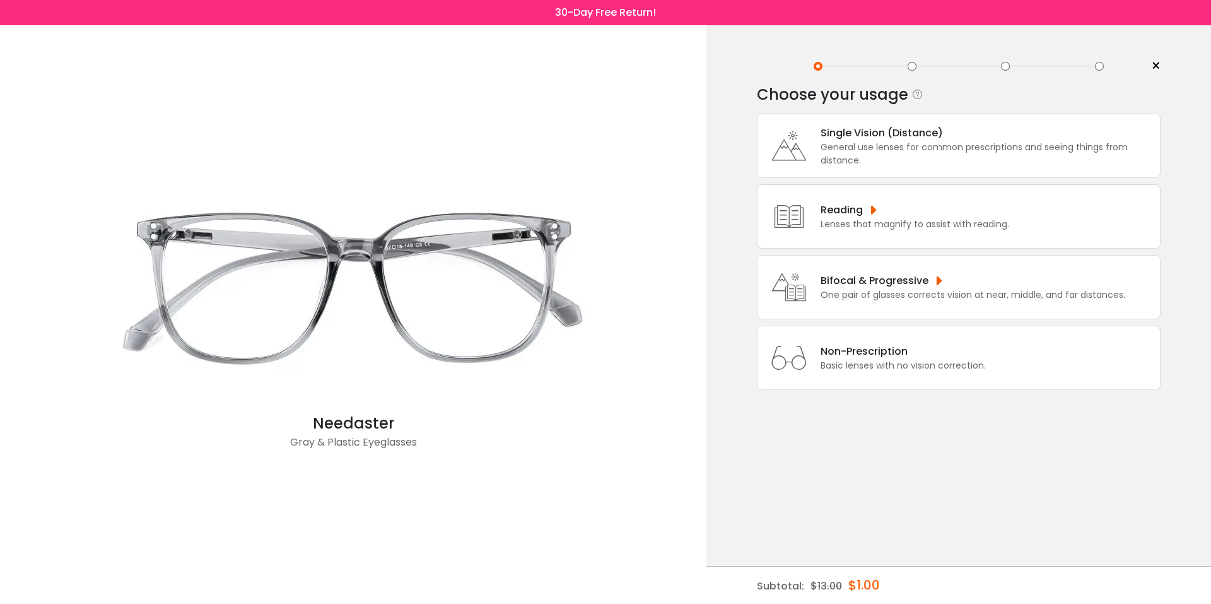
click at [909, 285] on div "Bifocal & Progressive" at bounding box center [972, 280] width 305 height 16
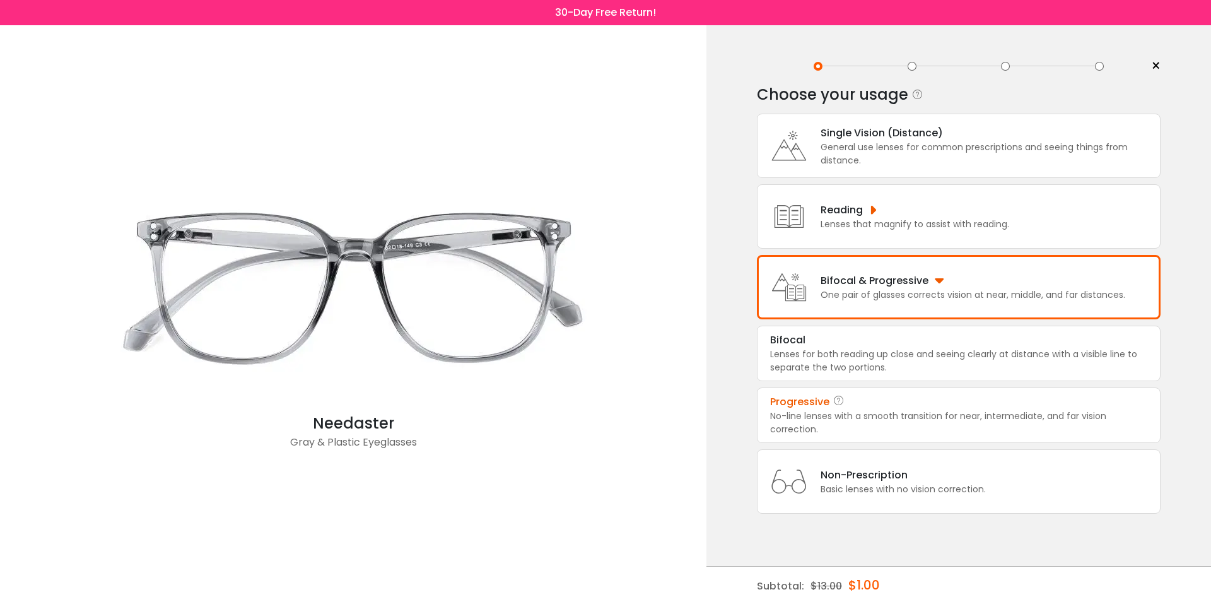
click at [902, 398] on div "Progressive" at bounding box center [958, 401] width 377 height 15
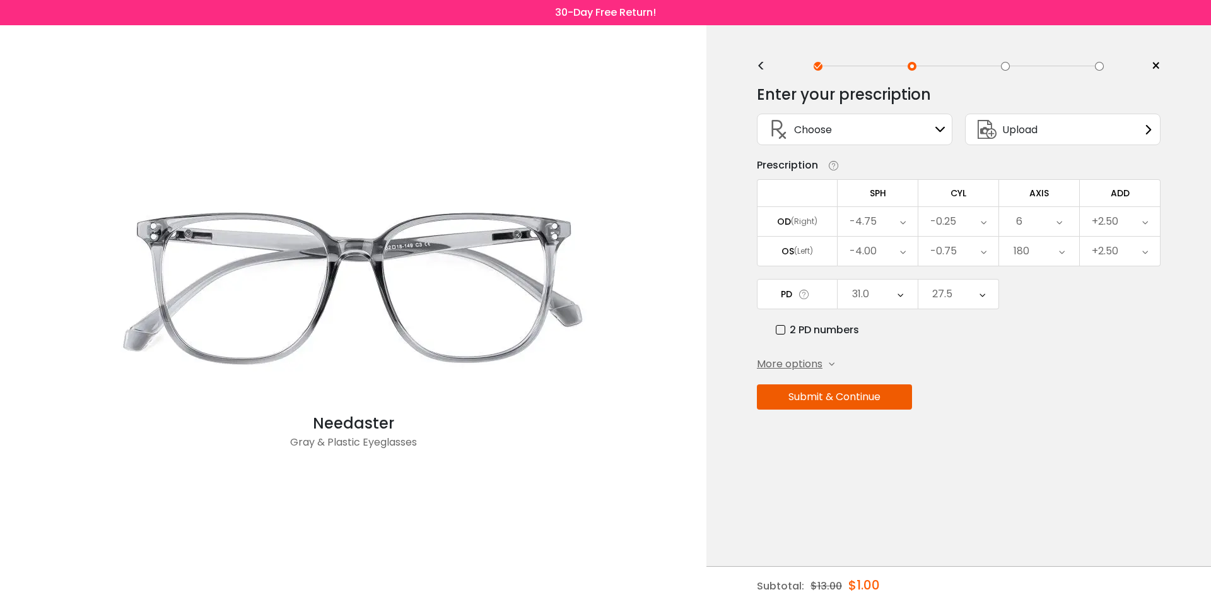
click at [836, 400] on button "Submit & Continue" at bounding box center [834, 396] width 155 height 25
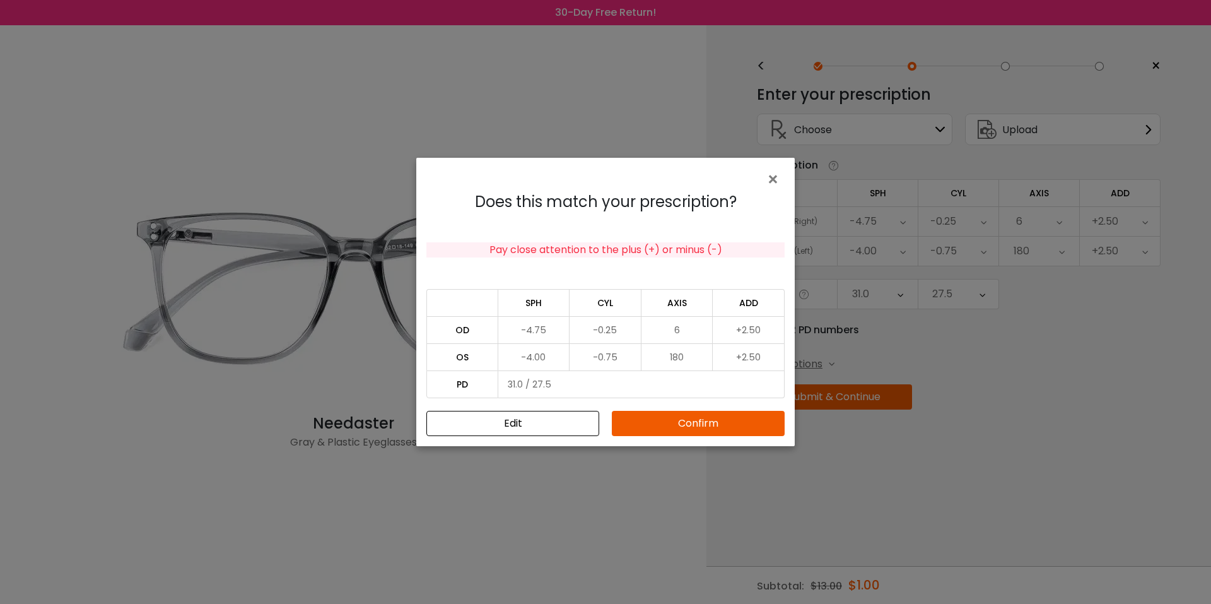
click at [631, 419] on button "Confirm" at bounding box center [698, 423] width 173 height 25
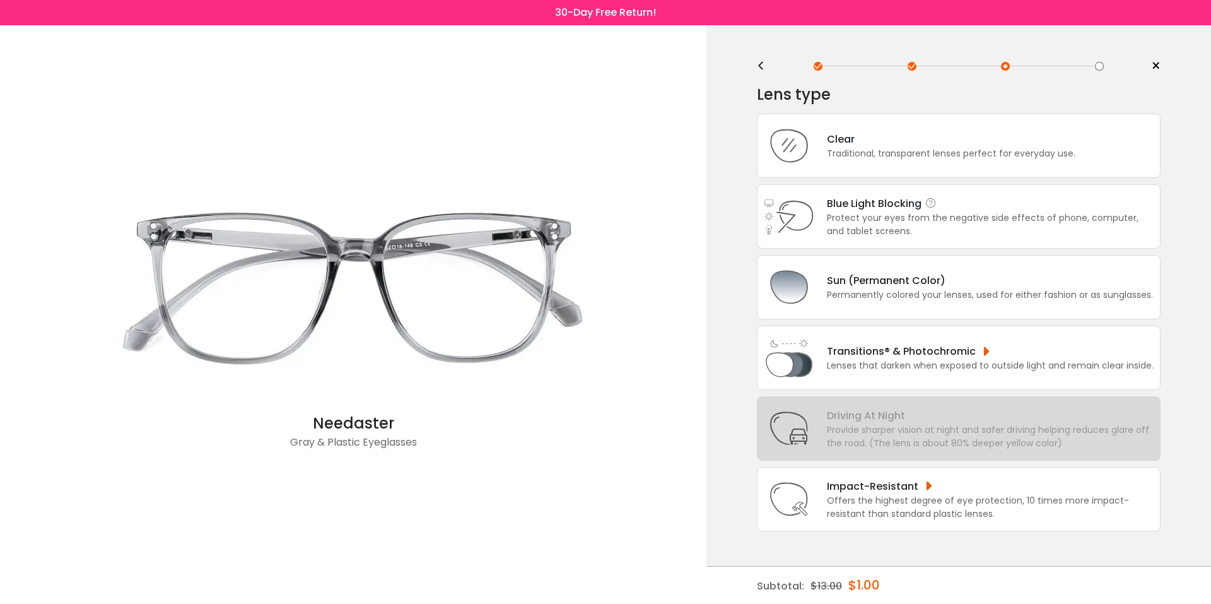
click at [906, 219] on div "Protect your eyes from the negative side effects of phone, computer, and tablet…" at bounding box center [990, 224] width 327 height 26
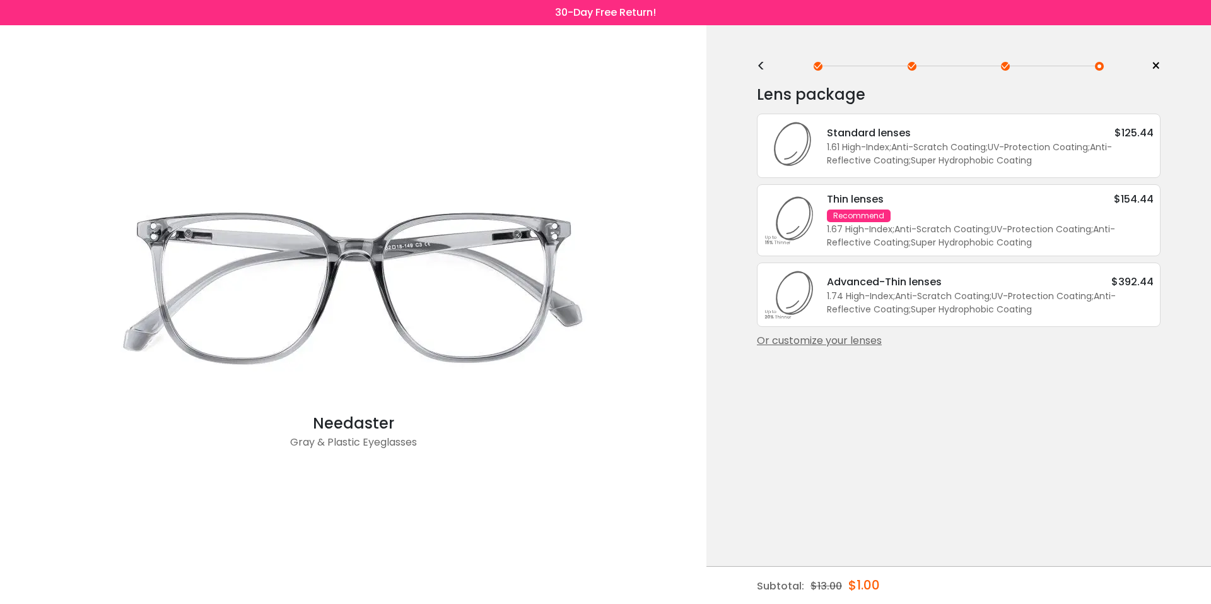
click at [914, 201] on div "Thin lenses $154.44" at bounding box center [990, 199] width 327 height 16
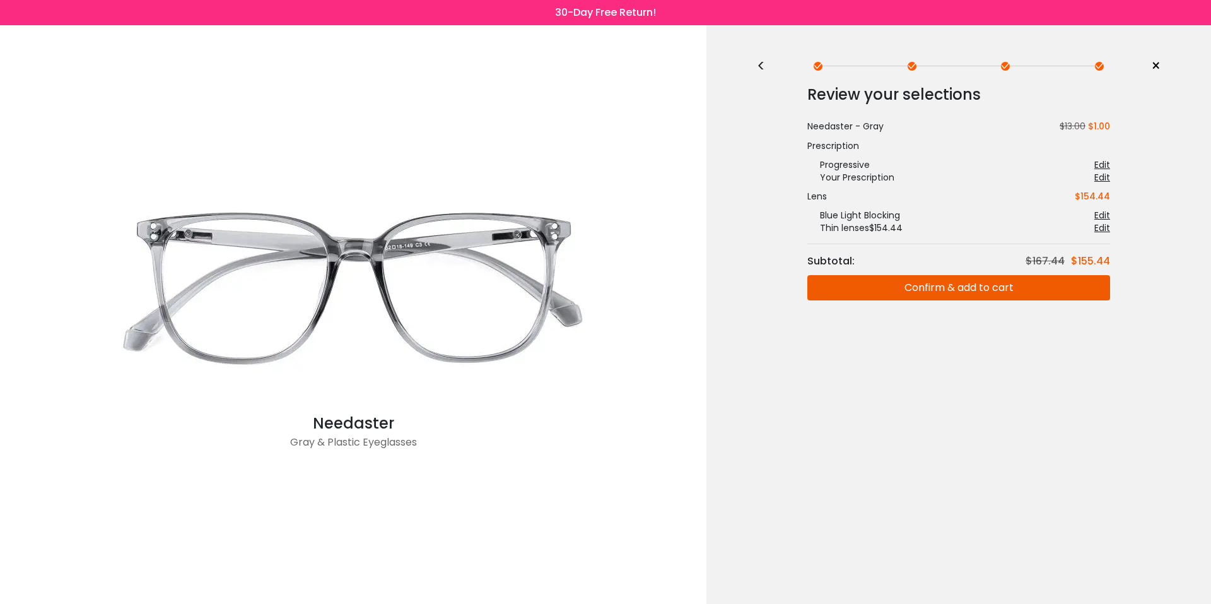
click at [906, 279] on button "Confirm & add to cart" at bounding box center [958, 287] width 303 height 25
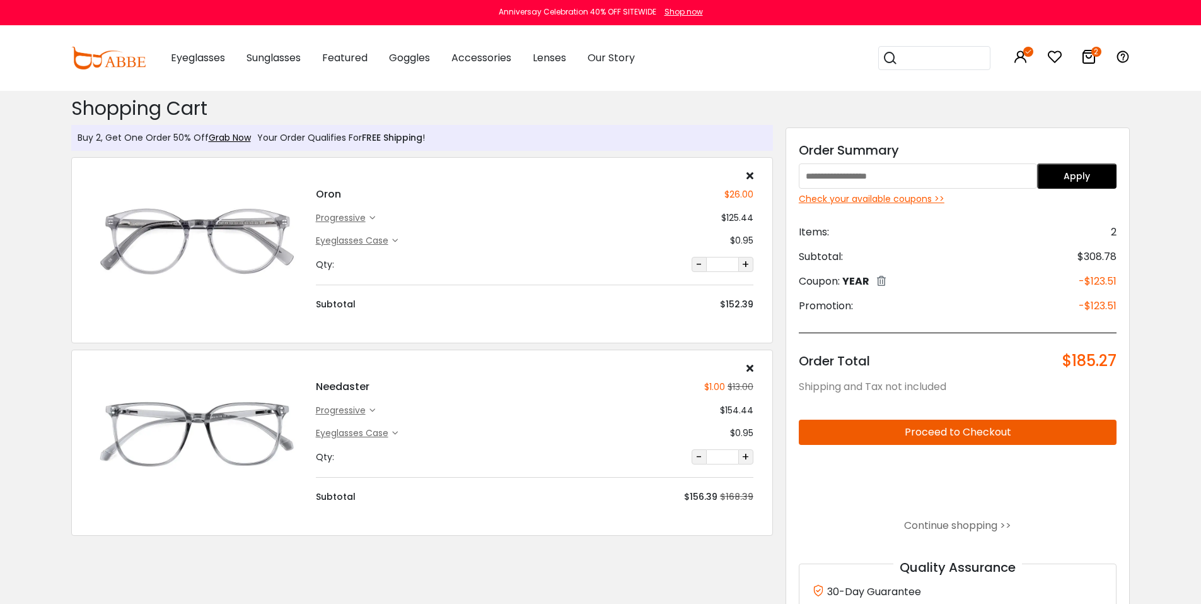
click at [703, 262] on button "-" at bounding box center [699, 264] width 15 height 15
click at [701, 263] on button "-" at bounding box center [699, 264] width 15 height 15
click at [752, 173] on icon at bounding box center [750, 175] width 7 height 10
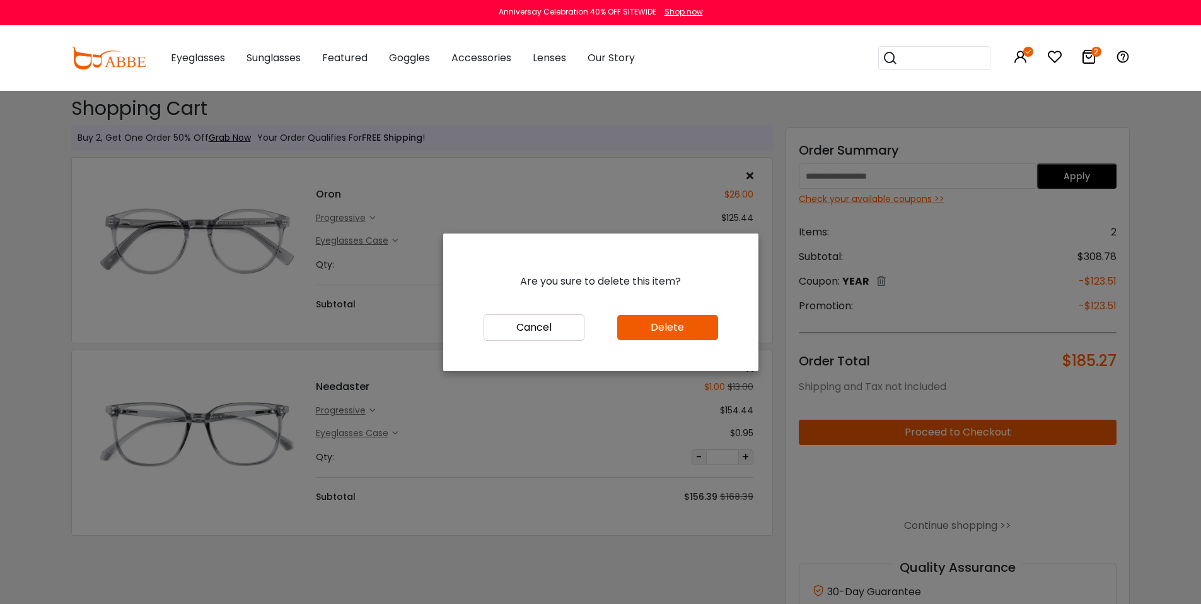
click at [653, 330] on button "Delete" at bounding box center [667, 327] width 101 height 25
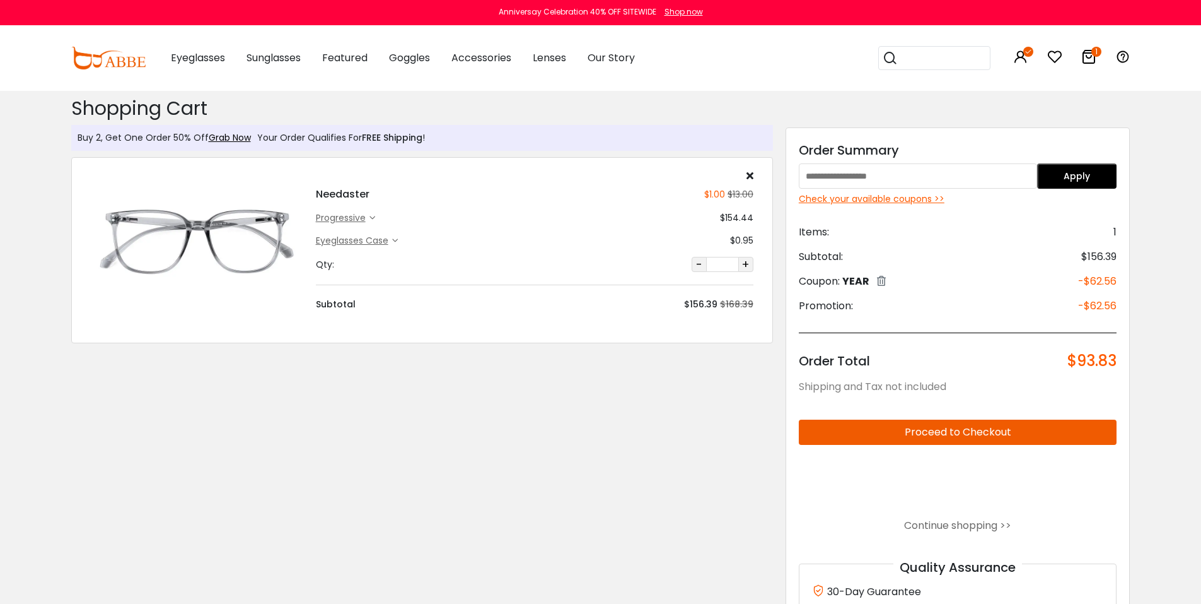
click at [860, 170] on input "text" at bounding box center [918, 175] width 238 height 25
click at [865, 198] on div "Check your available coupons >>" at bounding box center [958, 198] width 318 height 13
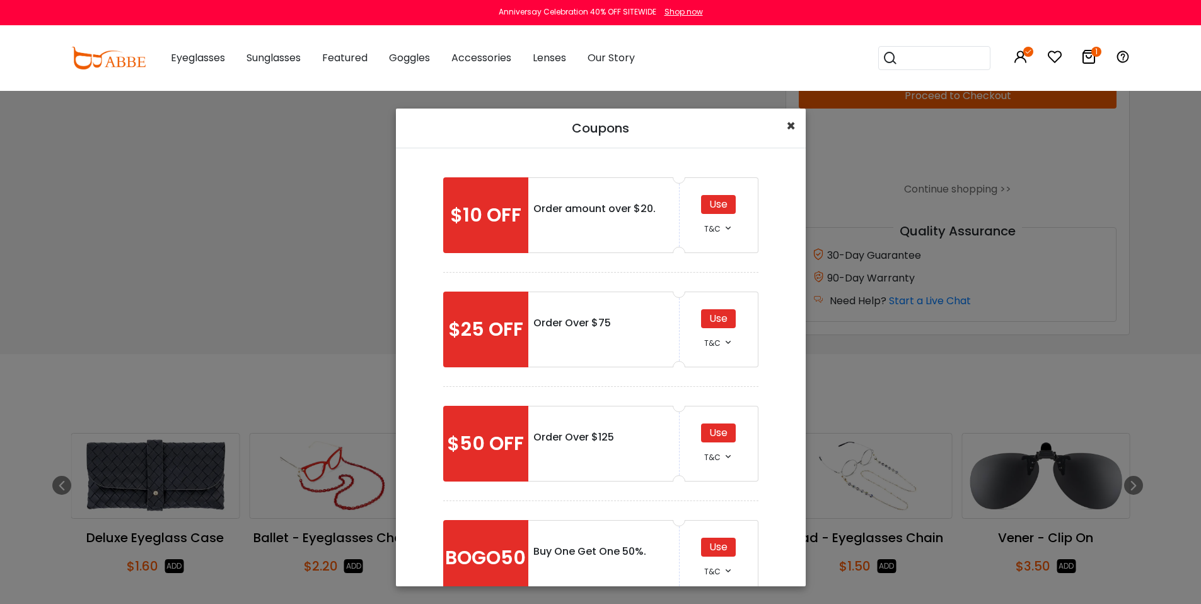
click at [791, 124] on span "×" at bounding box center [790, 125] width 9 height 21
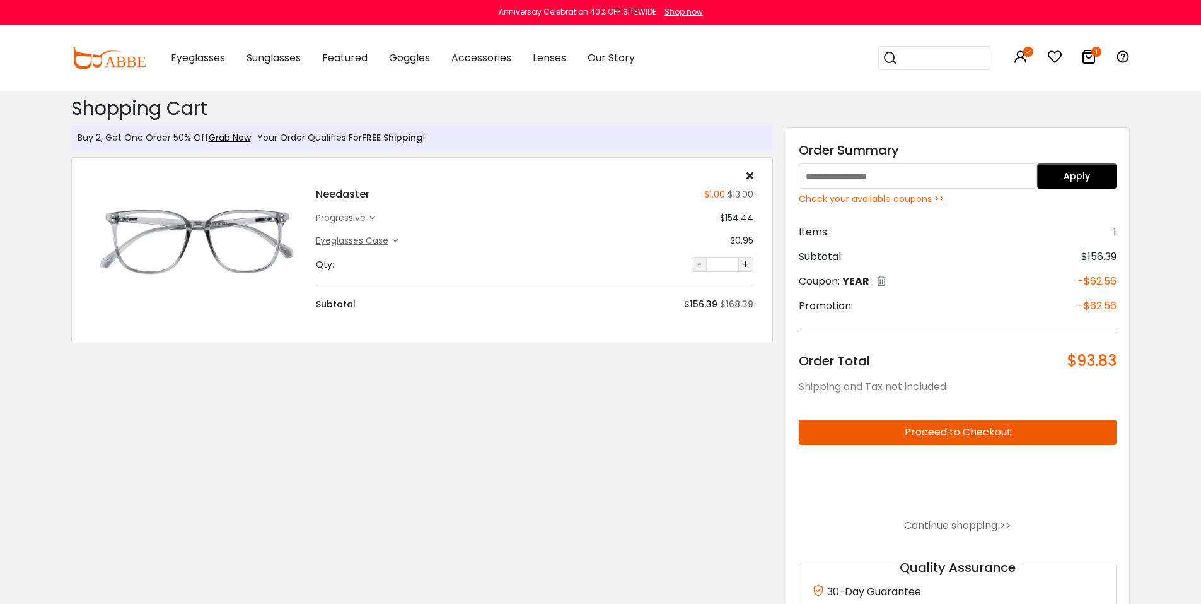
click at [860, 178] on input "text" at bounding box center [918, 175] width 238 height 25
type input "****"
click at [1099, 172] on button "Apply" at bounding box center [1076, 175] width 79 height 25
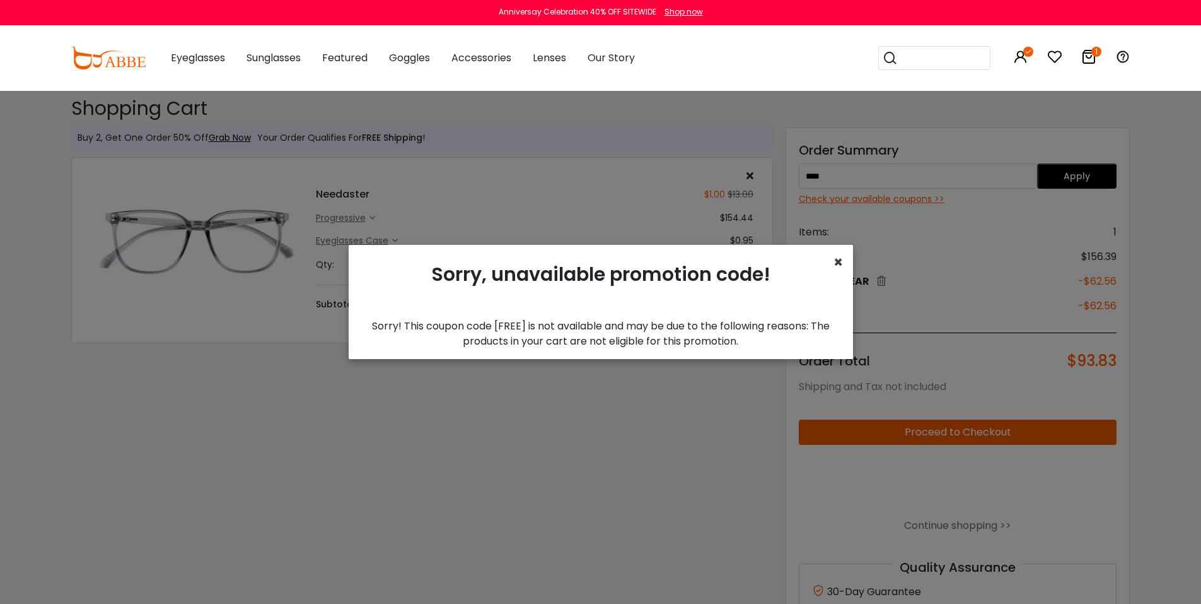
click at [838, 257] on span "×" at bounding box center [838, 262] width 9 height 21
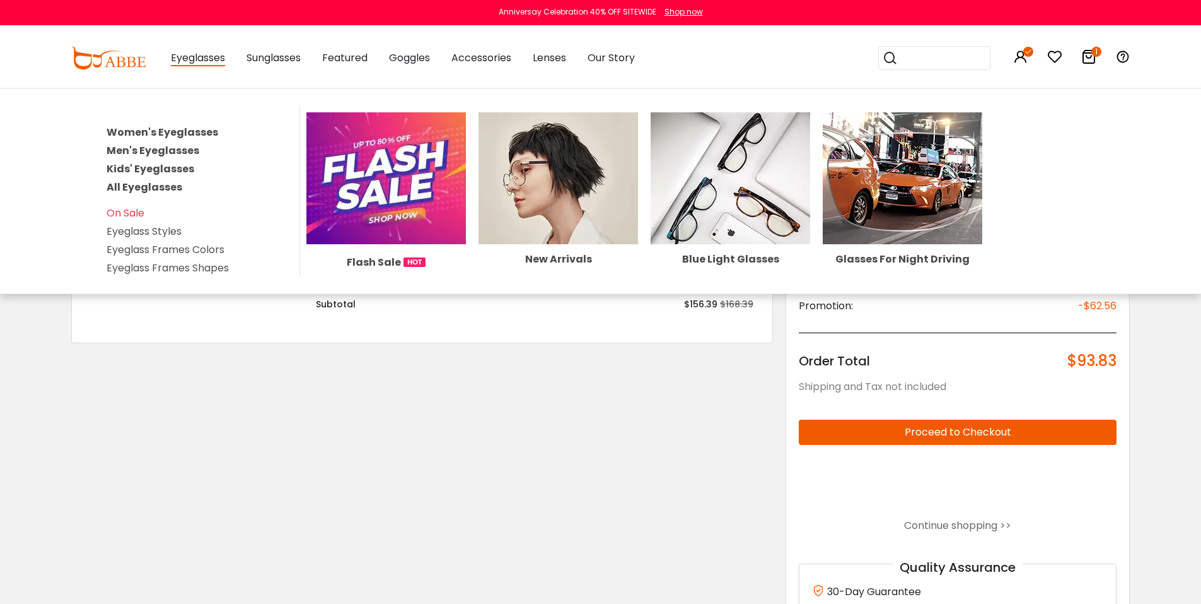
click at [203, 57] on span "Eyeglasses" at bounding box center [198, 58] width 54 height 16
click at [178, 60] on span "Eyeglasses" at bounding box center [198, 58] width 54 height 16
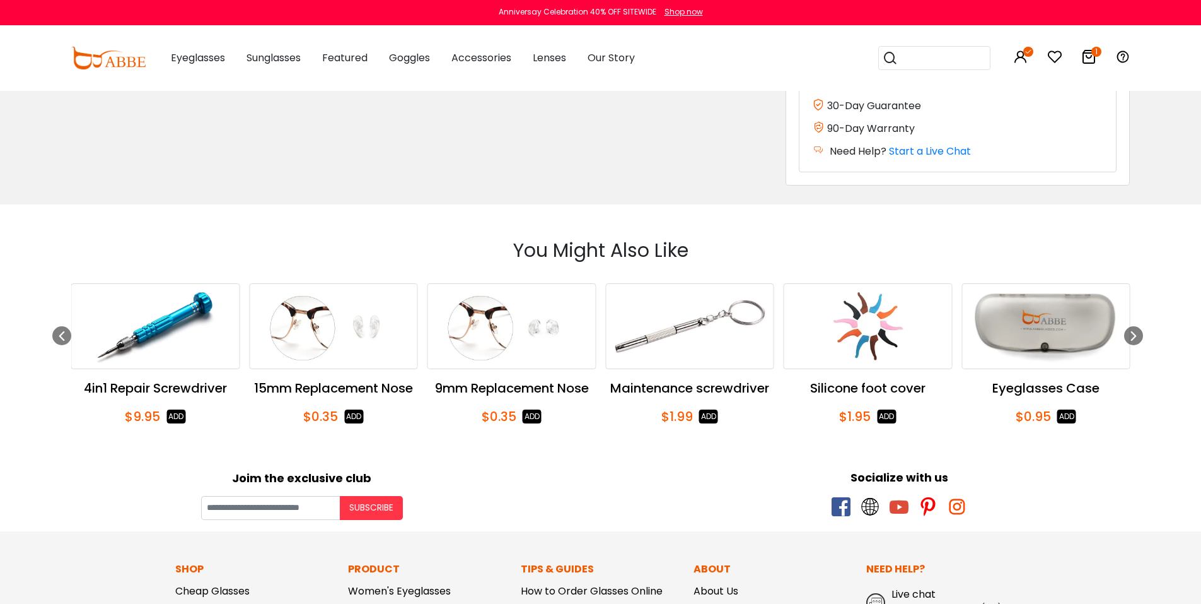
scroll to position [861, 0]
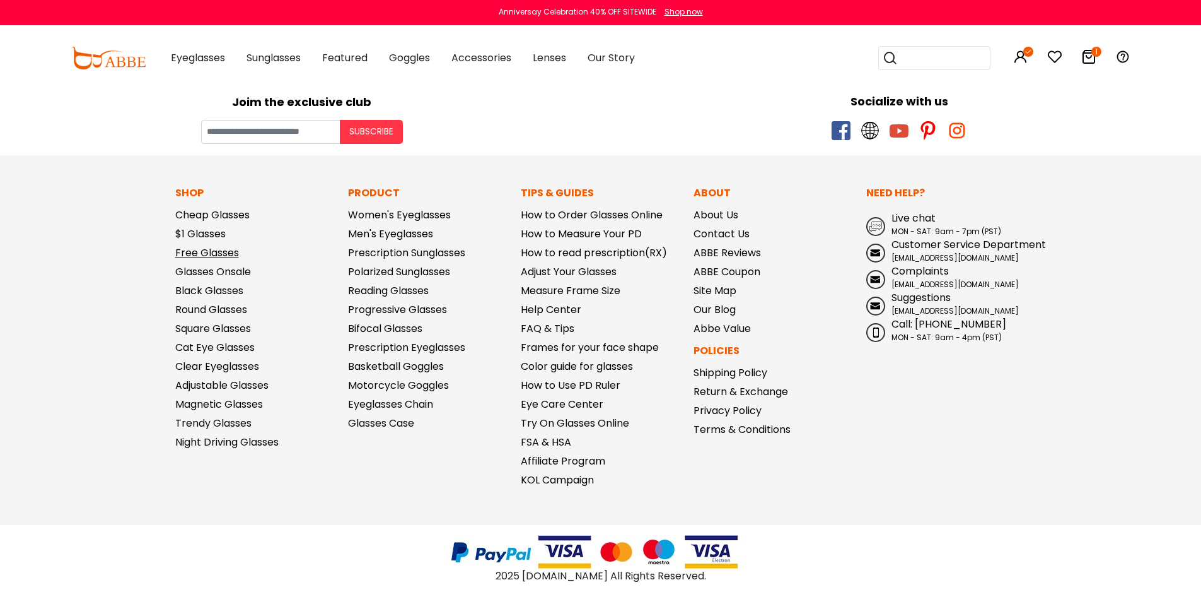
click at [221, 252] on link "Free Glasses" at bounding box center [207, 252] width 64 height 15
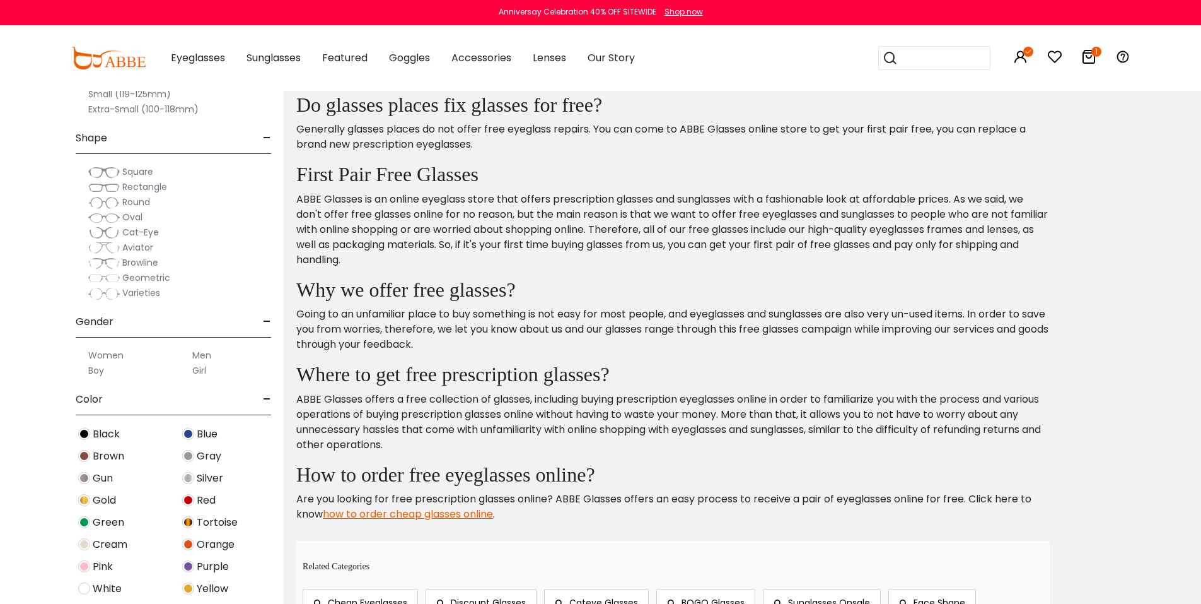
scroll to position [6805, 0]
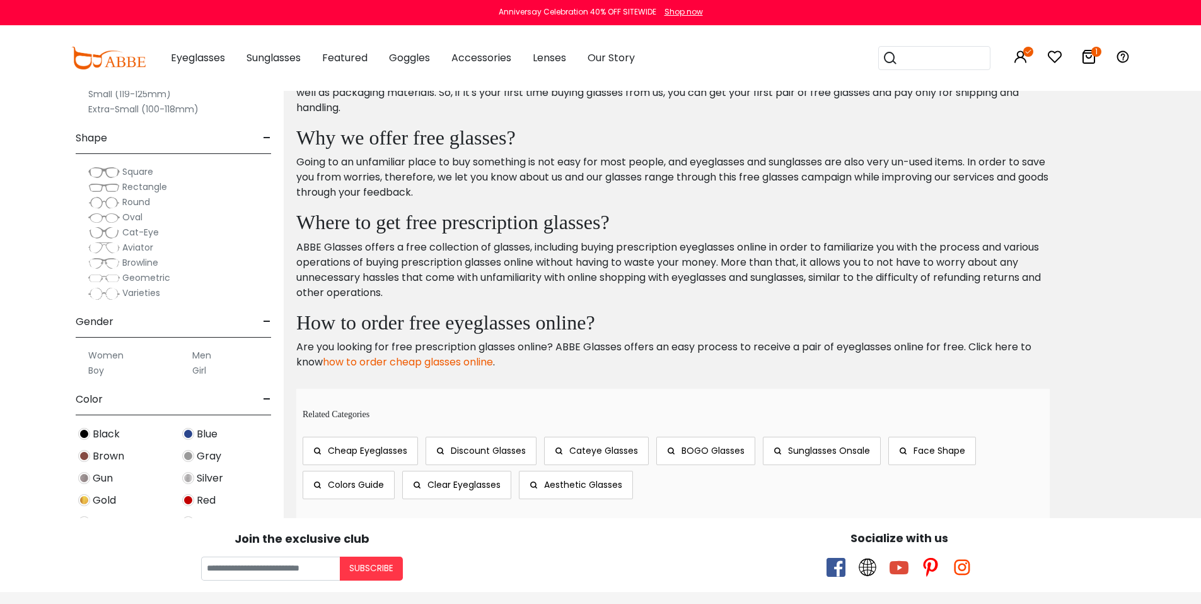
click at [435, 360] on link "how to order cheap glasses online" at bounding box center [408, 361] width 170 height 15
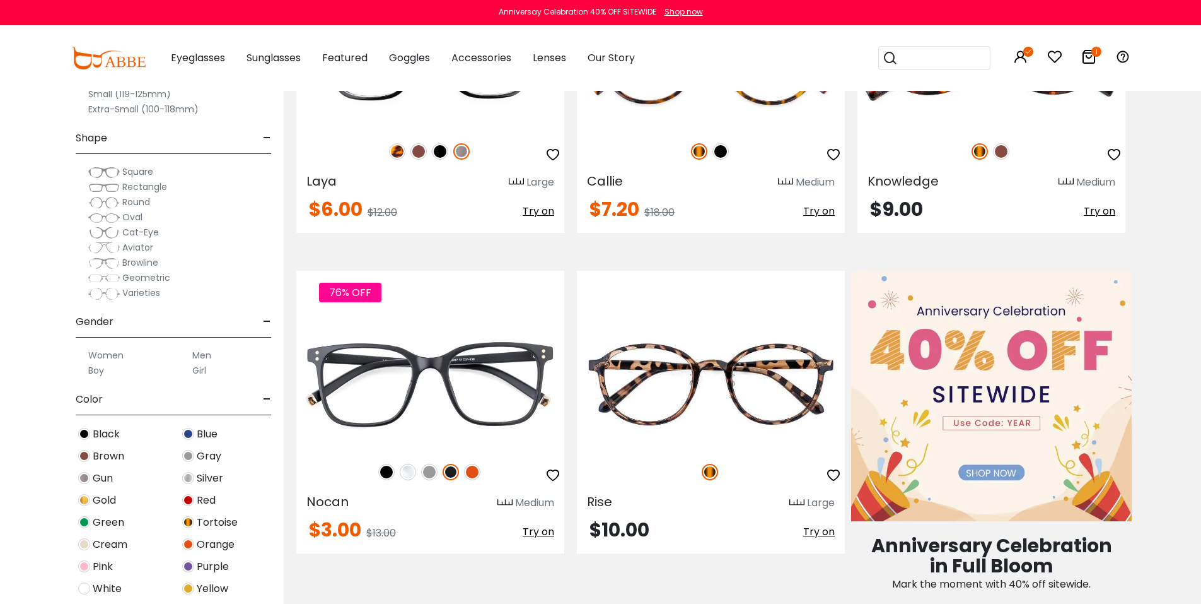
scroll to position [336, 0]
